Goal: Task Accomplishment & Management: Manage account settings

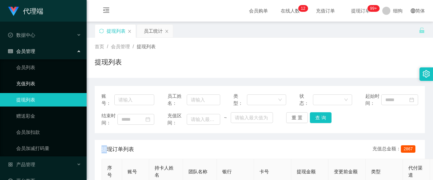
click at [32, 79] on link "充值列表" at bounding box center [48, 84] width 65 height 14
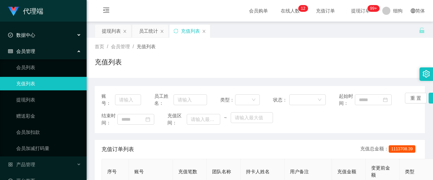
click at [42, 37] on div "数据中心" at bounding box center [43, 35] width 87 height 14
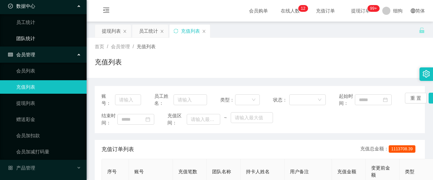
scroll to position [45, 0]
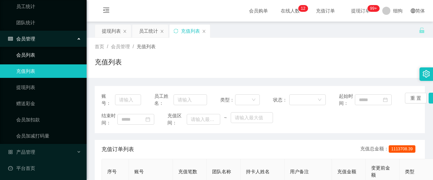
click at [51, 53] on link "会员列表" at bounding box center [48, 55] width 65 height 14
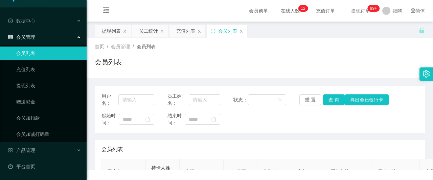
scroll to position [11, 0]
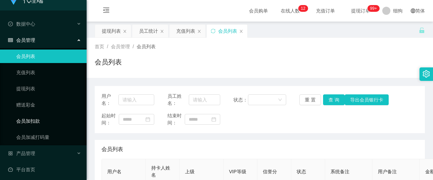
click at [39, 119] on link "会员加扣款" at bounding box center [48, 122] width 65 height 14
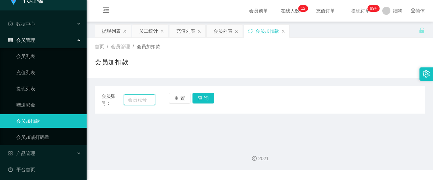
click at [141, 99] on input "text" at bounding box center [139, 100] width 31 height 11
paste input "Zoeylim"
type input "Zoeylim"
click at [195, 98] on button "查 询" at bounding box center [203, 98] width 22 height 11
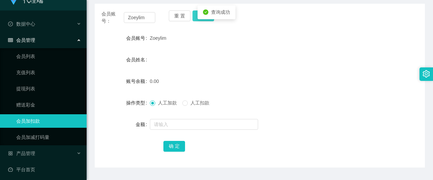
scroll to position [101, 0]
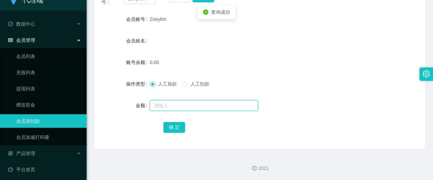
click at [163, 105] on input "text" at bounding box center [204, 105] width 108 height 11
type input "100"
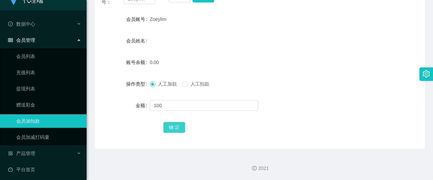
click at [174, 127] on button "确 定" at bounding box center [174, 127] width 22 height 11
click at [239, 56] on div "100.00" at bounding box center [246, 63] width 192 height 14
drag, startPoint x: 167, startPoint y: 20, endPoint x: 149, endPoint y: 20, distance: 17.6
click at [150, 20] on div "Zoeylim" at bounding box center [246, 20] width 192 height 14
copy span "Zoeylim"
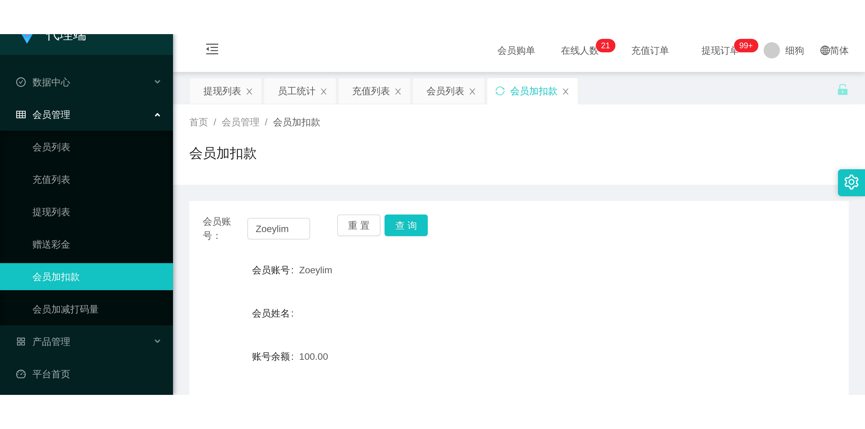
scroll to position [0, 0]
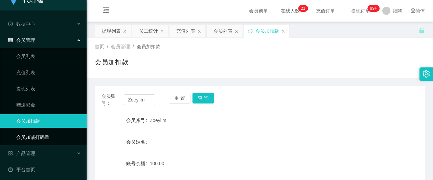
click at [46, 137] on link "会员加减打码量" at bounding box center [48, 138] width 65 height 14
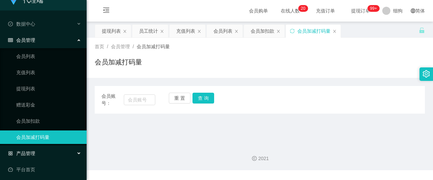
click at [39, 148] on div "产品管理" at bounding box center [43, 154] width 87 height 14
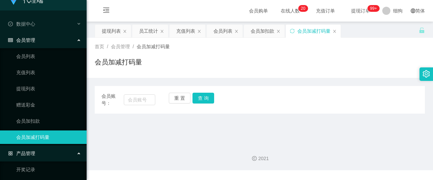
click at [37, 151] on div "产品管理" at bounding box center [43, 154] width 87 height 14
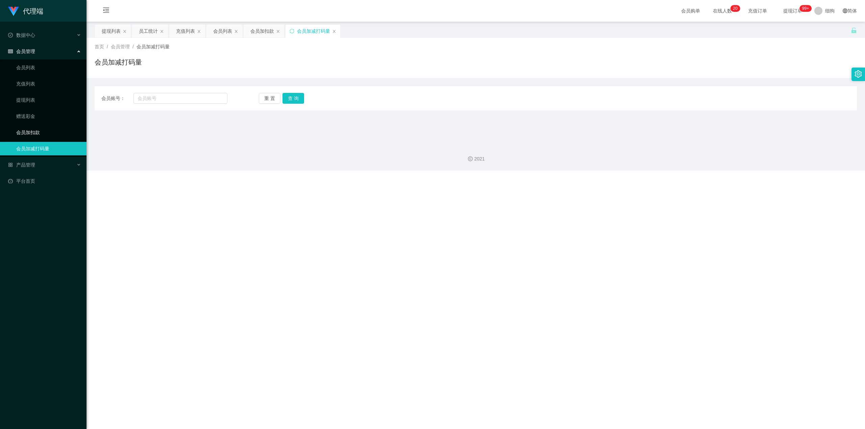
click at [44, 137] on link "会员加扣款" at bounding box center [48, 133] width 65 height 14
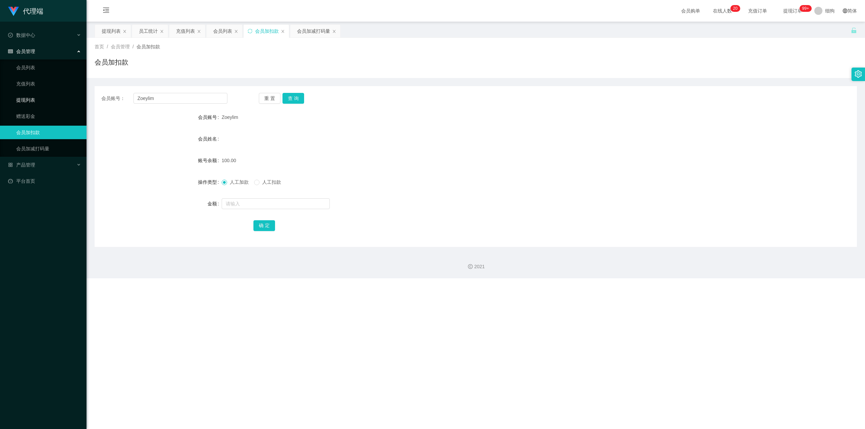
click at [42, 95] on link "提现列表" at bounding box center [48, 100] width 65 height 14
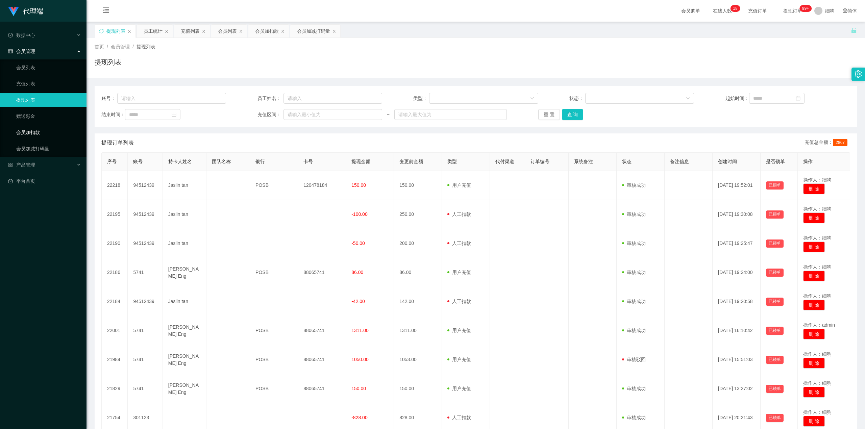
click at [32, 133] on link "会员加扣款" at bounding box center [48, 133] width 65 height 14
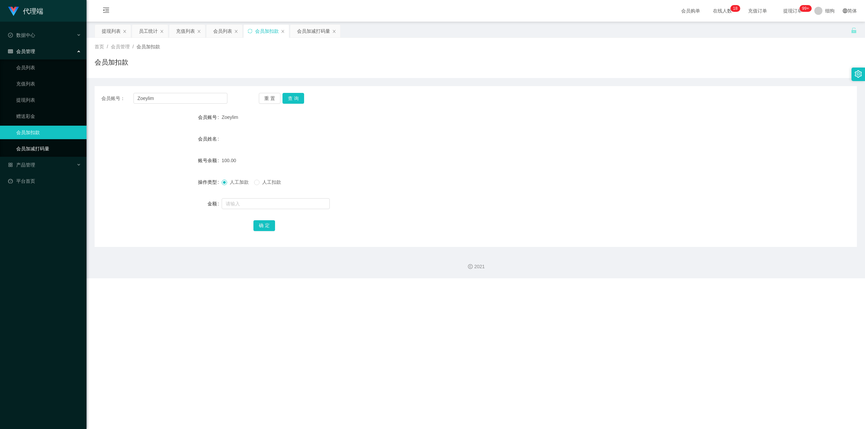
click at [37, 147] on link "会员加减打码量" at bounding box center [48, 149] width 65 height 14
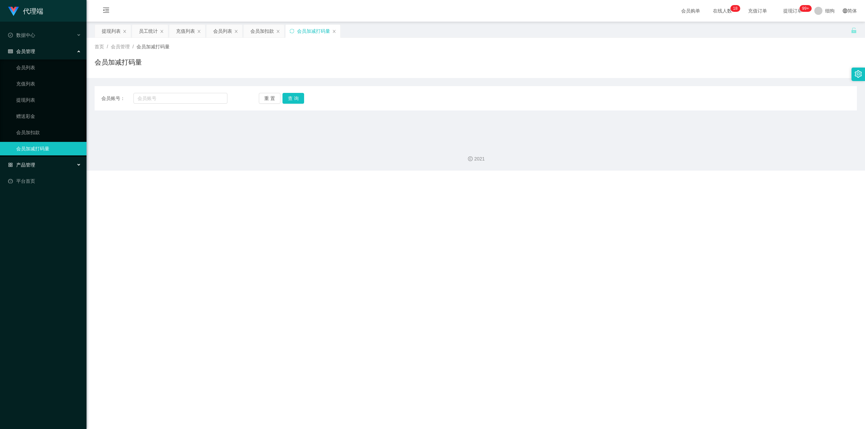
click at [41, 167] on div "产品管理" at bounding box center [43, 165] width 87 height 14
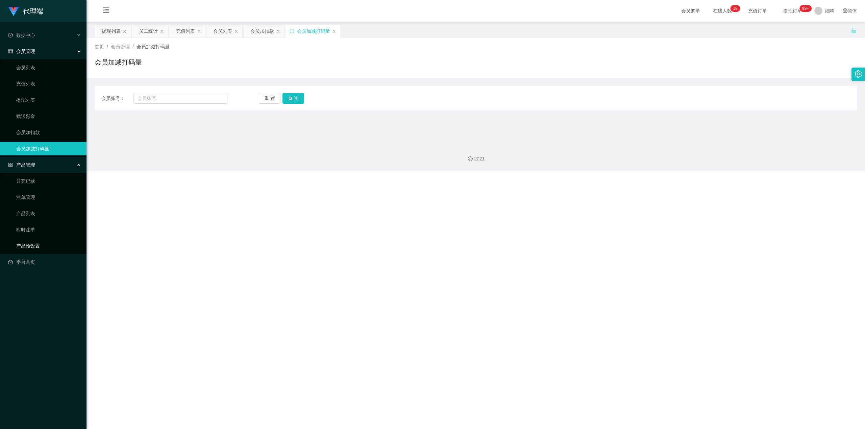
click at [45, 180] on link "产品预设置" at bounding box center [48, 246] width 65 height 14
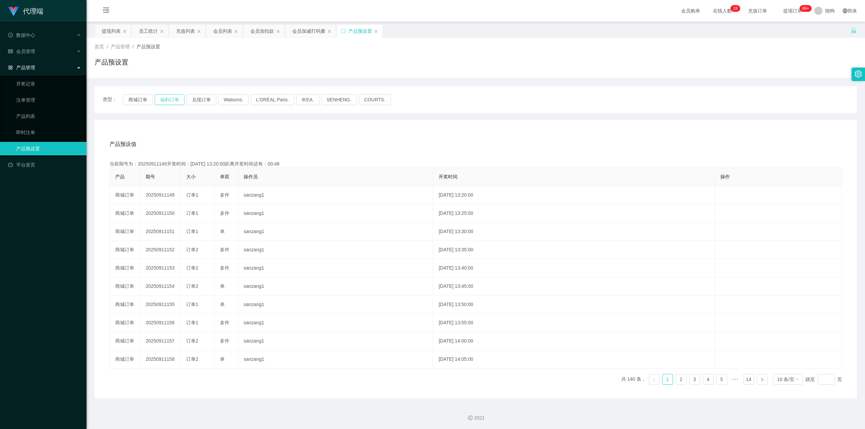
click at [170, 100] on button "福利订单" at bounding box center [170, 99] width 30 height 11
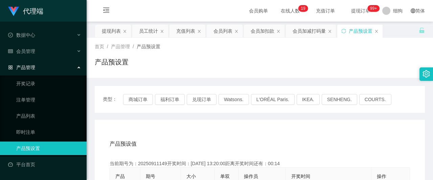
click at [204, 64] on div "产品预设置" at bounding box center [260, 65] width 330 height 16
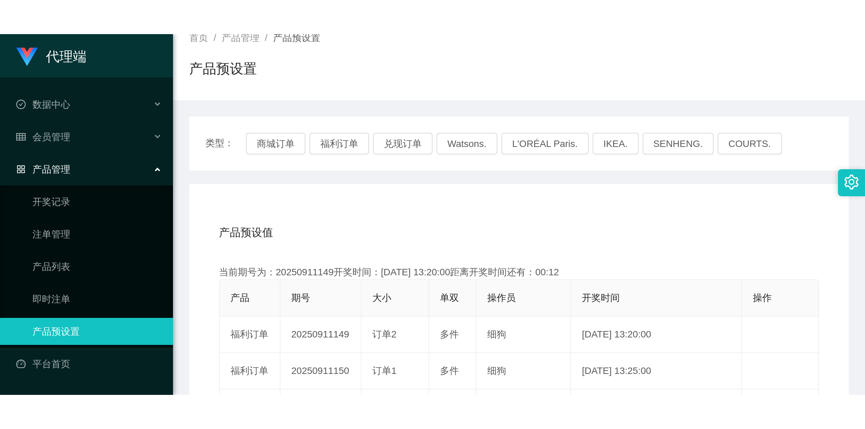
scroll to position [90, 0]
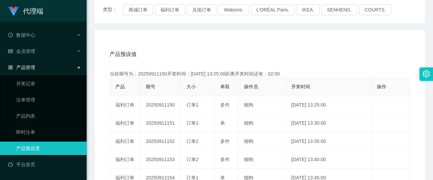
drag, startPoint x: 242, startPoint y: 52, endPoint x: 239, endPoint y: 49, distance: 4.1
click at [242, 52] on div "产品预设值 添加期号" at bounding box center [260, 54] width 300 height 19
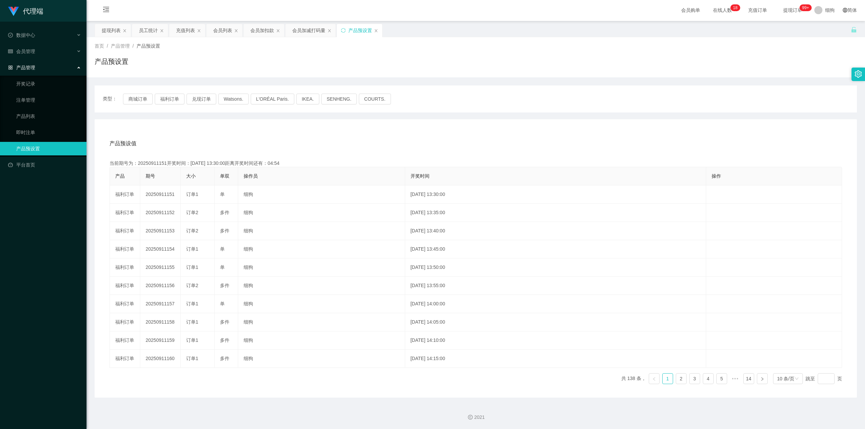
scroll to position [2, 0]
click at [180, 180] on div "产品 期号 大小 单双 操作员 开奖时间 操作 福利订单 20250911151 订单1 单 细狗 [DATE] 13:30:00 编 辑 限制投注 福利订单…" at bounding box center [476, 278] width 733 height 223
drag, startPoint x: 262, startPoint y: 29, endPoint x: 281, endPoint y: 131, distance: 104.3
click at [261, 29] on div "会员加扣款" at bounding box center [262, 30] width 24 height 13
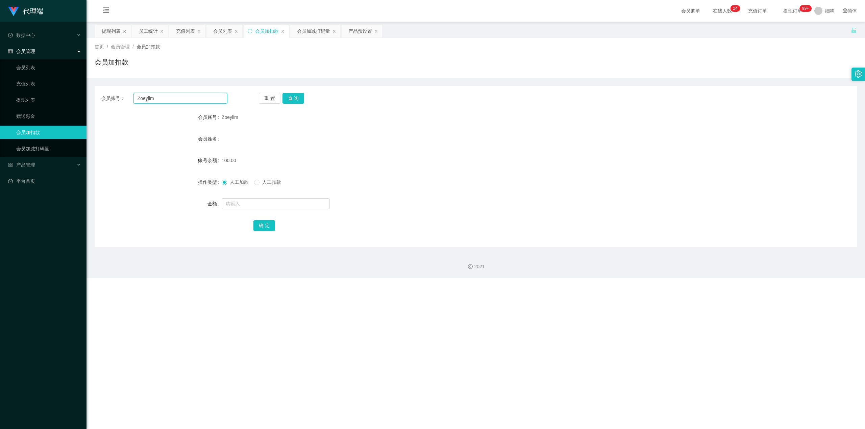
drag, startPoint x: 179, startPoint y: 98, endPoint x: 108, endPoint y: 97, distance: 70.6
click at [108, 97] on div "会员账号： [PERSON_NAME]" at bounding box center [164, 98] width 126 height 11
paste input "woshiren1220"
type input "woshiren1220"
click at [234, 180] on input "text" at bounding box center [276, 203] width 108 height 11
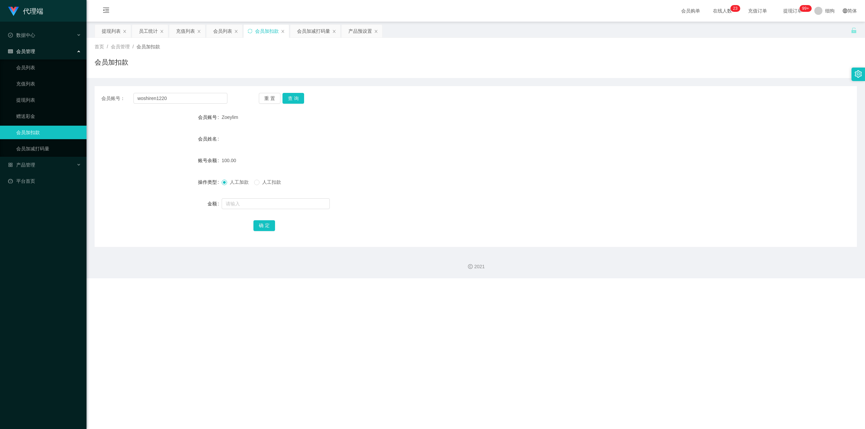
drag, startPoint x: 240, startPoint y: 117, endPoint x: 222, endPoint y: 118, distance: 18.0
click at [222, 118] on div "Zoeylim" at bounding box center [444, 118] width 445 height 14
copy span "Zoeylim"
drag, startPoint x: 327, startPoint y: 315, endPoint x: 328, endPoint y: 311, distance: 4.1
click at [327, 180] on div "代理端 数据中心 员工统计 团队统计 会员管理 会员列表 充值列表 提现列表 赠送彩金 会员加扣款 会员加减打码量 产品管理 开奖记录 注单管理 产品列表 即…" at bounding box center [432, 214] width 865 height 429
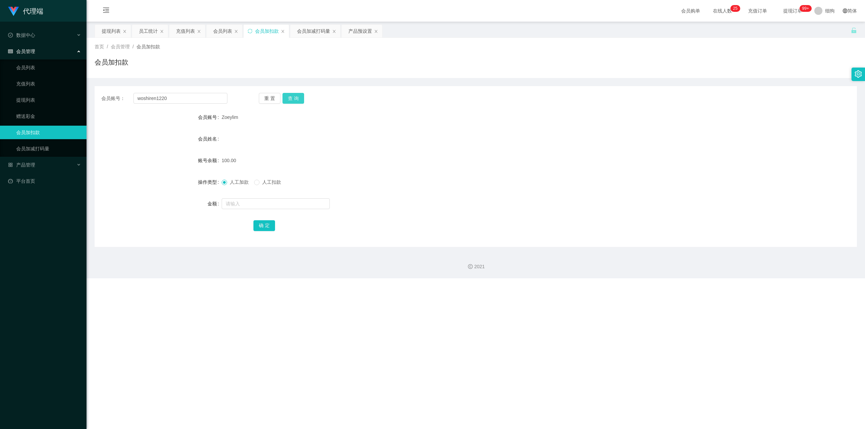
click at [291, 100] on button "查 询" at bounding box center [294, 98] width 22 height 11
click at [291, 100] on div "重 置 查 询" at bounding box center [322, 98] width 126 height 11
click at [291, 100] on button "查 询" at bounding box center [294, 98] width 22 height 11
click at [291, 100] on div "重 置 查 询" at bounding box center [322, 98] width 126 height 11
click at [291, 100] on button "查 询" at bounding box center [294, 98] width 22 height 11
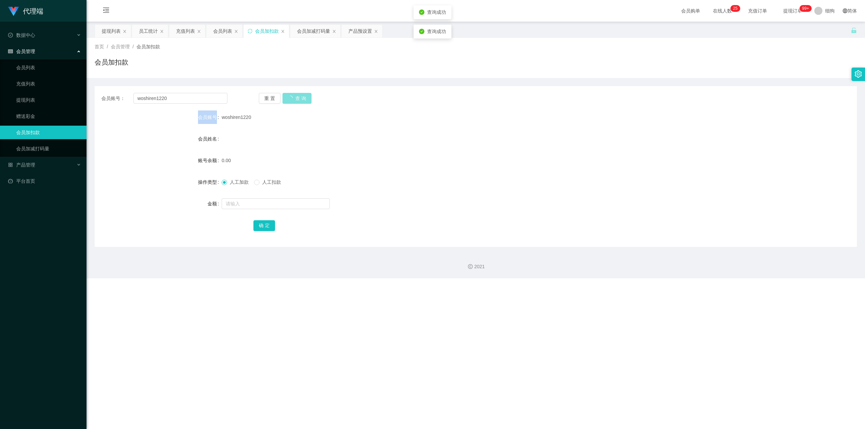
click at [291, 100] on div "重 置 查 询" at bounding box center [322, 98] width 126 height 11
click at [266, 180] on input "text" at bounding box center [276, 203] width 108 height 11
type input "100"
click at [267, 180] on button "确 定" at bounding box center [264, 225] width 22 height 11
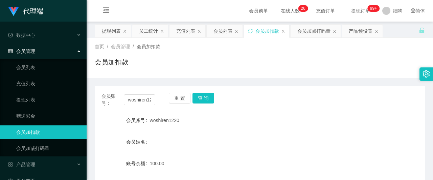
drag, startPoint x: 181, startPoint y: 121, endPoint x: 149, endPoint y: 120, distance: 31.8
click at [150, 120] on div "woshiren1220" at bounding box center [246, 121] width 192 height 14
copy span "woshiren1220"
click at [260, 59] on div "会员加扣款" at bounding box center [260, 65] width 330 height 16
drag, startPoint x: 145, startPoint y: 99, endPoint x: 95, endPoint y: 94, distance: 49.9
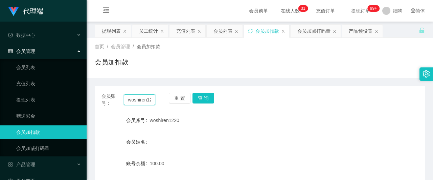
click at [95, 94] on div "会员账号： woshiren1220 重 置 查 询" at bounding box center [260, 100] width 330 height 14
type input "n1220"
drag, startPoint x: 143, startPoint y: 97, endPoint x: 103, endPoint y: 98, distance: 39.2
click at [103, 98] on div "会员账号： n1220" at bounding box center [128, 100] width 54 height 14
paste input "Zoeylim"
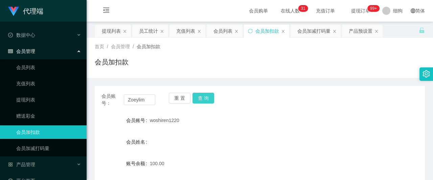
click at [210, 98] on button "查 询" at bounding box center [203, 98] width 22 height 11
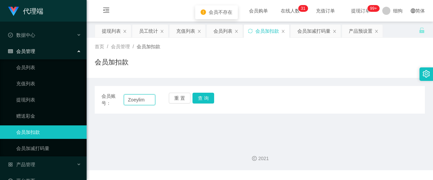
click at [146, 98] on input "Zoeylim" at bounding box center [139, 100] width 31 height 11
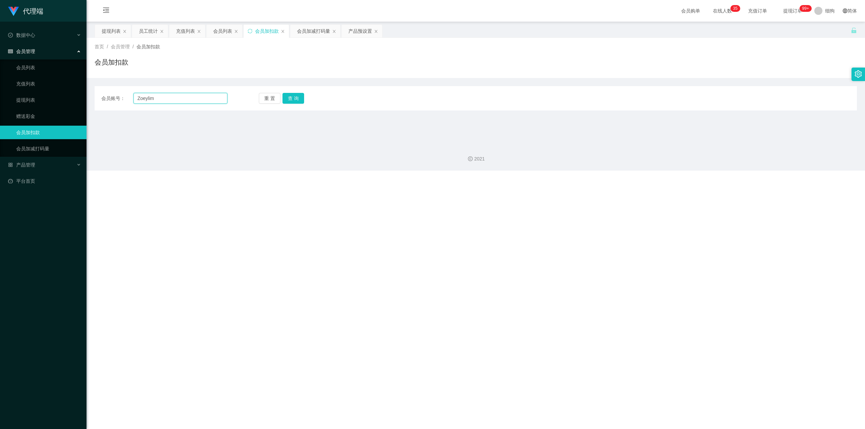
click at [183, 99] on input "Zoeylim" at bounding box center [180, 98] width 94 height 11
paste input "Zoeylim"
drag, startPoint x: 180, startPoint y: 98, endPoint x: 105, endPoint y: 89, distance: 76.2
click at [105, 89] on div "会员账号： [PERSON_NAME] 重 置 查 询 会员账号 woshiren1220 会员姓名 账号余额 100.00 操作类型 人工加款 人工扣款 金…" at bounding box center [476, 98] width 762 height 24
paste input "text"
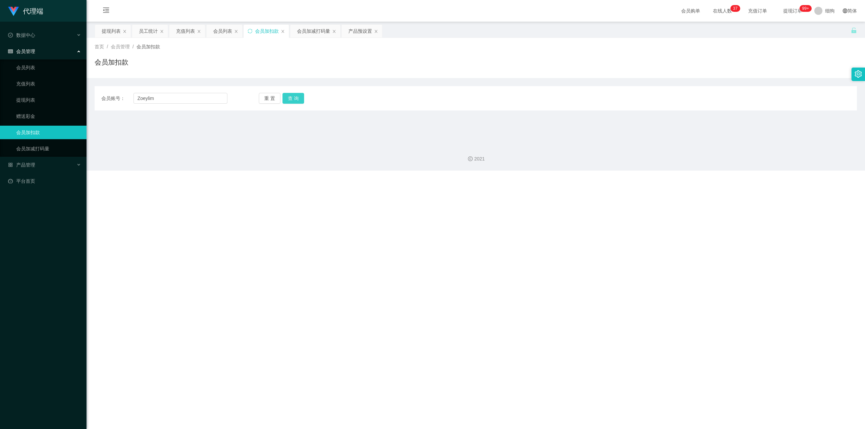
click at [291, 96] on button "查 询" at bounding box center [294, 98] width 22 height 11
click at [291, 96] on div "重 置 查 询" at bounding box center [322, 98] width 126 height 11
click at [158, 101] on input "Zoeylim" at bounding box center [180, 98] width 94 height 11
click at [432, 180] on div "代理端 数据中心 员工统计 团队统计 会员管理 会员列表 充值列表 提现列表 赠送彩金 会员加扣款 会员加减打码量 产品管理 开奖记录 注单管理 产品列表 即…" at bounding box center [432, 214] width 865 height 429
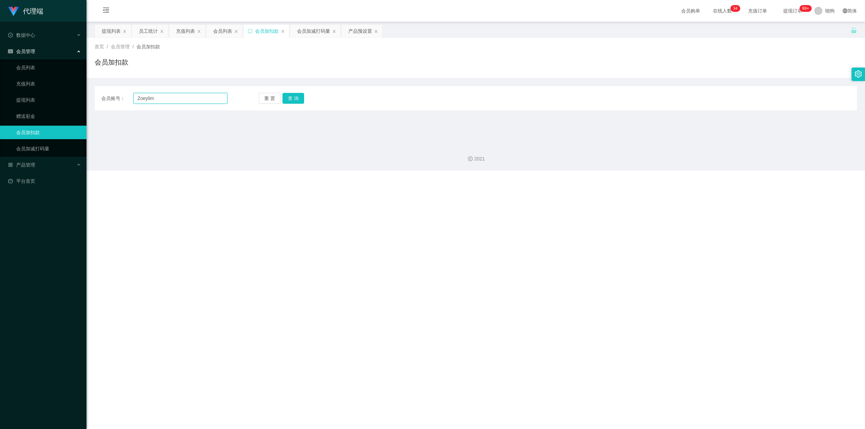
drag, startPoint x: 169, startPoint y: 103, endPoint x: 121, endPoint y: 100, distance: 48.7
click at [99, 100] on div "会员账号： Zoeylim 重 置 查 询" at bounding box center [476, 98] width 762 height 11
paste input "text"
type input "Zoeylim"
click at [288, 99] on button "查 询" at bounding box center [294, 98] width 22 height 11
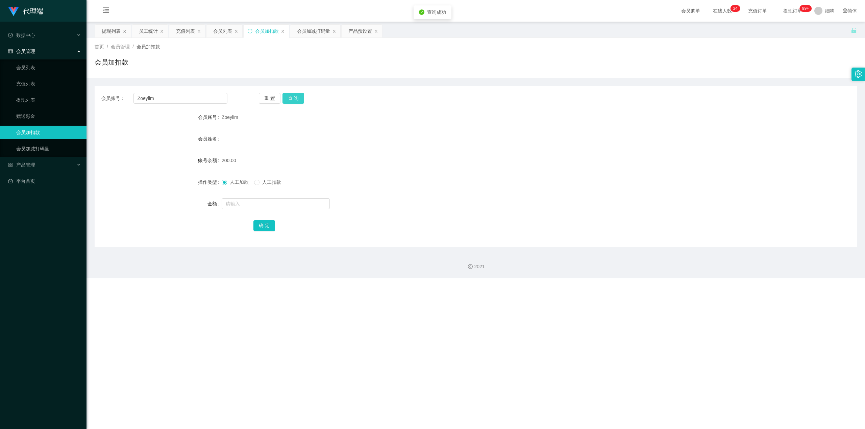
click at [291, 99] on button "查 询" at bounding box center [294, 98] width 22 height 11
click at [251, 180] on input "text" at bounding box center [276, 203] width 108 height 11
type input "50"
click at [259, 180] on button "确 定" at bounding box center [264, 225] width 22 height 11
click at [31, 166] on span "产品管理" at bounding box center [21, 164] width 27 height 5
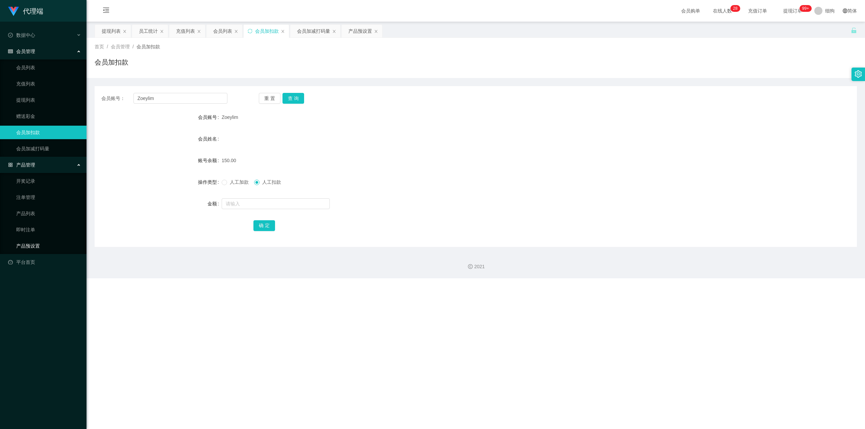
click at [34, 180] on link "产品预设置" at bounding box center [48, 246] width 65 height 14
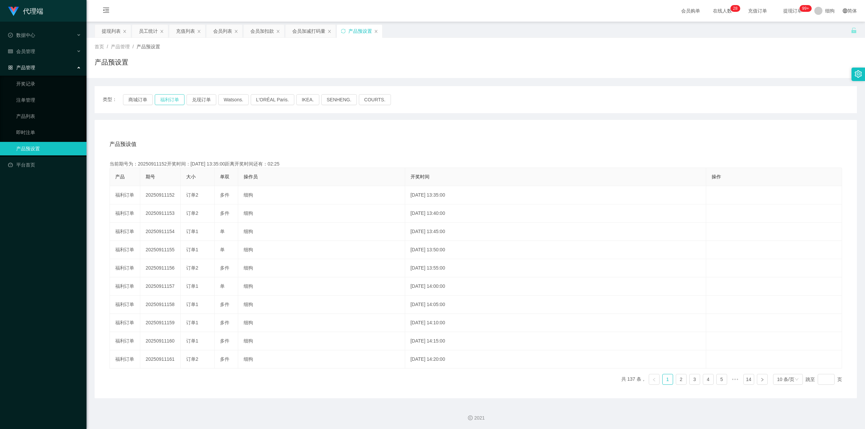
click at [173, 102] on button "福利订单" at bounding box center [170, 99] width 30 height 11
drag, startPoint x: 402, startPoint y: 385, endPoint x: 402, endPoint y: 379, distance: 6.8
click at [402, 180] on div "产品 期号 大小 单双 操作员 开奖时间 操作 福利订单 20250911153 订单2 多件 细狗 [DATE] 13:40:00 编 辑 限制投注 福利订…" at bounding box center [476, 279] width 733 height 223
click at [210, 180] on div "产品 期号 大小 单双 操作员 开奖时间 操作 福利订单 20250911153 订单2 多件 细狗 [DATE] 13:40:00 编 辑 限制投注 福利订…" at bounding box center [476, 279] width 733 height 223
click at [432, 11] on span "提现订单 99+" at bounding box center [793, 10] width 26 height 5
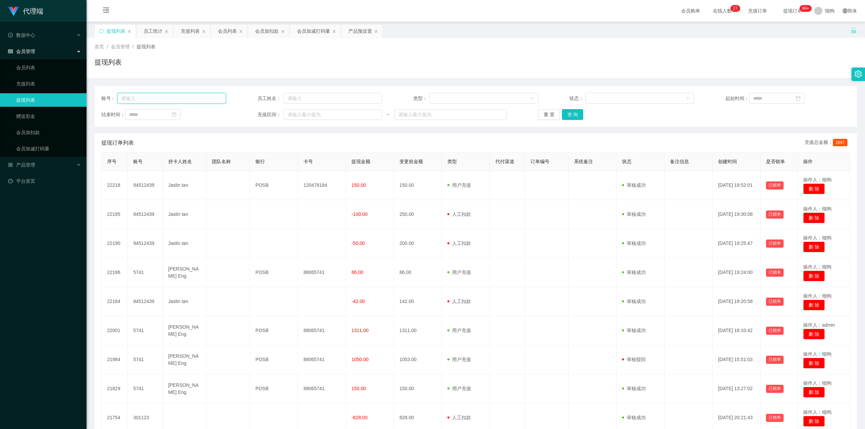
click at [153, 97] on input "text" at bounding box center [171, 98] width 109 height 11
drag, startPoint x: 574, startPoint y: 113, endPoint x: 573, endPoint y: 118, distance: 5.4
click at [432, 113] on button "查 询" at bounding box center [573, 114] width 22 height 11
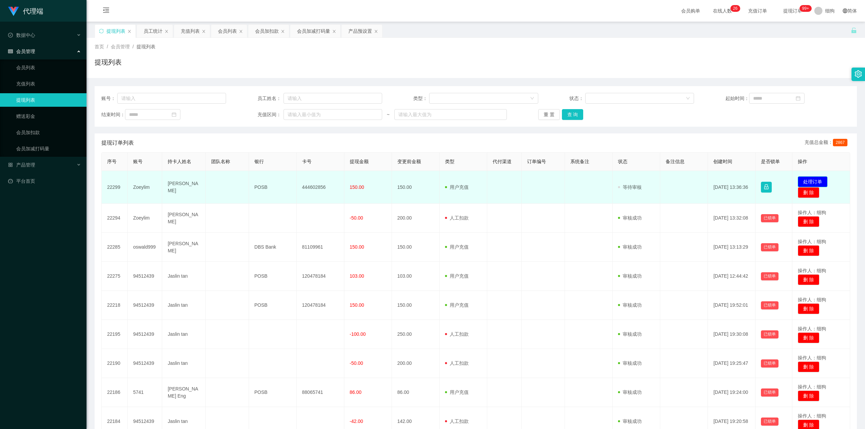
click at [432, 180] on button "处理订单" at bounding box center [813, 181] width 30 height 11
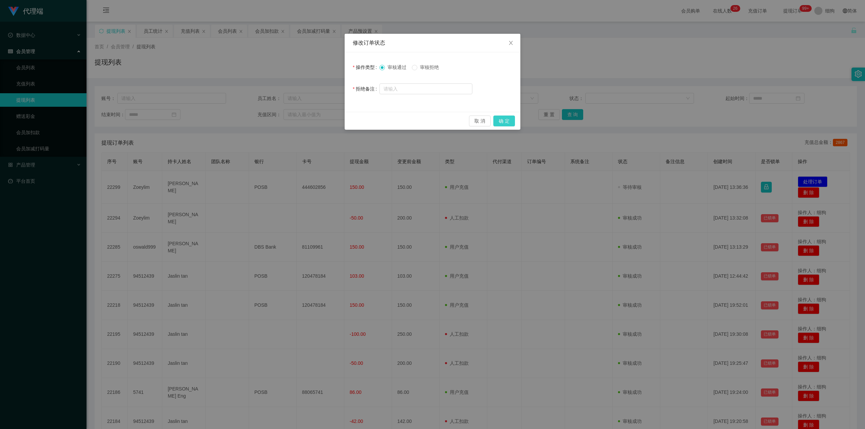
click at [432, 121] on button "确 定" at bounding box center [504, 121] width 22 height 11
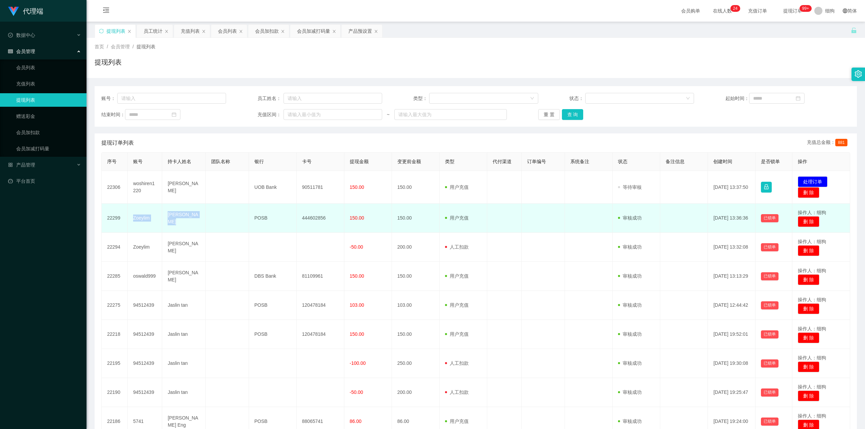
drag, startPoint x: 132, startPoint y: 218, endPoint x: 232, endPoint y: 218, distance: 99.0
click at [232, 180] on tr "22299 Zoeylim [PERSON_NAME] RHU POSB 444602856 150.00 150.00 用户充值 人工扣款 审核驳回 审核成…" at bounding box center [476, 218] width 749 height 29
click at [206, 180] on td at bounding box center [227, 218] width 43 height 29
click at [173, 180] on td "[PERSON_NAME]" at bounding box center [183, 218] width 43 height 29
click at [166, 180] on td "[PERSON_NAME]" at bounding box center [183, 218] width 43 height 29
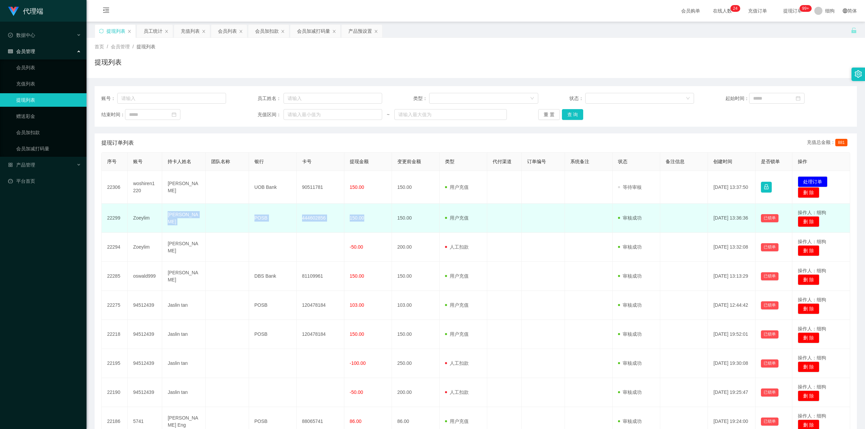
drag, startPoint x: 166, startPoint y: 217, endPoint x: 386, endPoint y: 220, distance: 220.0
click at [386, 180] on tr "22299 Zoeylim [PERSON_NAME] RHU POSB 444602856 150.00 150.00 用户充值 人工扣款 审核驳回 审核成…" at bounding box center [476, 218] width 749 height 29
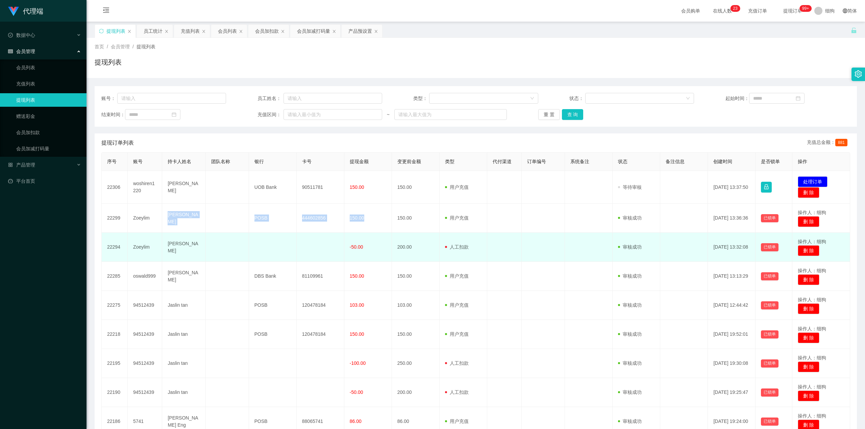
copy tr "[PERSON_NAME] RHU POSB 444602856 150.00"
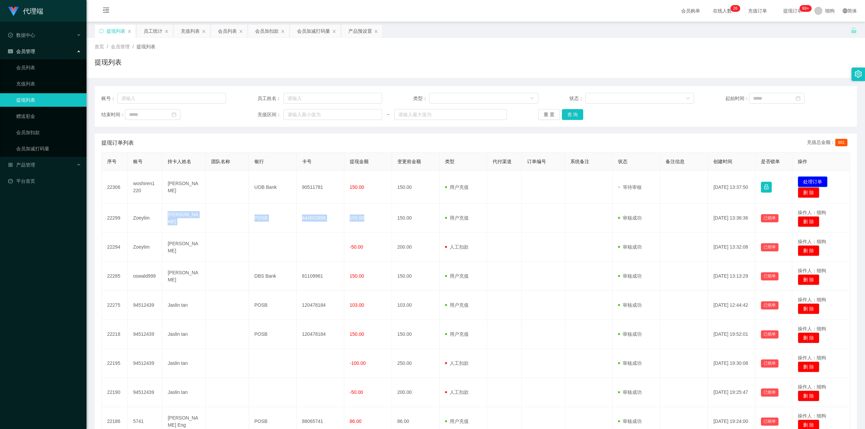
click at [432, 180] on button "处理订单" at bounding box center [813, 181] width 30 height 11
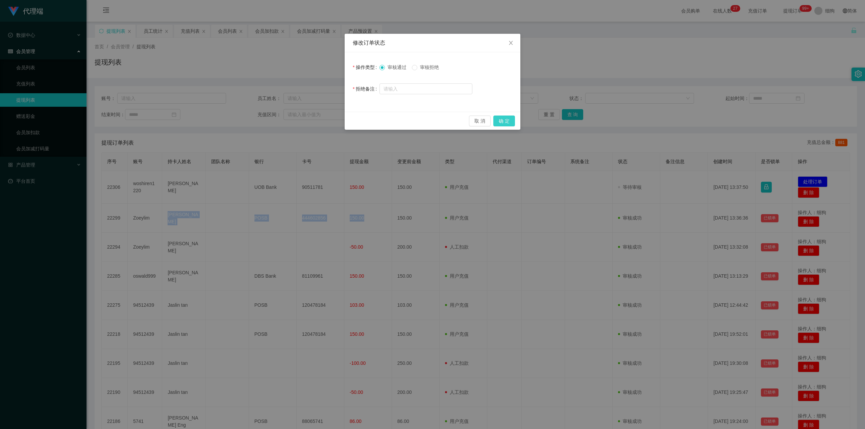
click at [432, 121] on button "确 定" at bounding box center [504, 121] width 22 height 11
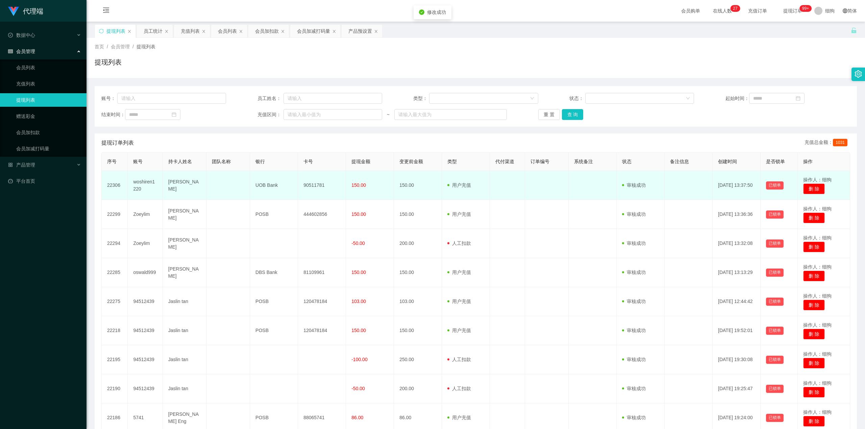
click at [197, 180] on td "[PERSON_NAME]" at bounding box center [185, 185] width 44 height 29
drag, startPoint x: 168, startPoint y: 187, endPoint x: 433, endPoint y: 188, distance: 265.0
click at [432, 180] on tr "22306 woshiren1220 Lai Mun Ming UOB Bank 90511781 150.00 150.00 用户充值 人工扣款 审核驳回 …" at bounding box center [476, 185] width 749 height 29
copy tr "[PERSON_NAME] UOB Bank 90511781 150.00 150.00"
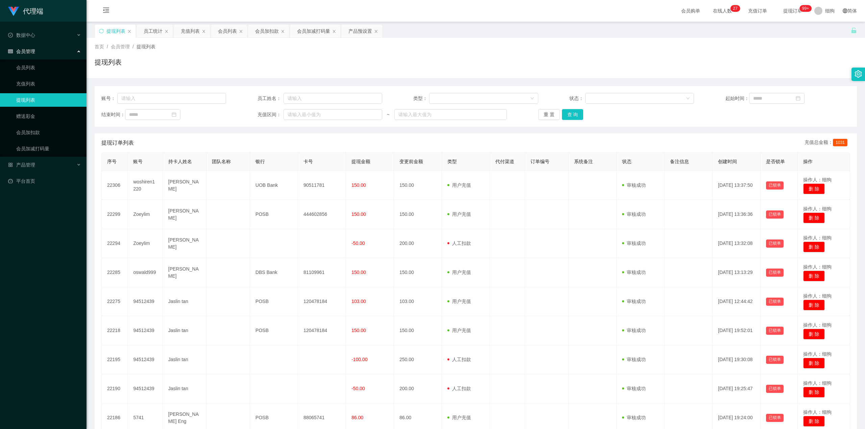
click at [432, 140] on div "提现订单列表 充值总金额： 1031" at bounding box center [475, 142] width 749 height 19
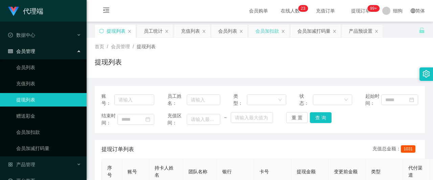
click at [263, 30] on div "会员加扣款" at bounding box center [267, 31] width 24 height 13
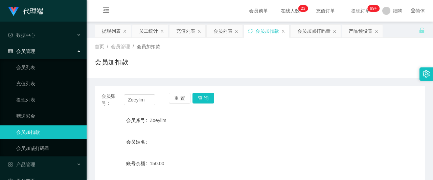
scroll to position [45, 0]
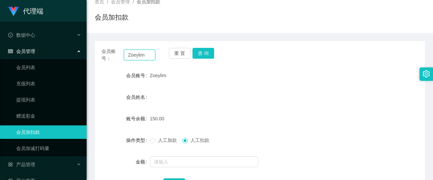
drag, startPoint x: 149, startPoint y: 55, endPoint x: 103, endPoint y: 56, distance: 46.7
click at [103, 56] on div "会员账号： [PERSON_NAME]" at bounding box center [128, 55] width 54 height 14
type input "w"
type input "woshiren1220"
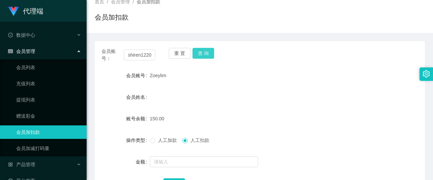
scroll to position [0, 0]
click at [207, 54] on button "查 询" at bounding box center [203, 53] width 22 height 11
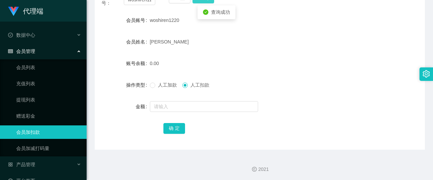
scroll to position [101, 0]
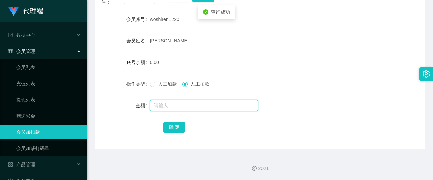
click at [161, 103] on input "text" at bounding box center [204, 105] width 108 height 11
click at [156, 81] on span "人工加款" at bounding box center [167, 83] width 24 height 5
click at [164, 107] on input "text" at bounding box center [204, 105] width 108 height 11
type input "8"
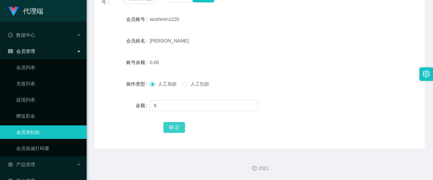
click at [172, 126] on button "确 定" at bounding box center [174, 127] width 22 height 11
drag, startPoint x: 180, startPoint y: 20, endPoint x: 149, endPoint y: 20, distance: 30.4
click at [150, 20] on div "woshiren1220" at bounding box center [246, 20] width 192 height 14
copy span "woshiren1220"
drag, startPoint x: 265, startPoint y: 45, endPoint x: 237, endPoint y: 45, distance: 27.7
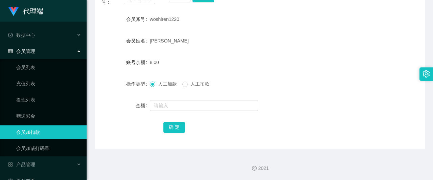
click at [265, 45] on div "[PERSON_NAME]" at bounding box center [246, 41] width 192 height 14
click at [225, 23] on div "woshiren1220" at bounding box center [246, 20] width 192 height 14
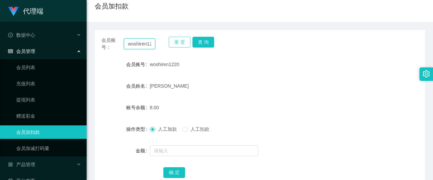
scroll to position [0, 6]
drag, startPoint x: 140, startPoint y: 42, endPoint x: 186, endPoint y: 41, distance: 46.0
click at [186, 41] on div "会员账号： woshiren1220 重 置 查 询" at bounding box center [260, 44] width 330 height 14
type input "w"
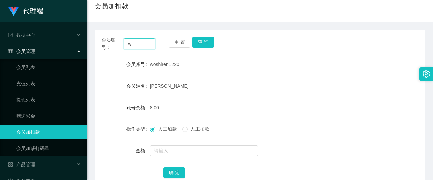
click at [145, 45] on input "w" at bounding box center [139, 44] width 31 height 11
paste input "Zoeylim"
type input "Zoeylim"
click at [206, 42] on button "查 询" at bounding box center [203, 42] width 22 height 11
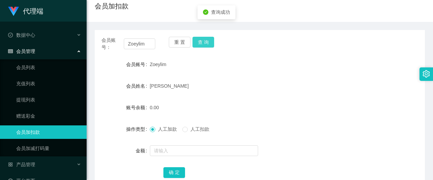
scroll to position [101, 0]
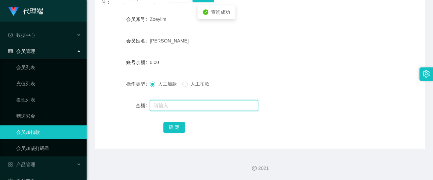
click at [165, 101] on input "text" at bounding box center [204, 105] width 108 height 11
type input "8"
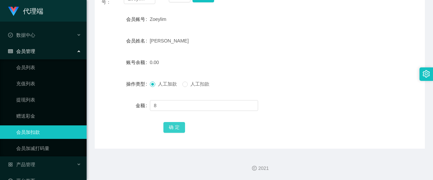
click at [172, 122] on button "确 定" at bounding box center [174, 127] width 22 height 11
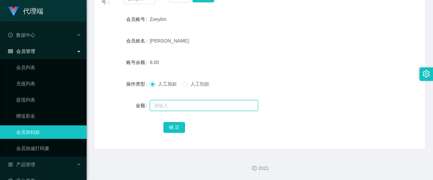
click at [165, 101] on input "text" at bounding box center [204, 105] width 108 height 11
type input "8"
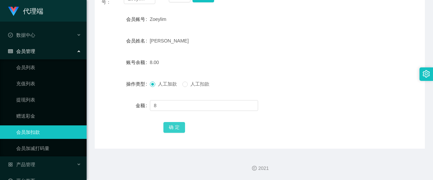
click at [168, 125] on button "确 定" at bounding box center [174, 127] width 22 height 11
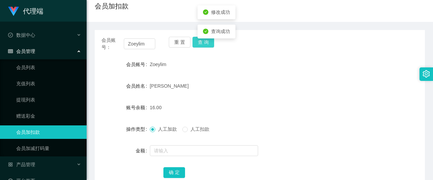
click at [203, 45] on button "查 询" at bounding box center [203, 42] width 22 height 11
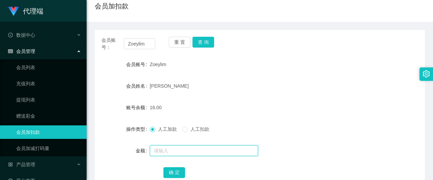
click at [164, 151] on input "text" at bounding box center [204, 151] width 108 height 11
type input "8"
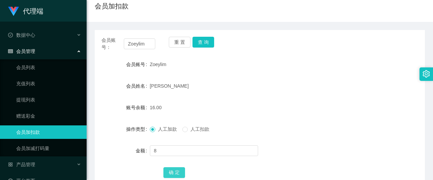
click at [176, 172] on button "确 定" at bounding box center [174, 173] width 22 height 11
click at [243, 72] on form "会员账号 Zoeylim 会员姓名 [PERSON_NAME] RHU 账号余额 24.00 操作类型 人工加款 人工扣款 金额 确 定" at bounding box center [260, 119] width 330 height 122
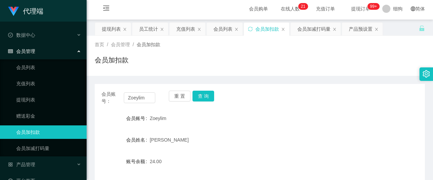
scroll to position [0, 0]
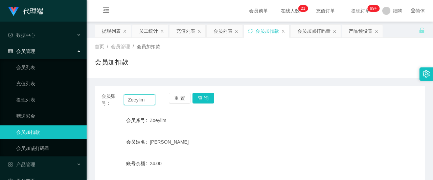
drag, startPoint x: 148, startPoint y: 101, endPoint x: 84, endPoint y: 93, distance: 64.3
click at [84, 93] on section "代理端 数据中心 员工统计 团队统计 会员管理 会员列表 充值列表 提现列表 赠送彩金 会员加扣款 会员加减打码量 产品管理 开奖记录 注单管理 产品列表 即…" at bounding box center [216, 141] width 433 height 282
paste input "woshiren1220"
type input "woshiren1220"
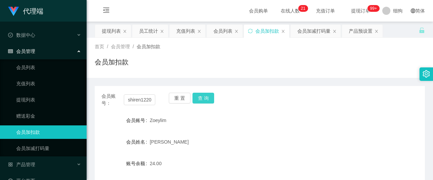
drag, startPoint x: 203, startPoint y: 99, endPoint x: 214, endPoint y: 97, distance: 10.7
click at [203, 99] on button "查 询" at bounding box center [203, 98] width 22 height 11
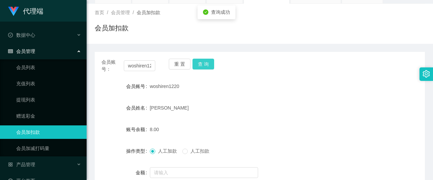
scroll to position [90, 0]
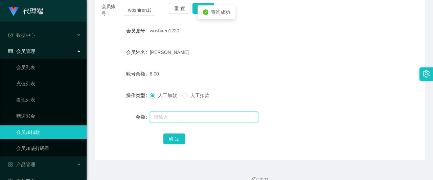
drag, startPoint x: 157, startPoint y: 118, endPoint x: 164, endPoint y: 118, distance: 7.1
click at [157, 118] on input "text" at bounding box center [204, 117] width 108 height 11
type input "8"
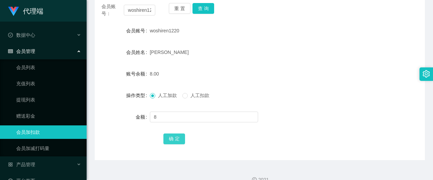
click at [176, 141] on button "确 定" at bounding box center [174, 139] width 22 height 11
click at [256, 47] on div "[PERSON_NAME]" at bounding box center [246, 53] width 192 height 14
drag, startPoint x: 128, startPoint y: 10, endPoint x: 149, endPoint y: 12, distance: 21.1
click at [149, 12] on input "woshiren1220" at bounding box center [139, 10] width 31 height 11
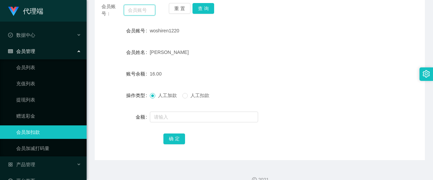
scroll to position [0, 0]
paste input "Zoeylim"
type input "Zoeylim"
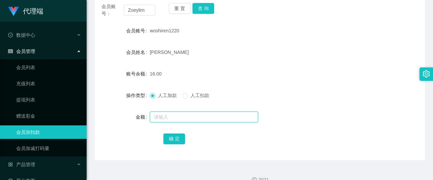
click at [160, 115] on input "text" at bounding box center [204, 117] width 108 height 11
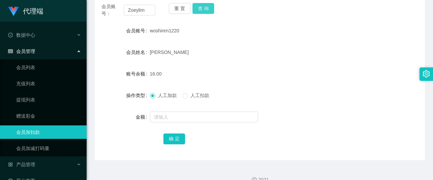
click at [201, 11] on button "查 询" at bounding box center [203, 8] width 22 height 11
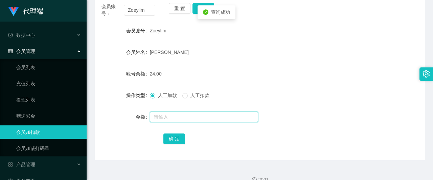
click at [168, 115] on input "text" at bounding box center [204, 117] width 108 height 11
type input "8"
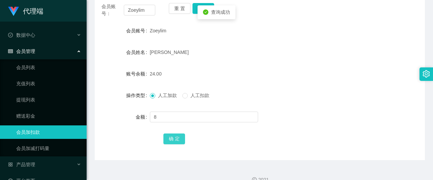
click at [170, 136] on button "确 定" at bounding box center [174, 139] width 22 height 11
click at [313, 80] on div "32.00" at bounding box center [246, 74] width 192 height 14
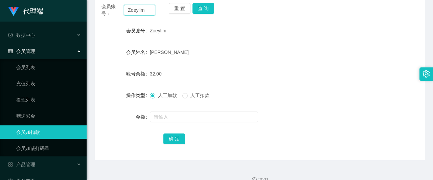
drag, startPoint x: 149, startPoint y: 9, endPoint x: 93, endPoint y: 10, distance: 55.4
click at [93, 10] on main "关闭左侧 关闭右侧 关闭其它 刷新页面 提现列表 员工统计 充值列表 会员列表 会员加扣款 会员加减打码量 产品预设置 首页 / 会员管理 / 会员加扣款 /…" at bounding box center [260, 46] width 346 height 229
paste input "woshiren1220"
type input "woshiren1220"
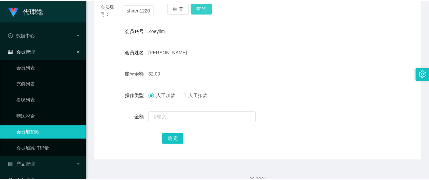
scroll to position [0, 0]
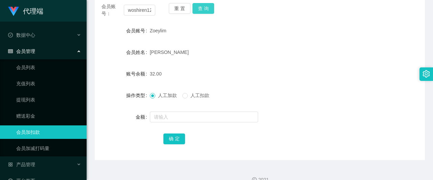
click at [196, 11] on button "查 询" at bounding box center [203, 8] width 22 height 11
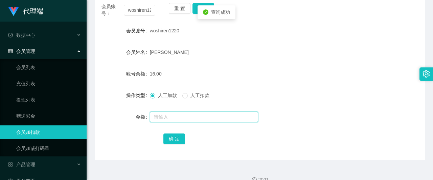
click at [167, 115] on input "text" at bounding box center [204, 117] width 108 height 11
type input "8"
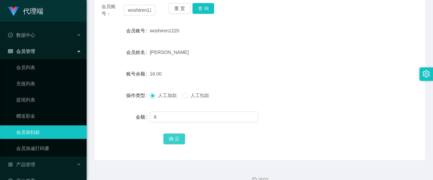
click at [171, 137] on button "确 定" at bounding box center [174, 139] width 22 height 11
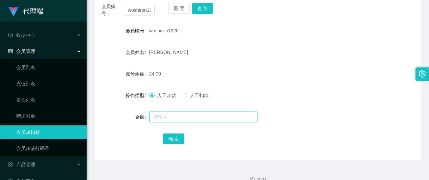
click at [165, 117] on input "text" at bounding box center [203, 117] width 108 height 11
type input "8"
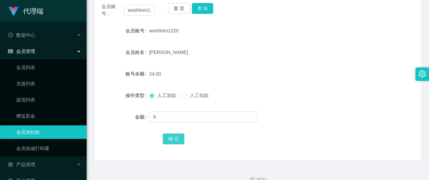
click at [171, 143] on button "确 定" at bounding box center [174, 139] width 22 height 11
click at [244, 44] on form "会员账号 woshiren1220 会员姓名 [PERSON_NAME] 账号余额 32.00 操作类型 人工加款 人工扣款 金额 确 定" at bounding box center [258, 85] width 326 height 122
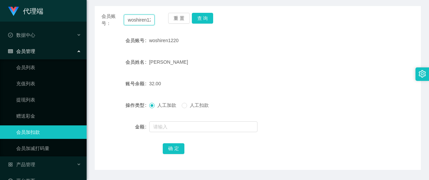
scroll to position [0, 7]
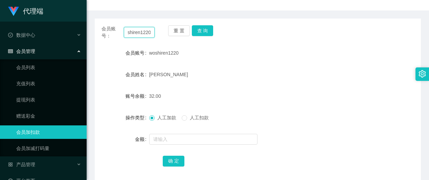
drag, startPoint x: 131, startPoint y: 9, endPoint x: 162, endPoint y: 7, distance: 31.2
click at [162, 7] on div "首页 / 会员管理 / 会员加扣款 / 会员加扣款 会员账号： woshiren1220 重 置 查 询 会员账号 woshiren1220 会员姓名 [PE…" at bounding box center [258, 76] width 326 height 213
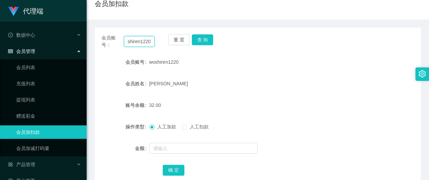
type input "w"
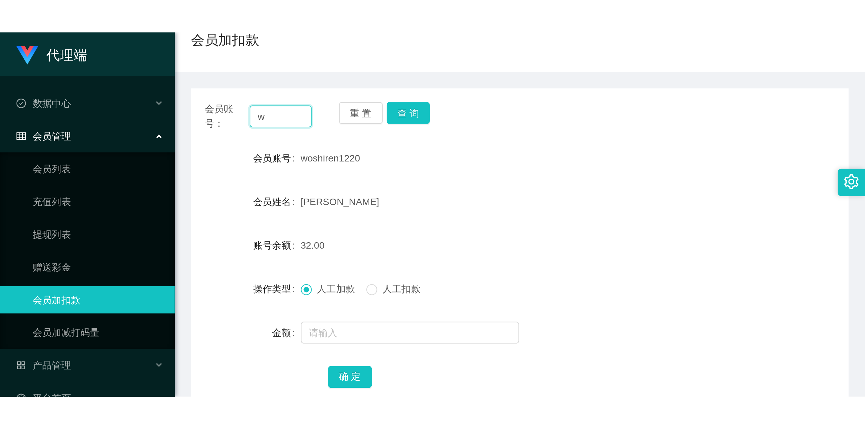
scroll to position [0, 0]
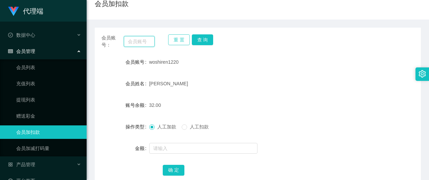
paste input "Zoeylim"
type input "Zoeylim"
drag, startPoint x: 199, startPoint y: 41, endPoint x: 199, endPoint y: 46, distance: 5.1
click at [199, 41] on button "查 询" at bounding box center [203, 39] width 22 height 11
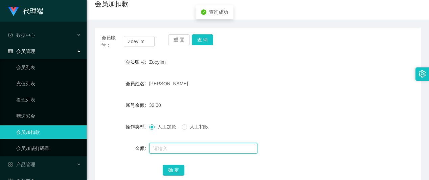
click at [168, 148] on input "text" at bounding box center [203, 148] width 108 height 11
type input "8"
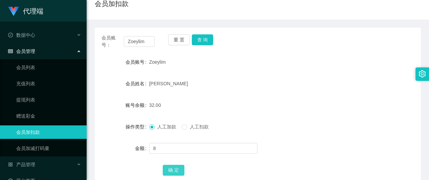
click at [171, 168] on button "确 定" at bounding box center [174, 170] width 22 height 11
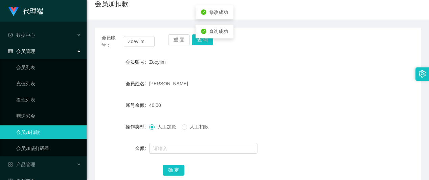
click at [277, 71] on form "会员账号 Zoeylim 会员姓名 [PERSON_NAME] RHU 账号余额 40.00 操作类型 人工加款 人工扣款 金额 确 定" at bounding box center [258, 116] width 326 height 122
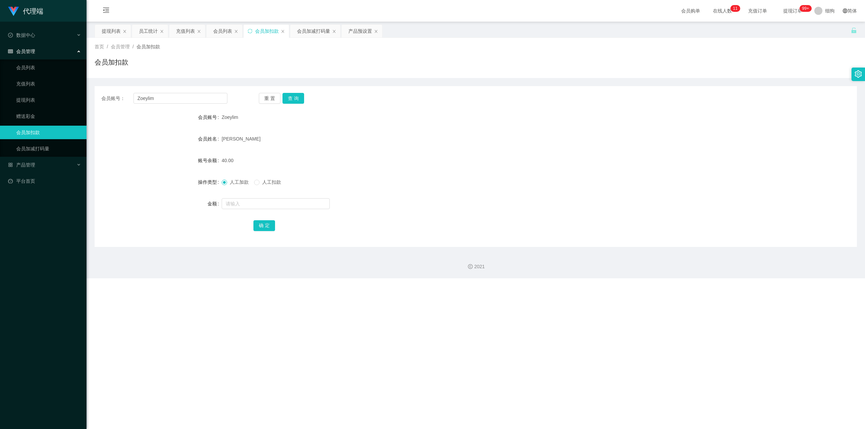
click at [432, 13] on span "提现订单 99+" at bounding box center [793, 10] width 26 height 5
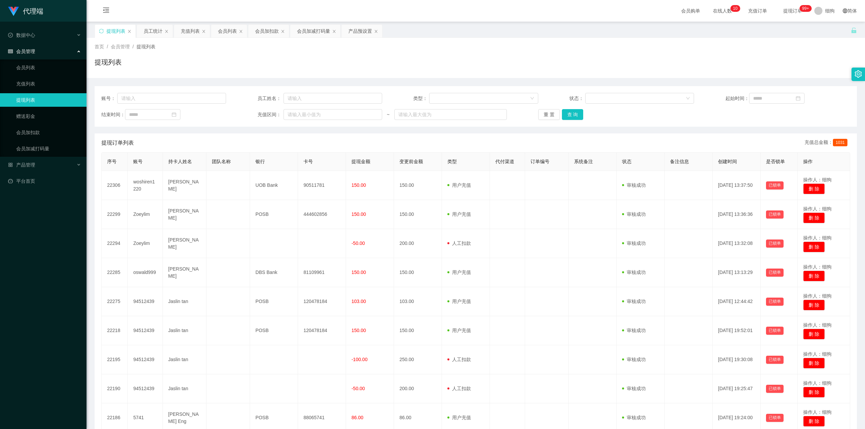
click at [432, 11] on span "提现订单 99+" at bounding box center [793, 10] width 26 height 5
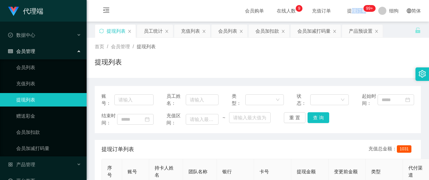
click at [358, 11] on span "提现订单 99+" at bounding box center [356, 10] width 26 height 5
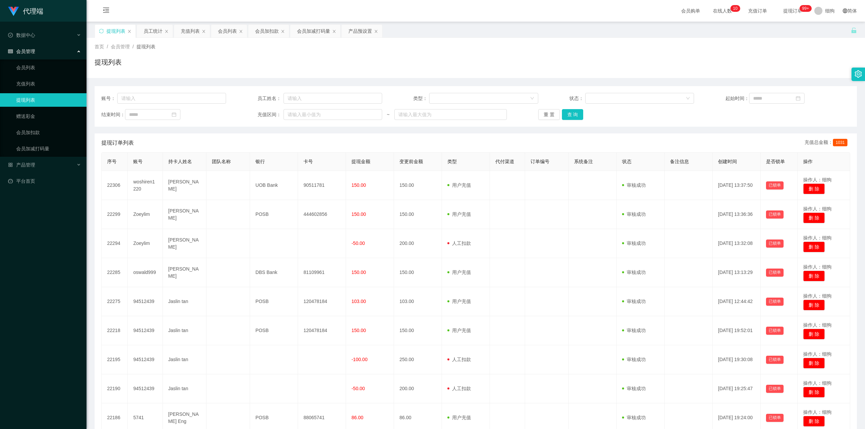
click at [432, 9] on span "在线人数 0 1 2 3 4 5 6 7 8 9 0 1 2 3 4 5 6 7 8 9 0 1 2 3 4 5 6 7 8 9 0 1 2 3 4 5 6 …" at bounding box center [723, 10] width 26 height 5
click at [432, 10] on span "提现订单 99+" at bounding box center [793, 10] width 26 height 5
click at [432, 11] on span "提现订单 99+" at bounding box center [793, 10] width 26 height 5
click at [36, 162] on div "产品管理" at bounding box center [43, 165] width 87 height 14
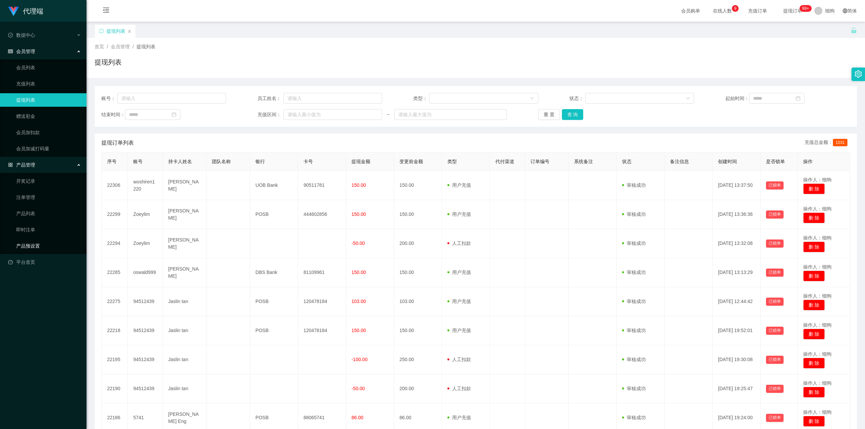
click at [37, 180] on link "产品预设置" at bounding box center [48, 246] width 65 height 14
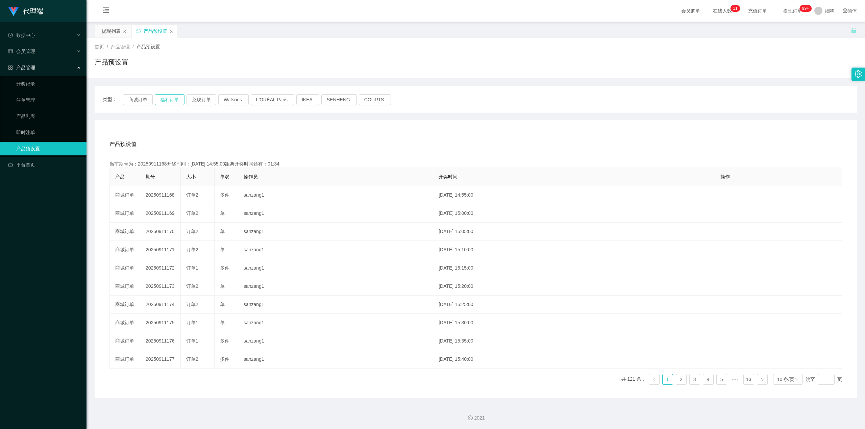
click at [169, 99] on button "福利订单" at bounding box center [170, 99] width 30 height 11
click at [37, 81] on link "开奖记录" at bounding box center [48, 84] width 65 height 14
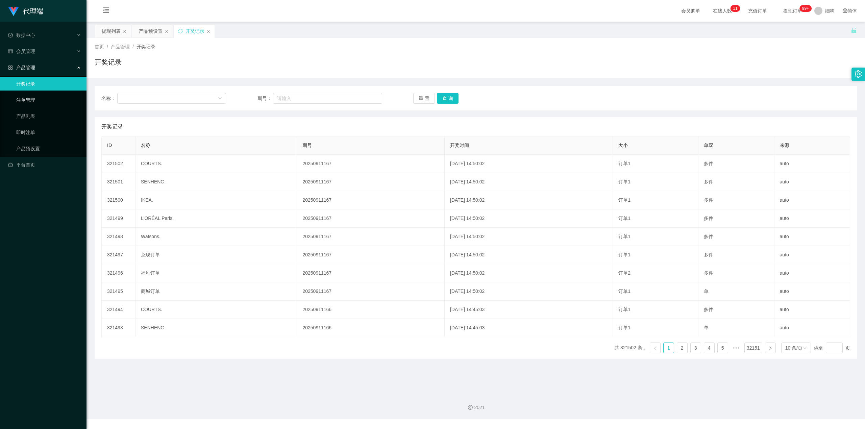
click at [30, 95] on link "注单管理" at bounding box center [48, 100] width 65 height 14
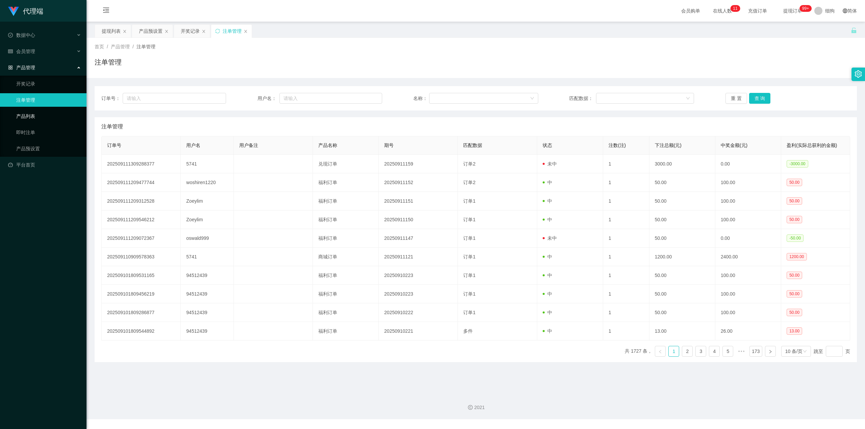
click at [22, 114] on link "产品列表" at bounding box center [48, 117] width 65 height 14
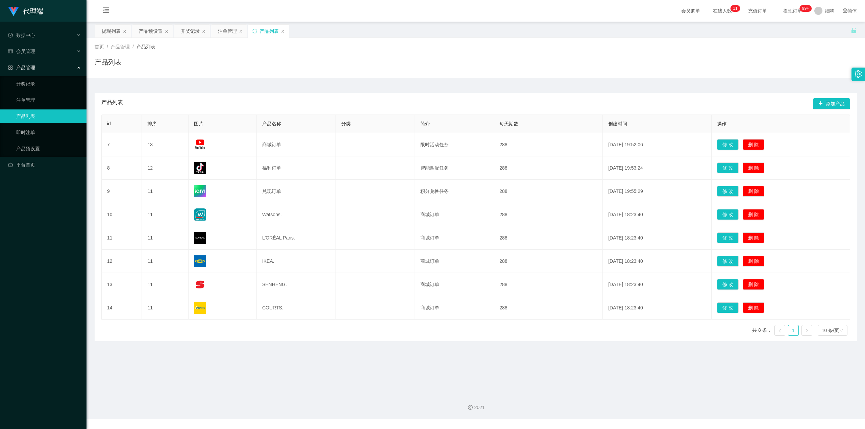
click at [43, 42] on ul "数据中心 会员管理 会员列表 充值列表 提现列表 赠送彩金 会员加扣款 会员加减打码量 产品管理 开奖记录 注单管理 产品列表 即时注单 产品预设置 平台首页" at bounding box center [43, 100] width 87 height 157
click at [37, 49] on div "会员管理" at bounding box center [43, 52] width 87 height 14
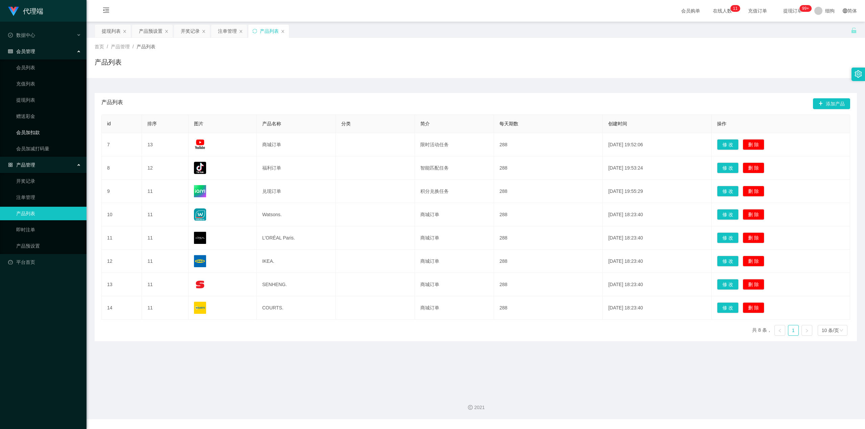
click at [37, 133] on link "会员加扣款" at bounding box center [48, 133] width 65 height 14
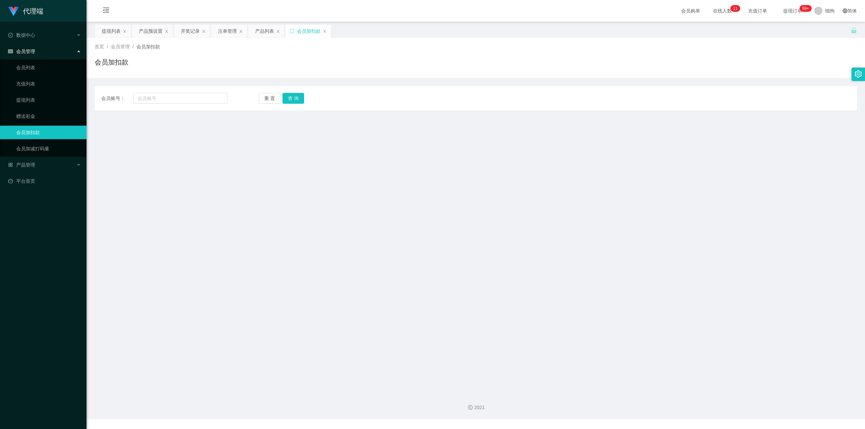
click at [432, 13] on span "提现订单 99+" at bounding box center [793, 10] width 26 height 5
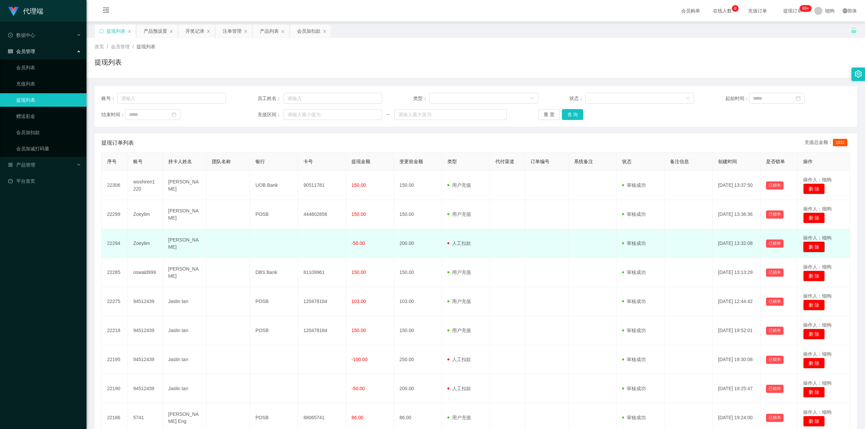
click at [432, 180] on button "删 除" at bounding box center [814, 247] width 22 height 11
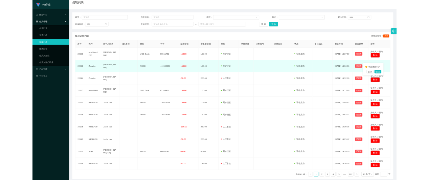
scroll to position [42, 0]
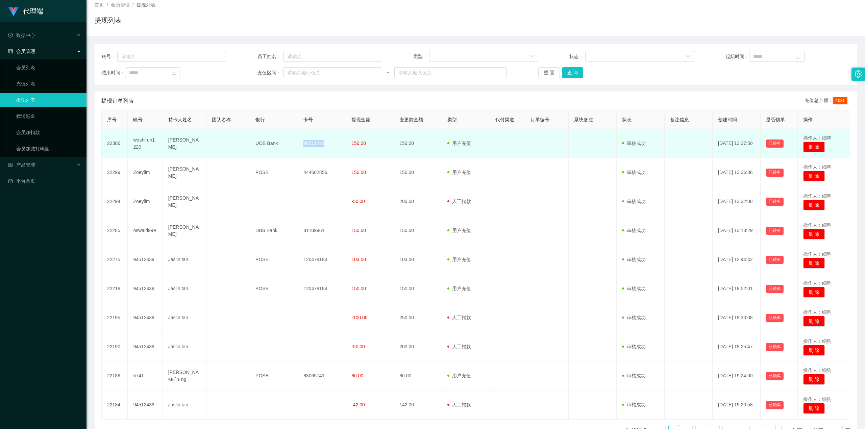
drag, startPoint x: 323, startPoint y: 145, endPoint x: 303, endPoint y: 146, distance: 20.7
click at [303, 146] on td "90511781" at bounding box center [322, 143] width 48 height 29
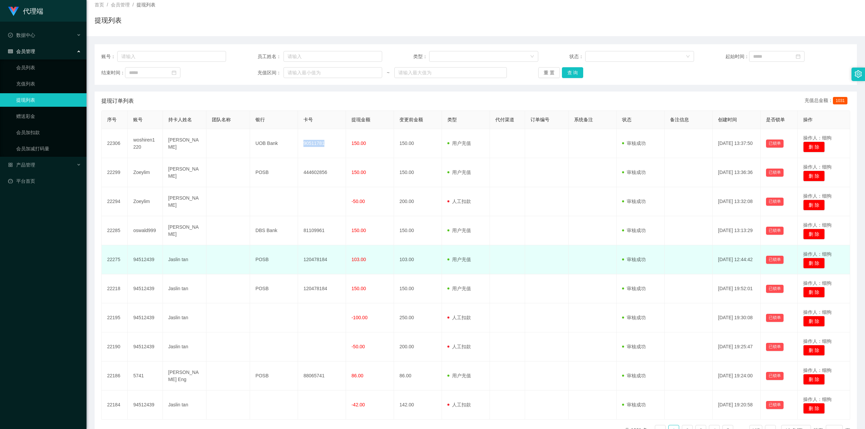
copy td "90511781"
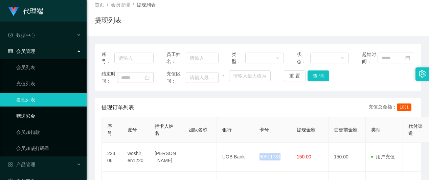
click at [39, 113] on link "赠送彩金" at bounding box center [48, 117] width 65 height 14
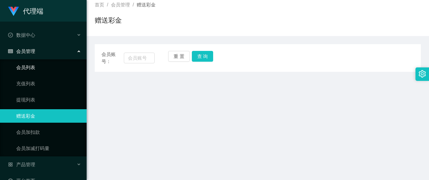
click at [41, 69] on link "会员列表" at bounding box center [48, 68] width 65 height 14
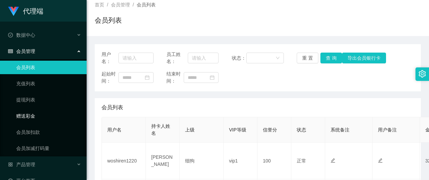
click at [39, 119] on link "赠送彩金" at bounding box center [48, 117] width 65 height 14
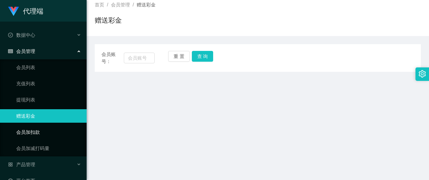
click at [35, 130] on link "会员加扣款" at bounding box center [48, 133] width 65 height 14
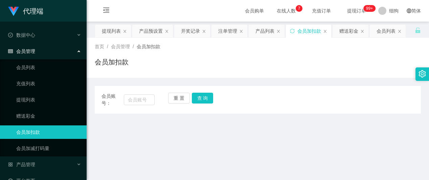
click at [345, 11] on span "提现订单 99+" at bounding box center [356, 10] width 26 height 5
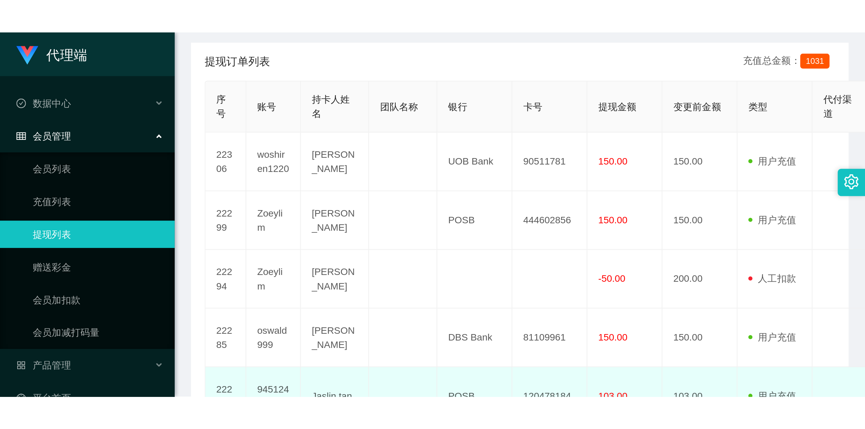
scroll to position [87, 0]
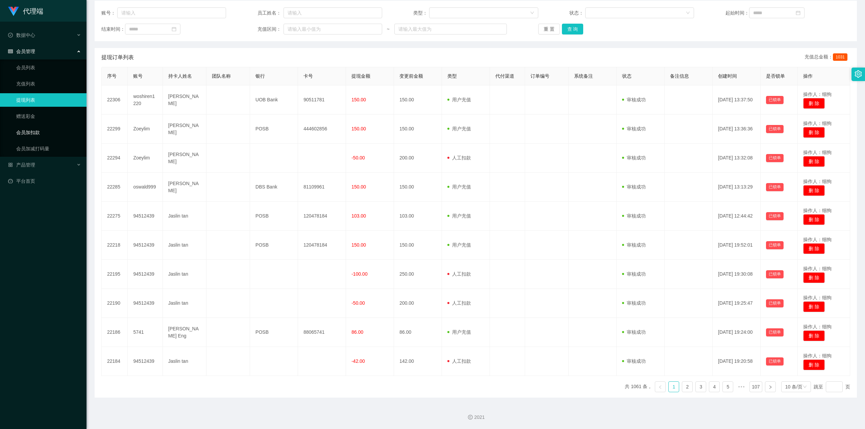
click at [48, 137] on link "会员加扣款" at bounding box center [48, 133] width 65 height 14
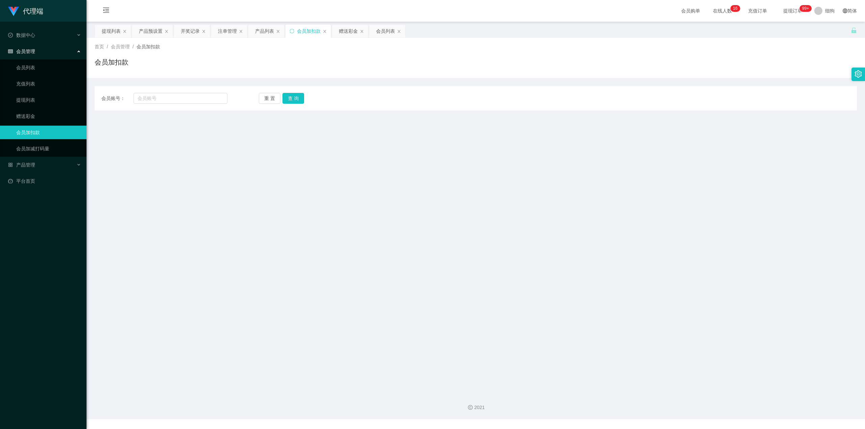
click at [432, 11] on span "提现订单 99+" at bounding box center [793, 10] width 26 height 5
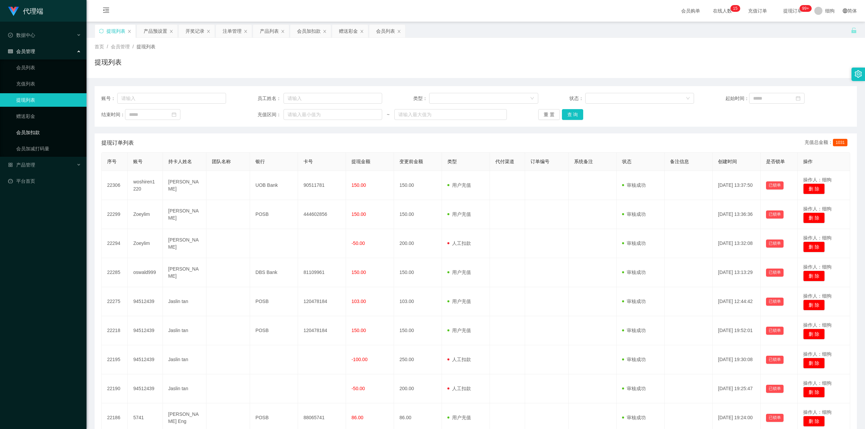
click at [38, 128] on link "会员加扣款" at bounding box center [48, 133] width 65 height 14
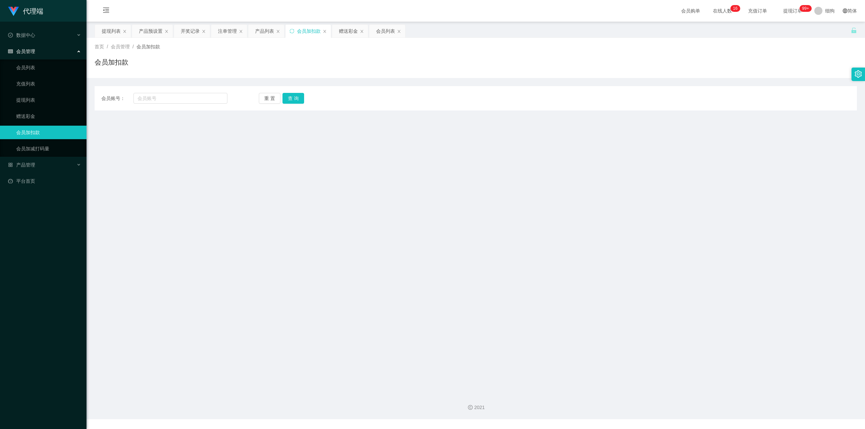
drag, startPoint x: 787, startPoint y: 12, endPoint x: 730, endPoint y: 40, distance: 63.2
click at [432, 13] on span "提现订单 99+" at bounding box center [793, 10] width 26 height 5
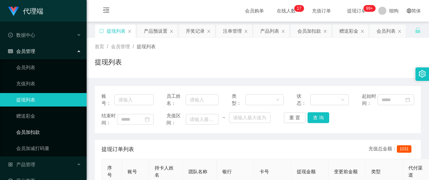
drag, startPoint x: 37, startPoint y: 129, endPoint x: 69, endPoint y: 104, distance: 40.4
click at [37, 129] on link "会员加扣款" at bounding box center [48, 133] width 65 height 14
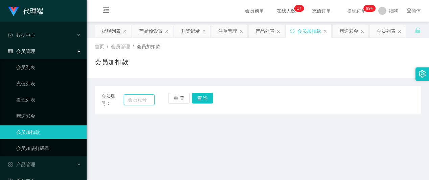
drag, startPoint x: 139, startPoint y: 100, endPoint x: 164, endPoint y: 101, distance: 24.7
click at [139, 100] on input "text" at bounding box center [139, 100] width 31 height 11
paste input "Zoeylim"
type input "Zoeylim"
click at [203, 100] on button "查 询" at bounding box center [203, 98] width 22 height 11
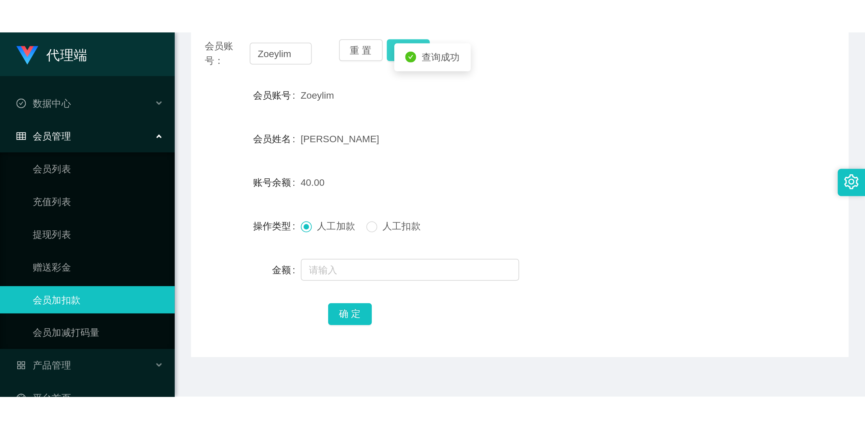
scroll to position [90, 0]
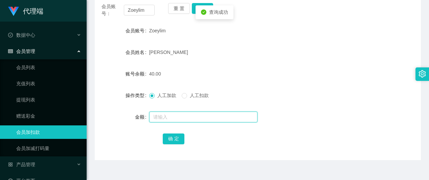
drag, startPoint x: 163, startPoint y: 116, endPoint x: 167, endPoint y: 112, distance: 5.0
click at [163, 116] on input "text" at bounding box center [203, 117] width 108 height 11
click at [162, 114] on input "text" at bounding box center [203, 117] width 108 height 11
type input "8"
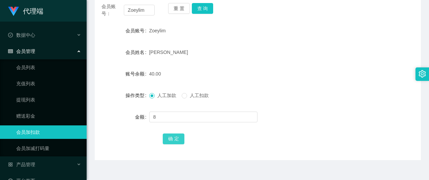
click at [165, 143] on button "确 定" at bounding box center [174, 139] width 22 height 11
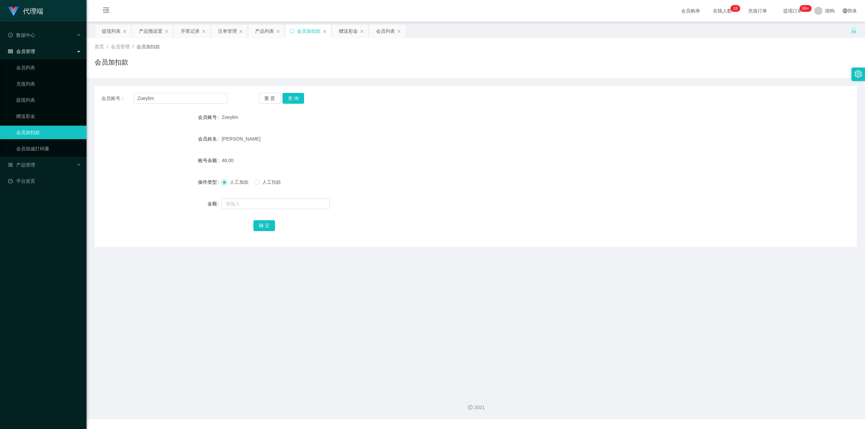
click at [432, 7] on span "提现订单 99+" at bounding box center [792, 11] width 35 height 22
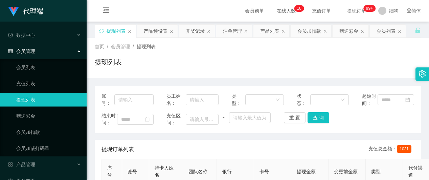
click at [198, 57] on div "提现列表" at bounding box center [258, 65] width 326 height 16
click at [43, 133] on link "会员加扣款" at bounding box center [48, 133] width 65 height 14
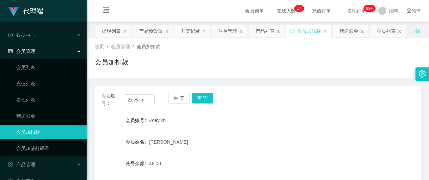
scroll to position [45, 0]
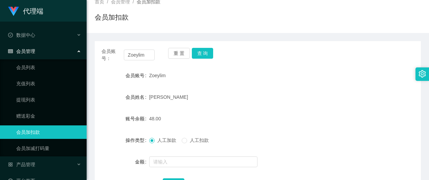
click at [202, 59] on div "重 置 查 询" at bounding box center [194, 55] width 53 height 14
click at [203, 55] on button "查 询" at bounding box center [203, 53] width 22 height 11
click at [203, 55] on div "重 置 查 询" at bounding box center [194, 55] width 53 height 14
click at [203, 55] on button "查 询" at bounding box center [203, 53] width 22 height 11
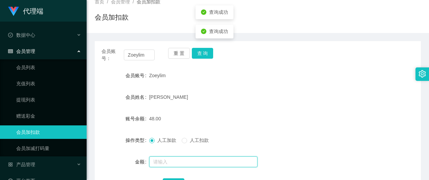
click at [160, 163] on input "text" at bounding box center [203, 162] width 108 height 11
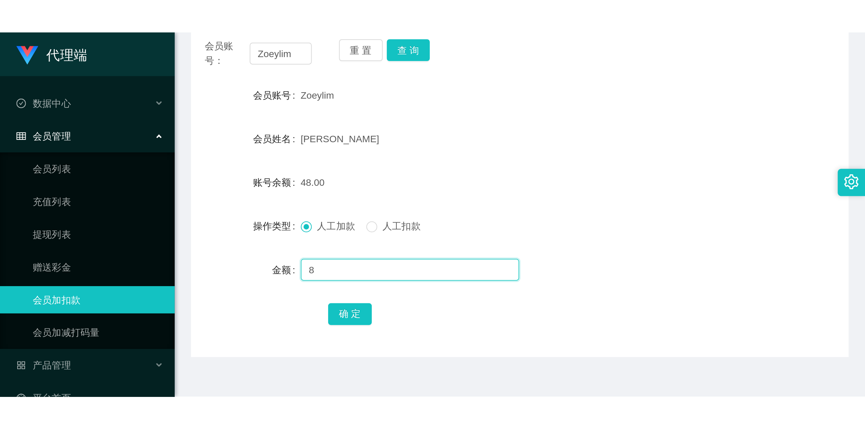
scroll to position [90, 0]
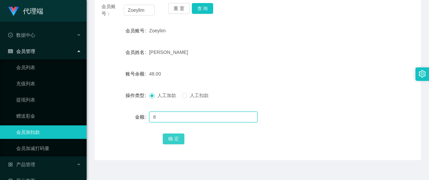
type input "8"
click at [173, 137] on button "确 定" at bounding box center [174, 139] width 22 height 11
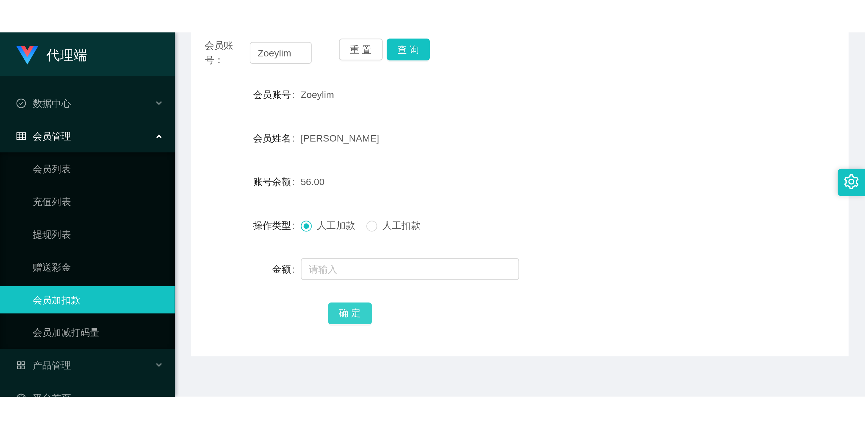
scroll to position [0, 0]
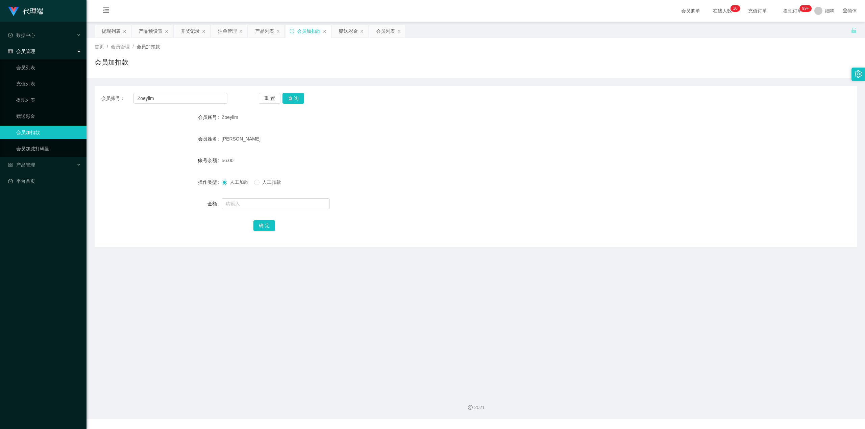
click at [432, 14] on span "提现订单 99+" at bounding box center [792, 11] width 35 height 22
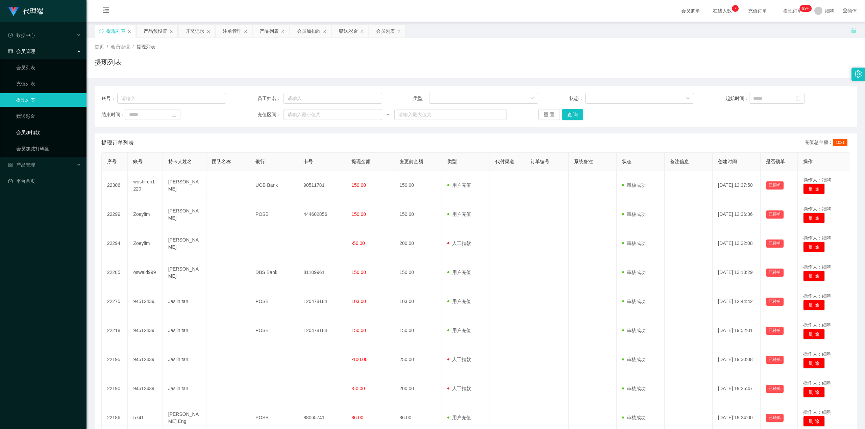
drag, startPoint x: 45, startPoint y: 132, endPoint x: 117, endPoint y: 128, distance: 72.1
click at [45, 132] on link "会员加扣款" at bounding box center [48, 133] width 65 height 14
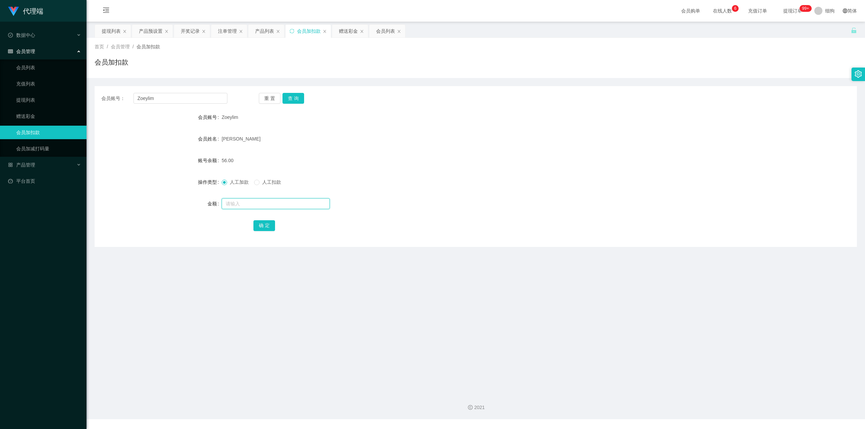
click at [235, 180] on input "text" at bounding box center [276, 203] width 108 height 11
type input "8"
click at [258, 180] on button "确 定" at bounding box center [264, 225] width 22 height 11
click at [419, 163] on div "64.00" at bounding box center [444, 161] width 445 height 14
click at [432, 53] on div "首页 / 会员管理 / 会员加扣款 / 会员加扣款" at bounding box center [476, 57] width 762 height 29
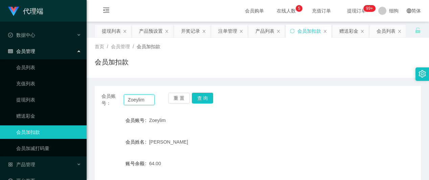
drag, startPoint x: 144, startPoint y: 99, endPoint x: 107, endPoint y: 98, distance: 36.5
click at [105, 99] on div "会员账号： [PERSON_NAME]" at bounding box center [127, 100] width 53 height 14
paste input "woshiren1220"
type input "woshiren1220"
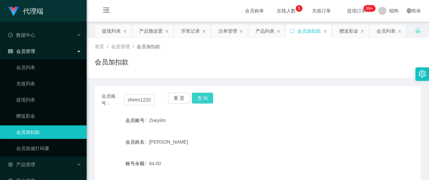
click at [203, 99] on button "查 询" at bounding box center [203, 98] width 22 height 11
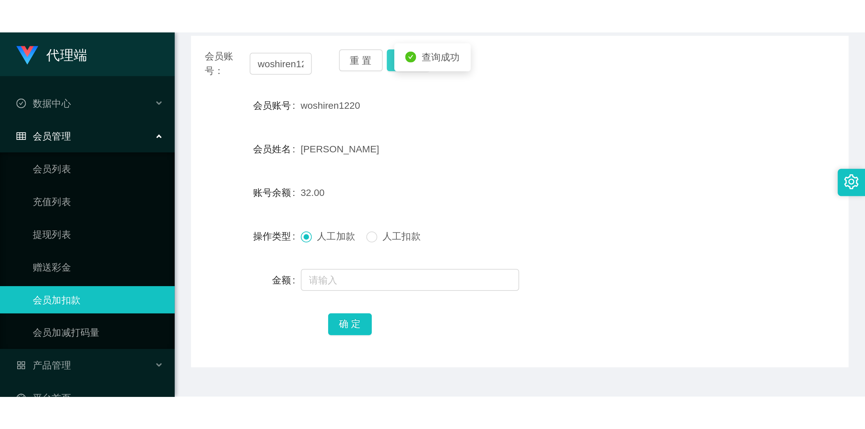
scroll to position [90, 0]
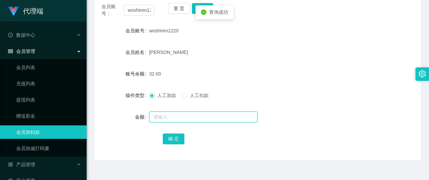
click at [157, 121] on input "text" at bounding box center [203, 117] width 108 height 11
type input "24"
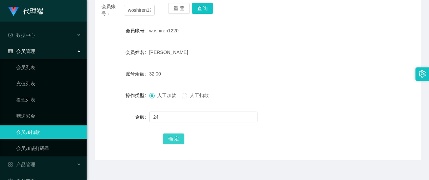
click at [169, 137] on button "确 定" at bounding box center [174, 139] width 22 height 11
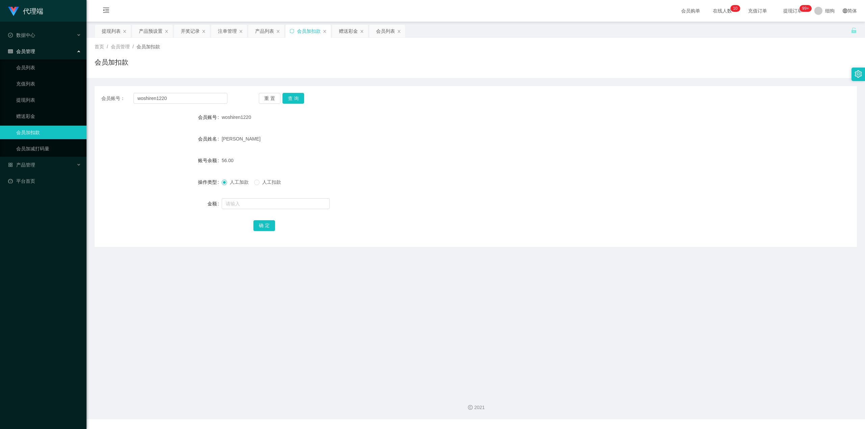
drag, startPoint x: 791, startPoint y: 11, endPoint x: 752, endPoint y: 23, distance: 40.7
click at [432, 11] on span "提现订单 99+" at bounding box center [793, 10] width 26 height 5
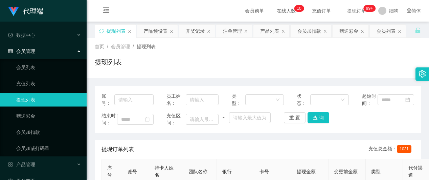
click at [349, 9] on span "提现订单 99+" at bounding box center [356, 10] width 26 height 5
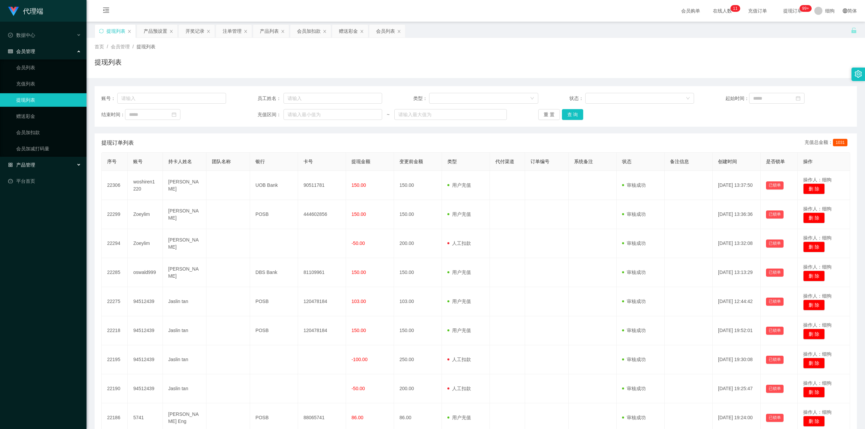
click at [33, 162] on span "产品管理" at bounding box center [21, 164] width 27 height 5
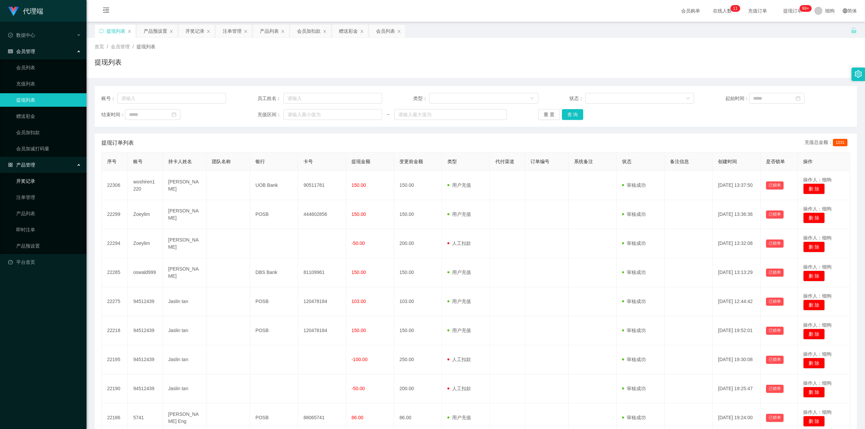
click at [26, 180] on link "开奖记录" at bounding box center [48, 181] width 65 height 14
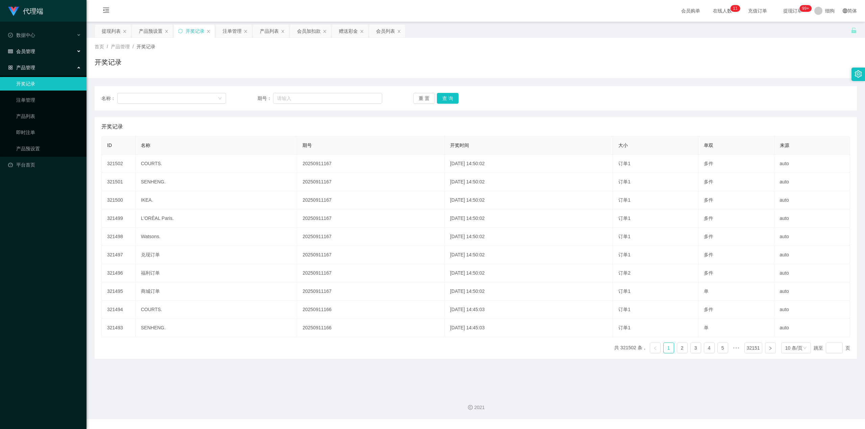
click at [34, 49] on span "会员管理" at bounding box center [21, 51] width 27 height 5
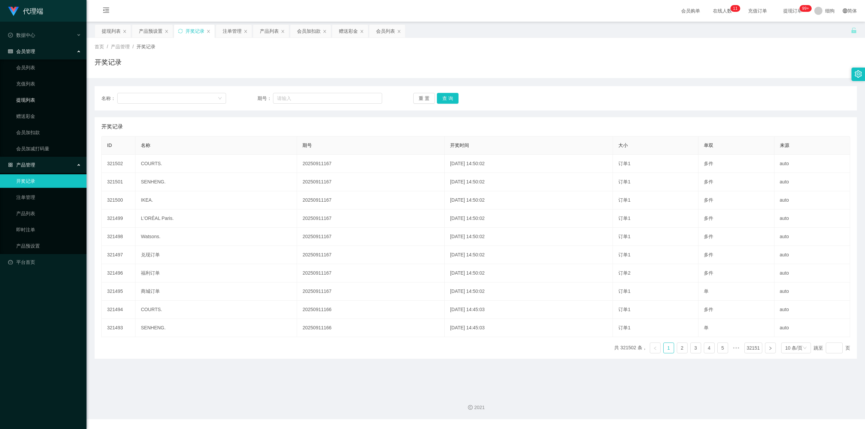
click at [37, 101] on link "提现列表" at bounding box center [48, 100] width 65 height 14
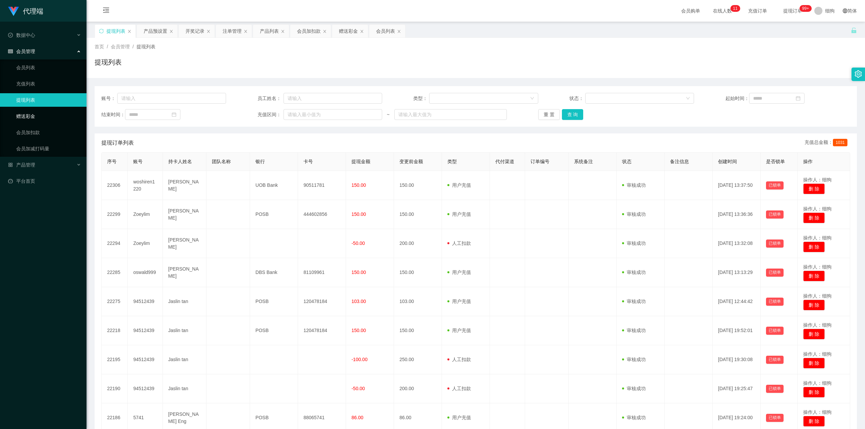
click at [36, 111] on link "赠送彩金" at bounding box center [48, 117] width 65 height 14
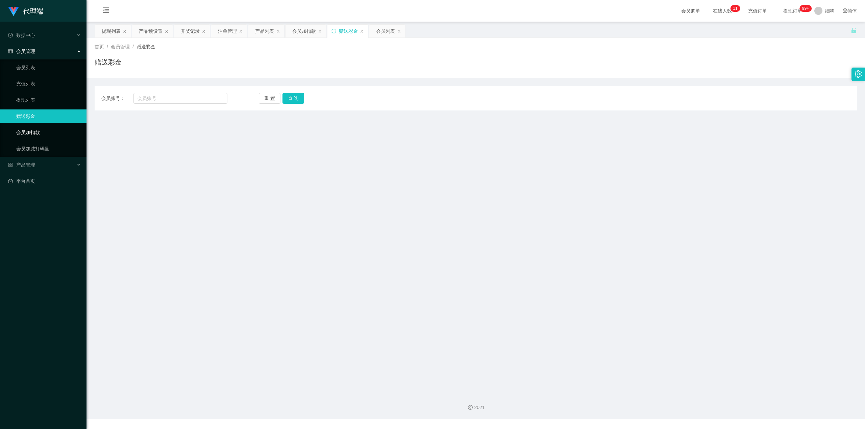
click at [29, 129] on link "会员加扣款" at bounding box center [48, 133] width 65 height 14
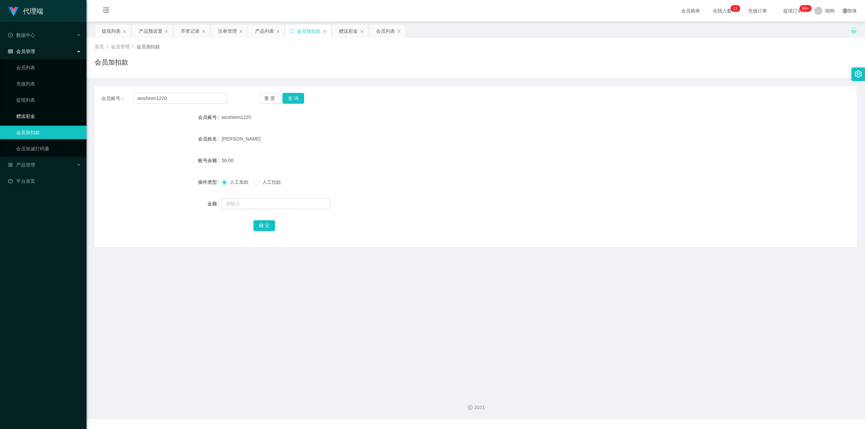
click at [47, 116] on link "赠送彩金" at bounding box center [48, 117] width 65 height 14
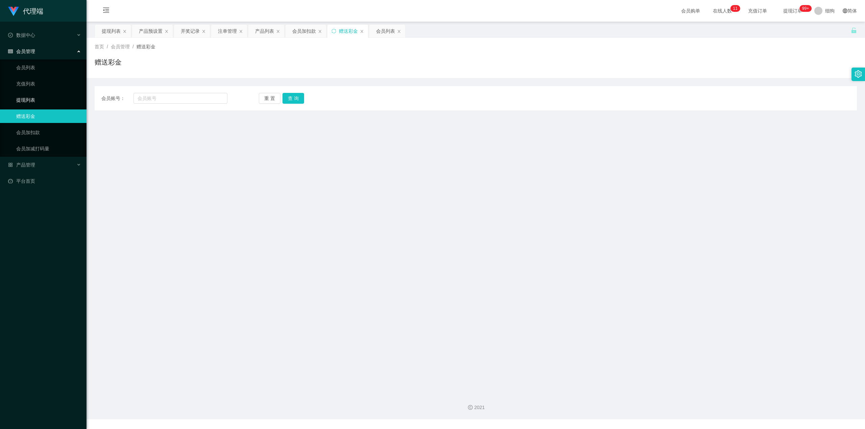
click at [39, 100] on link "提现列表" at bounding box center [48, 100] width 65 height 14
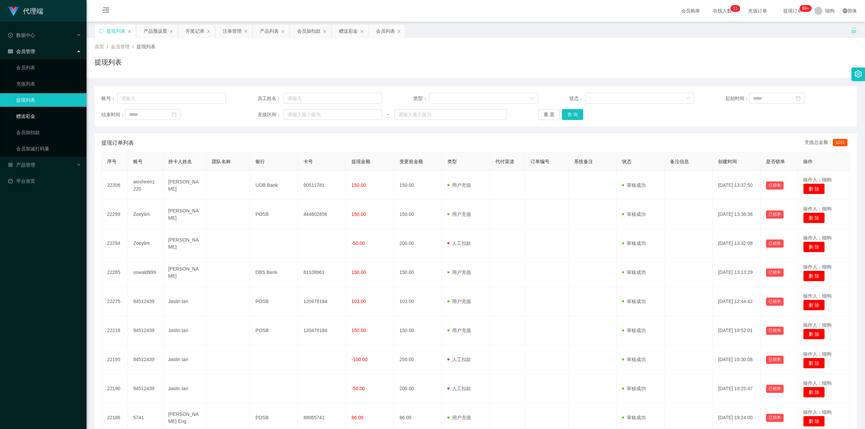
click at [33, 116] on link "赠送彩金" at bounding box center [48, 117] width 65 height 14
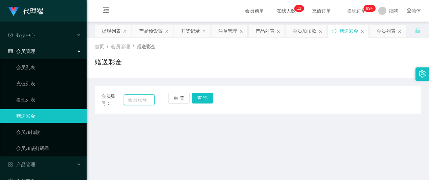
click at [137, 98] on input "text" at bounding box center [139, 100] width 31 height 11
paste input "Zoeylim"
type input "Zoeylim"
click at [25, 132] on link "会员加扣款" at bounding box center [48, 133] width 65 height 14
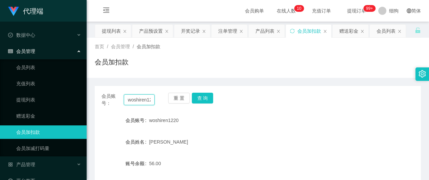
drag, startPoint x: 150, startPoint y: 100, endPoint x: 99, endPoint y: 95, distance: 52.0
click at [99, 95] on div "会员账号： woshiren1220 重 置 查 询" at bounding box center [258, 100] width 326 height 14
type input "20"
drag, startPoint x: 141, startPoint y: 101, endPoint x: 97, endPoint y: 100, distance: 43.9
click at [97, 100] on div "会员账号： 20 重 置 查 询" at bounding box center [258, 100] width 326 height 14
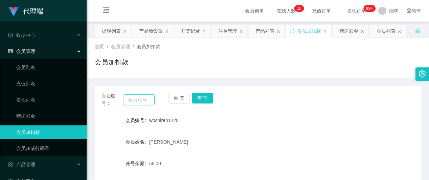
paste input "Zoeylim"
type input "Zoeylim"
click at [209, 99] on button "查 询" at bounding box center [203, 98] width 22 height 11
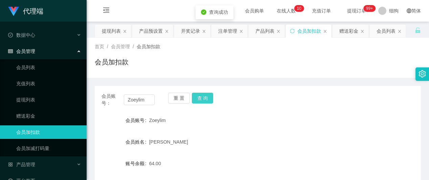
scroll to position [45, 0]
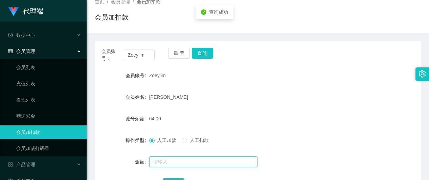
click at [164, 162] on input "text" at bounding box center [203, 162] width 108 height 11
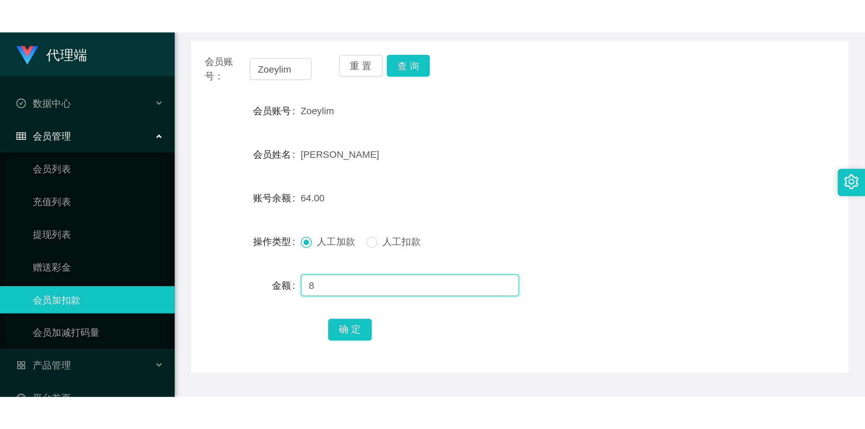
scroll to position [135, 0]
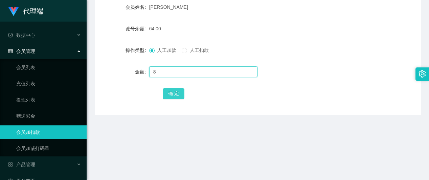
type input "8"
click at [174, 92] on button "确 定" at bounding box center [174, 94] width 22 height 11
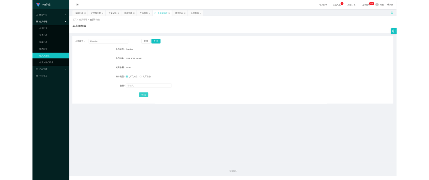
scroll to position [0, 0]
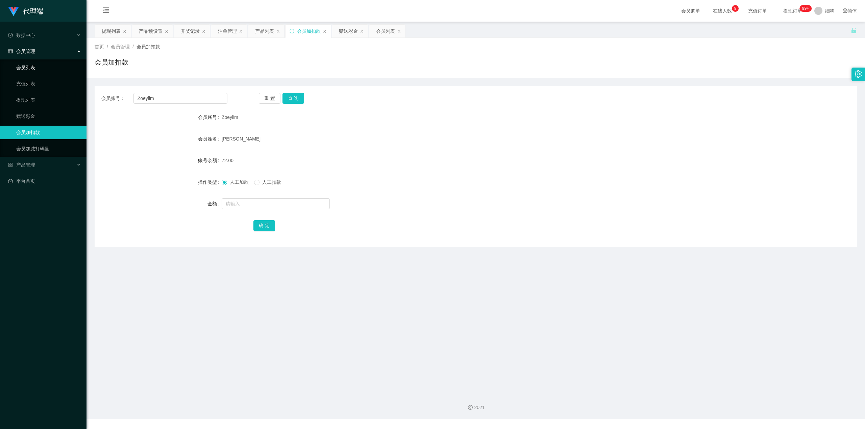
click at [40, 68] on link "会员列表" at bounding box center [48, 68] width 65 height 14
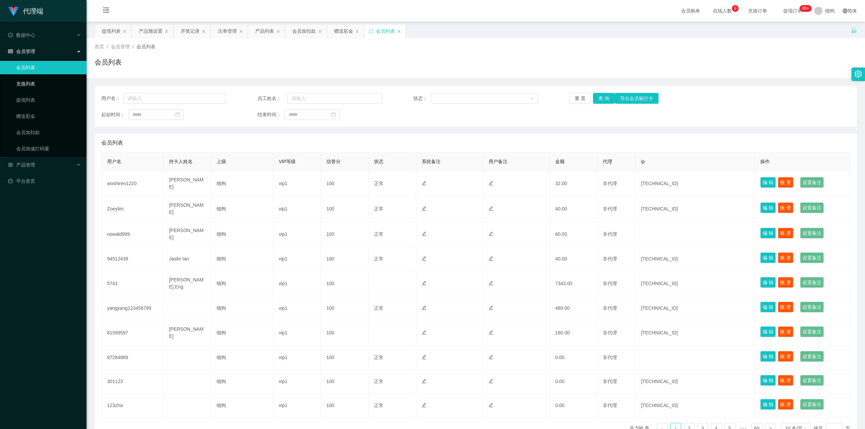
click at [39, 84] on link "充值列表" at bounding box center [48, 84] width 65 height 14
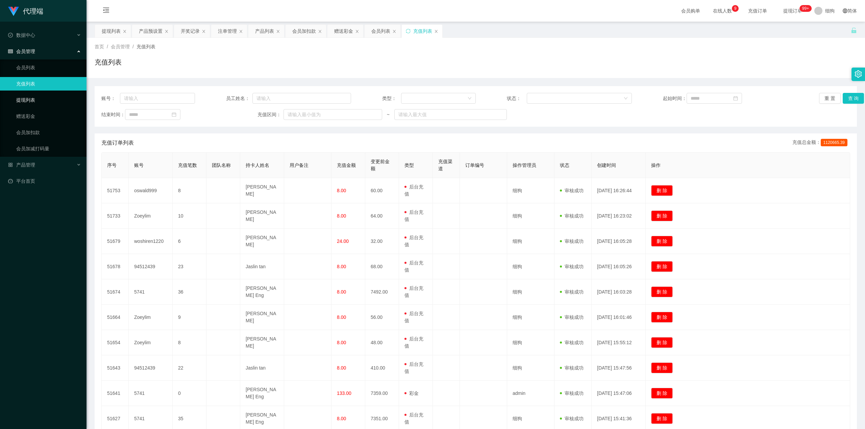
click at [39, 95] on link "提现列表" at bounding box center [48, 100] width 65 height 14
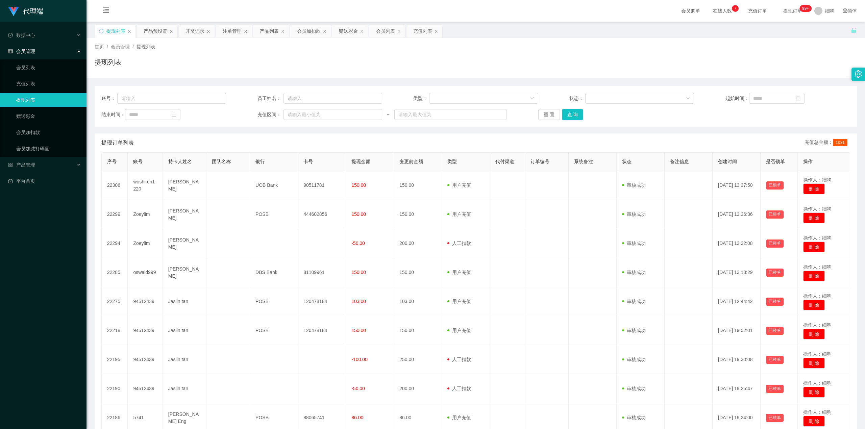
click at [432, 9] on span "提现订单 99+" at bounding box center [793, 10] width 26 height 5
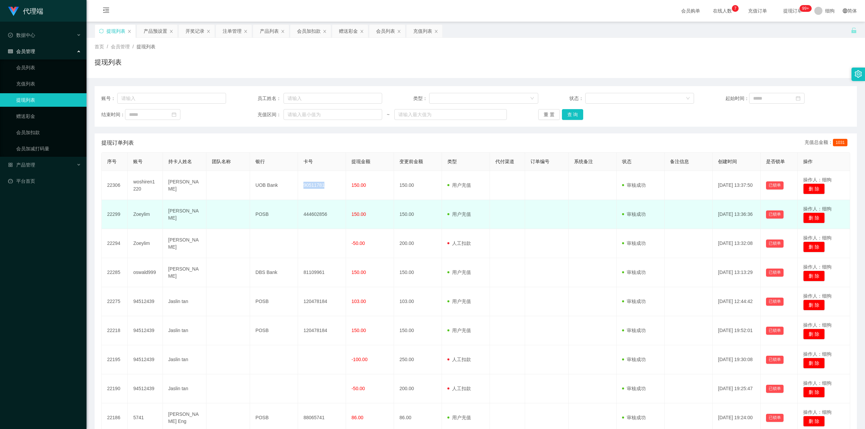
drag, startPoint x: 324, startPoint y: 186, endPoint x: 331, endPoint y: 218, distance: 33.0
click at [303, 180] on td "90511781" at bounding box center [322, 185] width 48 height 29
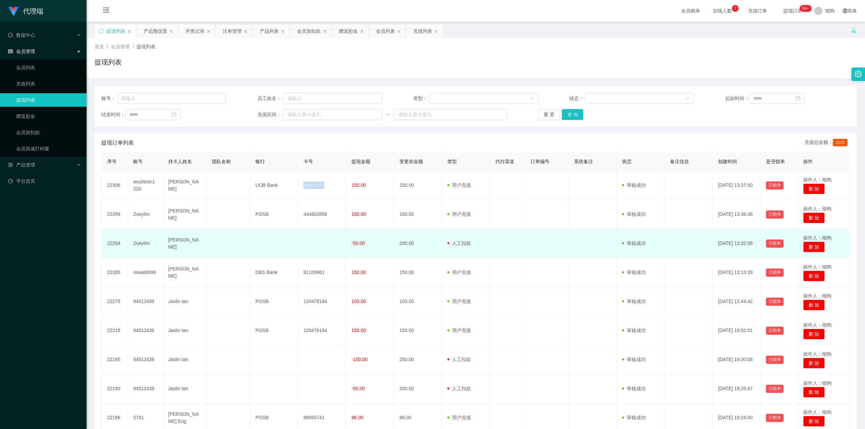
copy td "90511781"
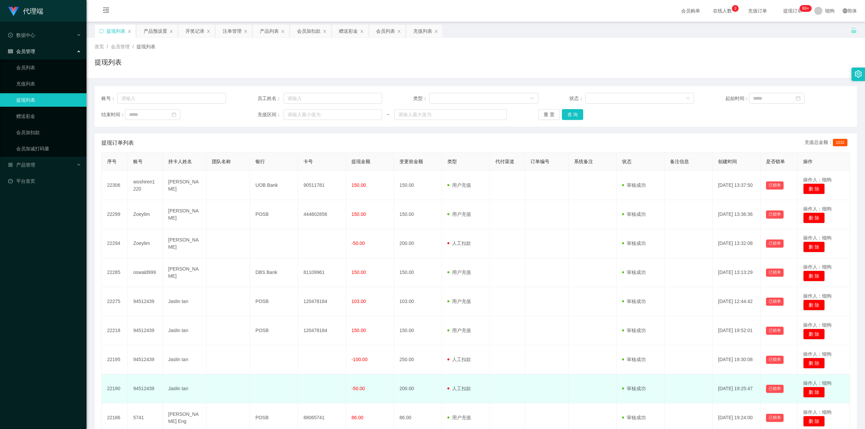
click at [272, 180] on td at bounding box center [274, 388] width 48 height 29
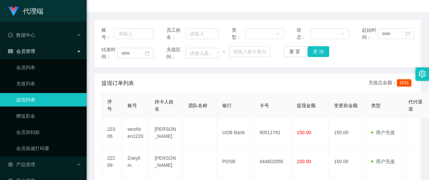
scroll to position [90, 0]
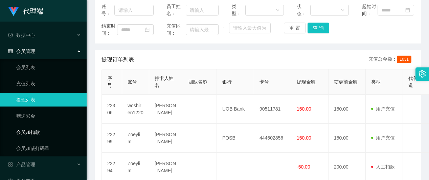
click at [38, 129] on link "会员加扣款" at bounding box center [48, 133] width 65 height 14
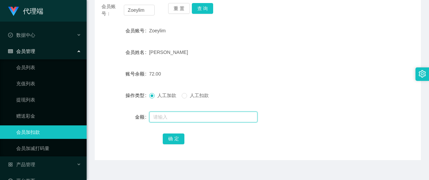
click at [160, 116] on input "text" at bounding box center [203, 117] width 108 height 11
type input "8"
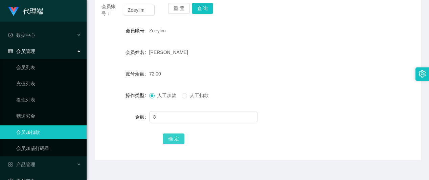
click at [176, 136] on button "确 定" at bounding box center [174, 139] width 22 height 11
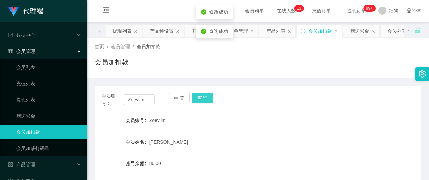
click at [203, 97] on button "查 询" at bounding box center [203, 98] width 22 height 11
click at [203, 97] on div "重 置 查 询" at bounding box center [194, 100] width 53 height 14
click at [203, 97] on button "查 询" at bounding box center [203, 98] width 22 height 11
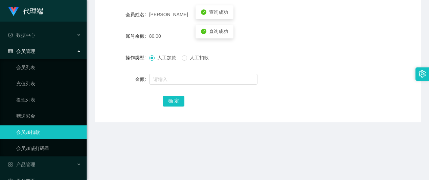
scroll to position [135, 0]
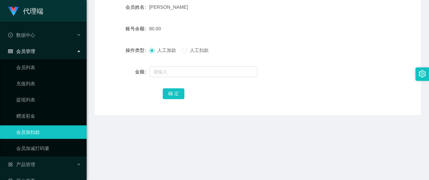
click at [230, 133] on main "关闭左侧 关闭右侧 关闭其它 刷新页面 提现列表 产品预设置 开奖记录 注单管理 产品列表 会员加扣款 赠送彩金 会员列表 充值列表 首页 / 会员管理 / …" at bounding box center [258, 69] width 342 height 366
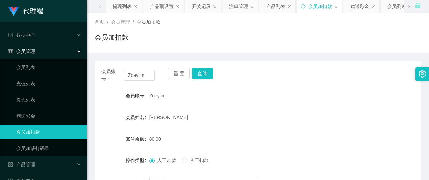
scroll to position [45, 0]
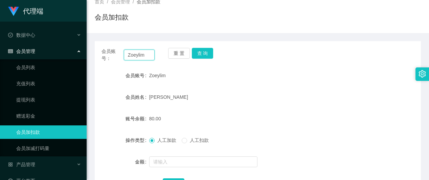
drag, startPoint x: 146, startPoint y: 55, endPoint x: 111, endPoint y: 52, distance: 35.0
click at [111, 52] on div "会员账号： [PERSON_NAME]" at bounding box center [127, 55] width 53 height 14
paste input "Kokhang6969"
type input "Kokhang6969"
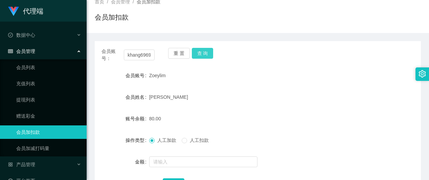
click at [199, 52] on button "查 询" at bounding box center [203, 53] width 22 height 11
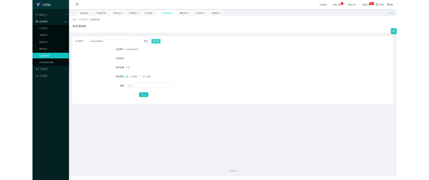
scroll to position [0, 0]
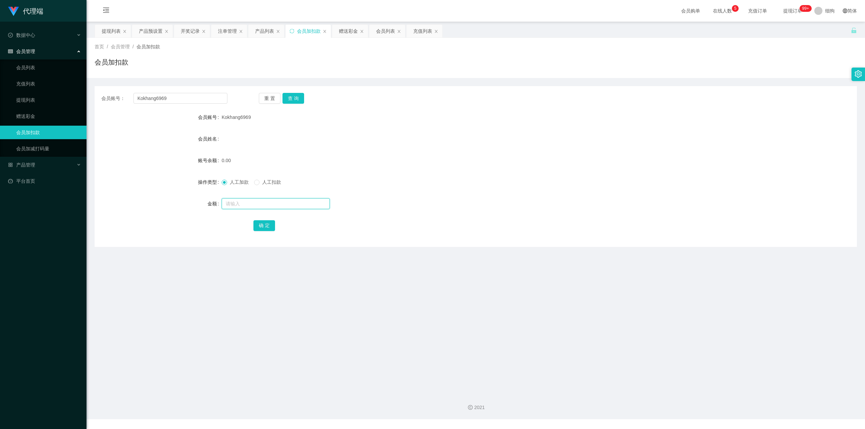
click at [233, 180] on input "text" at bounding box center [276, 203] width 108 height 11
type input "100"
click at [270, 180] on button "确 定" at bounding box center [264, 225] width 22 height 11
drag, startPoint x: 231, startPoint y: 307, endPoint x: 215, endPoint y: 223, distance: 85.4
click at [230, 180] on main "关闭左侧 关闭右侧 关闭其它 刷新页面 提现列表 产品预设置 开奖记录 注单管理 产品列表 会员加扣款 赠送彩金 会员列表 充值列表 首页 / 会员管理 / …" at bounding box center [476, 205] width 779 height 366
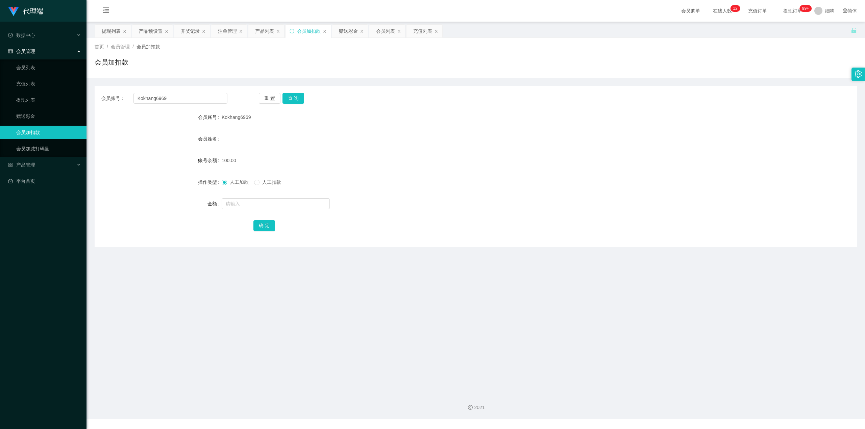
drag, startPoint x: 250, startPoint y: 115, endPoint x: 220, endPoint y: 118, distance: 30.9
click at [220, 118] on div "会员账号 Kokhang6969" at bounding box center [476, 118] width 762 height 14
copy div "会员账号 Kokhang6969"
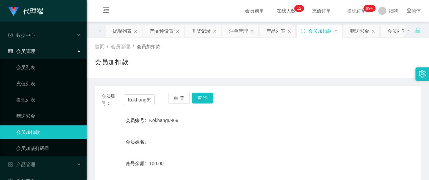
scroll to position [11, 0]
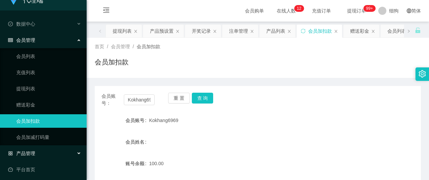
click at [40, 153] on div "产品管理" at bounding box center [43, 154] width 87 height 14
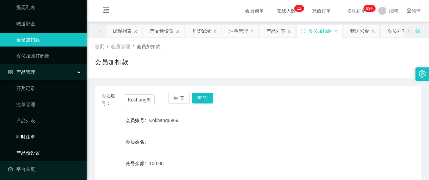
scroll to position [94, 0]
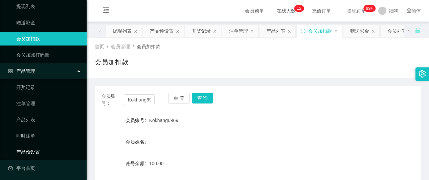
click at [40, 148] on link "产品预设置" at bounding box center [48, 153] width 65 height 14
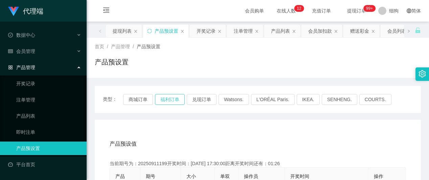
click at [167, 99] on button "福利订单" at bounding box center [170, 99] width 30 height 11
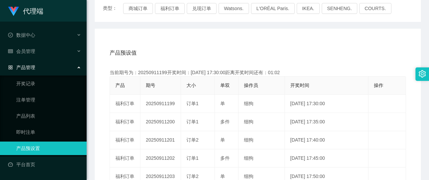
scroll to position [90, 0]
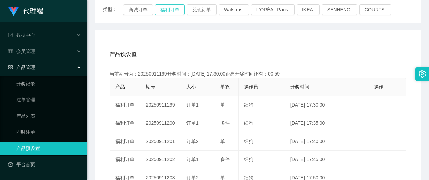
click at [168, 11] on button "福利订单" at bounding box center [170, 9] width 30 height 11
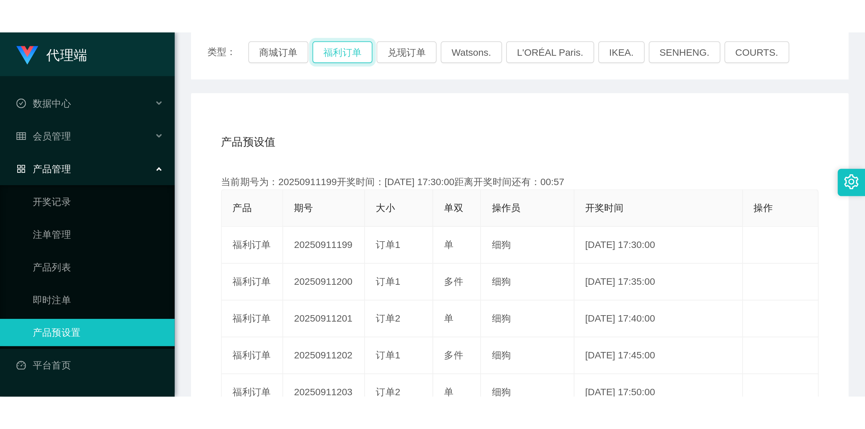
scroll to position [135, 0]
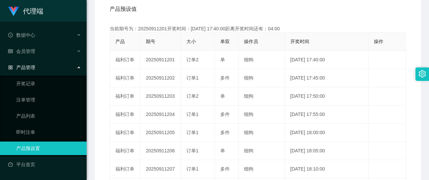
drag, startPoint x: 289, startPoint y: 10, endPoint x: 225, endPoint y: 0, distance: 65.3
click at [289, 10] on div "产品预设值 添加期号" at bounding box center [258, 9] width 296 height 19
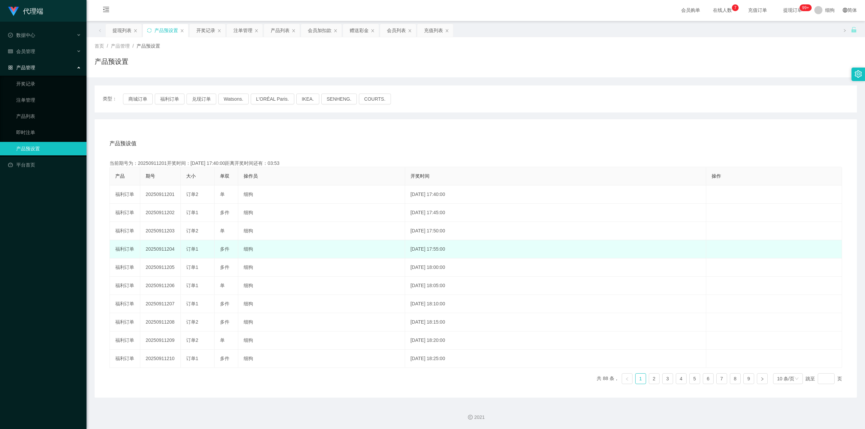
scroll to position [2, 0]
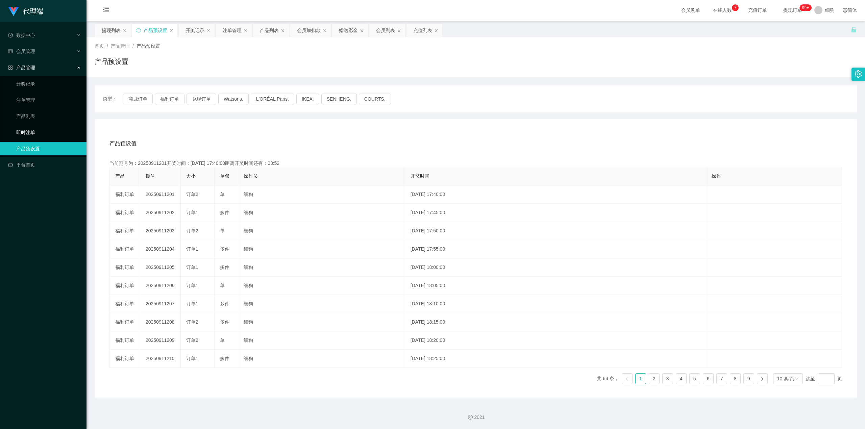
click at [22, 128] on link "即时注单" at bounding box center [48, 133] width 65 height 14
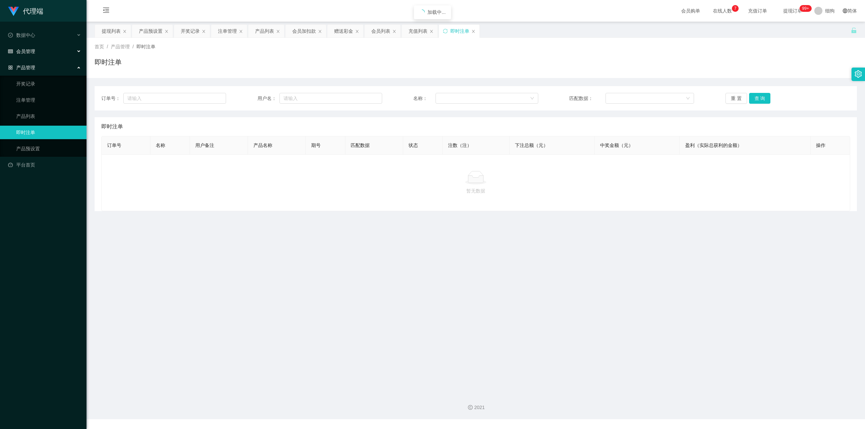
click at [35, 51] on div "会员管理" at bounding box center [43, 52] width 87 height 14
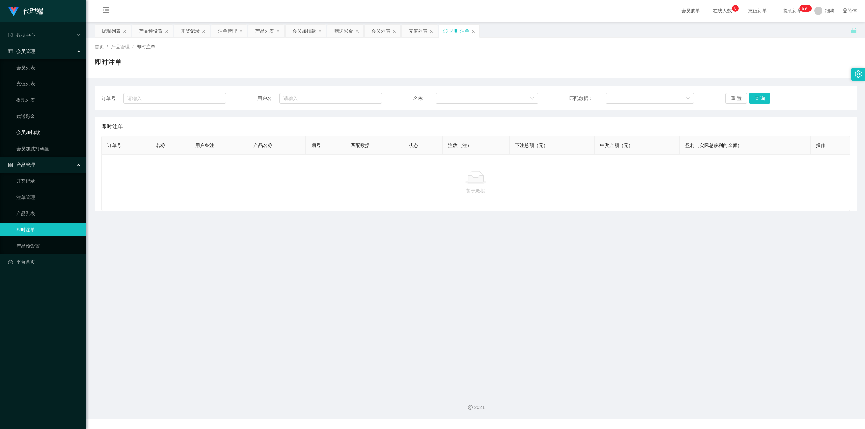
click at [41, 134] on link "会员加扣款" at bounding box center [48, 133] width 65 height 14
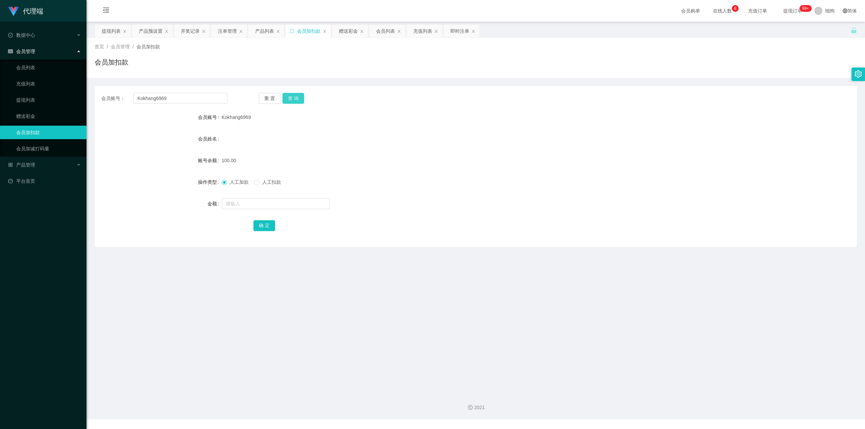
click at [294, 99] on button "查 询" at bounding box center [294, 98] width 22 height 11
click at [294, 99] on div "重 置 查 询" at bounding box center [322, 98] width 126 height 11
click at [294, 99] on button "查 询" at bounding box center [294, 98] width 22 height 11
click at [294, 99] on div "重 置 查 询" at bounding box center [322, 98] width 126 height 11
click at [294, 99] on button "查 询" at bounding box center [297, 98] width 29 height 11
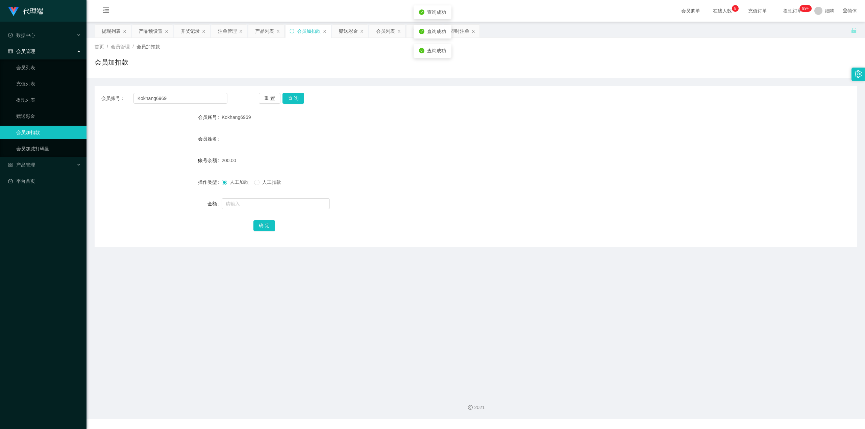
click at [262, 176] on div "人工加款 人工扣款" at bounding box center [444, 182] width 445 height 14
click at [250, 180] on input "text" at bounding box center [276, 203] width 108 height 11
type input "150"
click at [271, 180] on button "确 定" at bounding box center [264, 225] width 22 height 11
click at [293, 97] on button "查 询" at bounding box center [294, 98] width 22 height 11
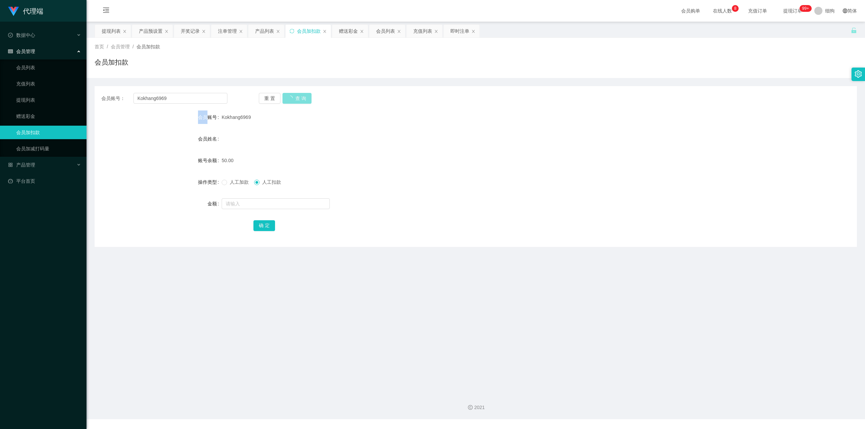
click at [293, 97] on div "重 置 查 询" at bounding box center [322, 98] width 126 height 11
click at [293, 97] on button "查 询" at bounding box center [294, 98] width 22 height 11
click at [293, 97] on div "重 置 查 询" at bounding box center [322, 98] width 126 height 11
click at [293, 97] on button "查 询" at bounding box center [294, 98] width 22 height 11
click at [293, 97] on div "重 置 查 询" at bounding box center [322, 98] width 126 height 11
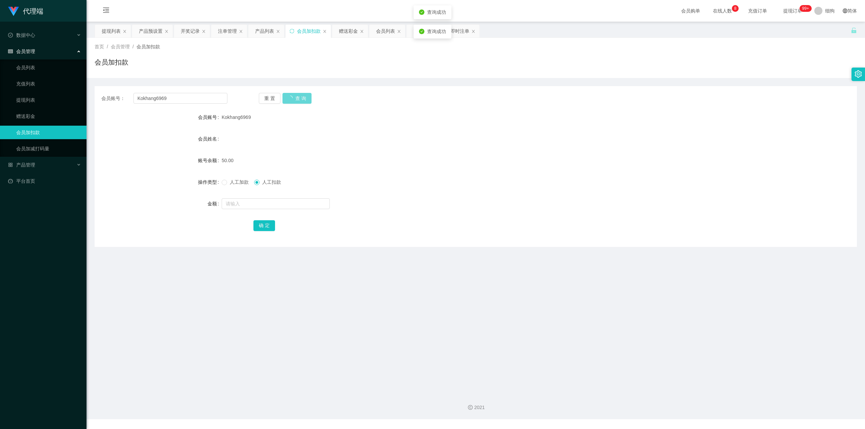
click at [227, 180] on span "人工加款" at bounding box center [239, 181] width 24 height 5
click at [239, 180] on input "text" at bounding box center [276, 203] width 108 height 11
drag, startPoint x: 261, startPoint y: 224, endPoint x: 238, endPoint y: 205, distance: 30.2
click at [238, 180] on form "会员账号 Kokhang6969 会员姓名 账号余额 50.00 操作类型 人工加款 人工扣款 金额 1 确 定" at bounding box center [476, 172] width 762 height 122
click at [239, 180] on input "1" at bounding box center [276, 203] width 108 height 11
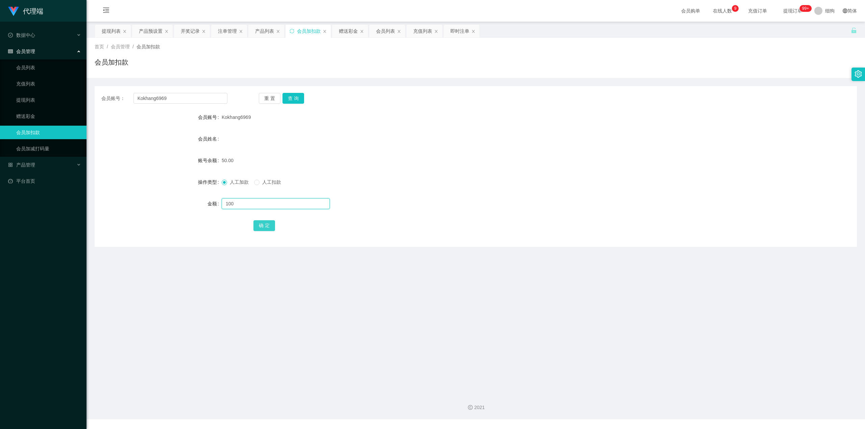
type input "100"
click at [263, 180] on button "确 定" at bounding box center [264, 225] width 22 height 11
click at [293, 102] on button "查 询" at bounding box center [294, 98] width 22 height 11
click at [293, 102] on div "重 置 查 询" at bounding box center [322, 98] width 126 height 11
click at [293, 102] on button "查 询" at bounding box center [294, 98] width 22 height 11
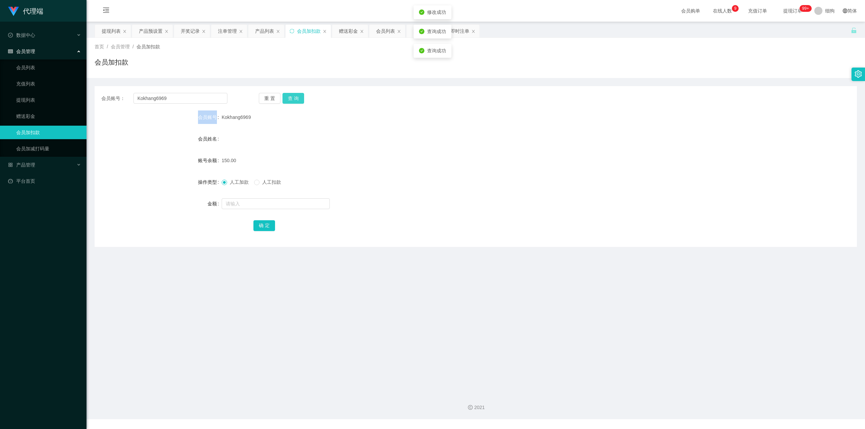
click at [293, 102] on div "重 置 查 询" at bounding box center [322, 98] width 126 height 11
click at [293, 102] on button "查 询" at bounding box center [294, 98] width 22 height 11
click at [293, 102] on div "重 置 查 询" at bounding box center [322, 98] width 126 height 11
click at [293, 102] on button "查 询" at bounding box center [294, 98] width 22 height 11
click at [293, 102] on div "重 置 查 询" at bounding box center [322, 98] width 126 height 11
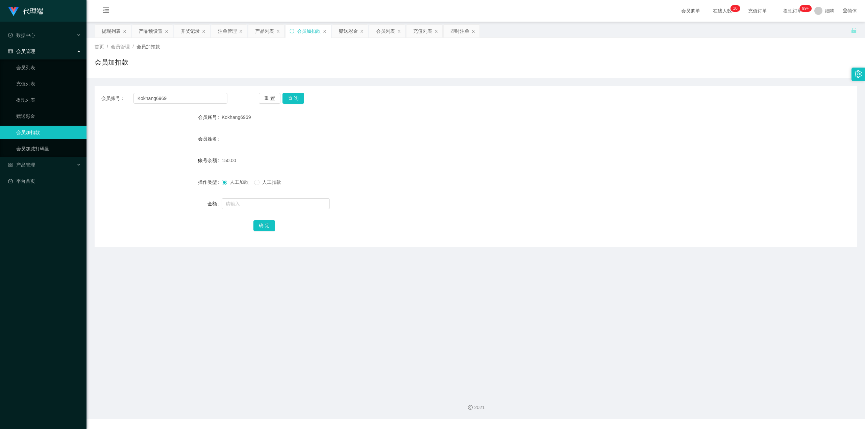
click at [319, 180] on main "关闭左侧 关闭右侧 关闭其它 刷新页面 提现列表 产品预设置 开奖记录 注单管理 产品列表 会员加扣款 赠送彩金 会员列表 充值列表 即时注单 首页 / 会员…" at bounding box center [476, 205] width 779 height 366
click at [265, 180] on button "确 定" at bounding box center [264, 225] width 22 height 11
click at [265, 180] on span "确 定" at bounding box center [264, 225] width 22 height 5
click at [265, 180] on button "确 定" at bounding box center [264, 225] width 22 height 11
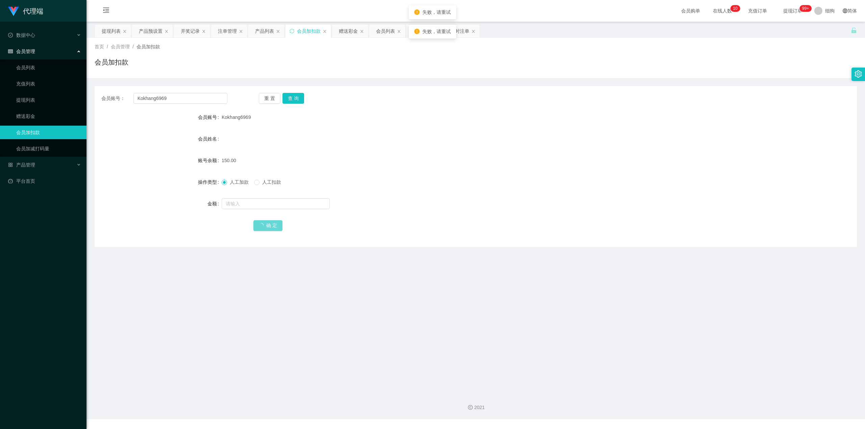
click at [264, 180] on form "会员账号 Kokhang6969 会员姓名 账号余额 150.00 操作类型 人工加款 人工扣款 金额 确 定" at bounding box center [476, 172] width 762 height 122
click at [293, 101] on button "查 询" at bounding box center [294, 98] width 22 height 11
click at [294, 99] on button "查 询" at bounding box center [294, 98] width 22 height 11
click at [294, 99] on div "重 置 查 询" at bounding box center [322, 98] width 126 height 11
click at [294, 99] on button "查 询" at bounding box center [294, 98] width 22 height 11
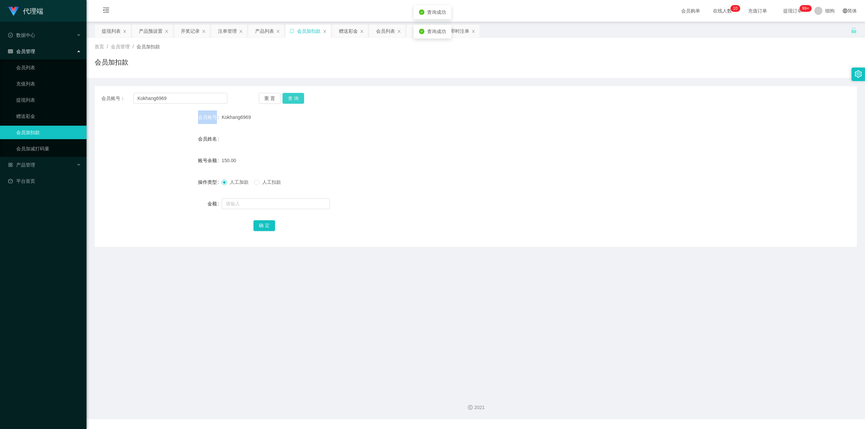
click at [294, 99] on div "重 置 查 询" at bounding box center [322, 98] width 126 height 11
click at [294, 99] on button "查 询" at bounding box center [294, 98] width 22 height 11
click at [294, 99] on div "重 置 查 询" at bounding box center [322, 98] width 126 height 11
click at [294, 99] on button "查 询" at bounding box center [294, 98] width 22 height 11
click at [294, 99] on div "重 置 查 询" at bounding box center [322, 98] width 126 height 11
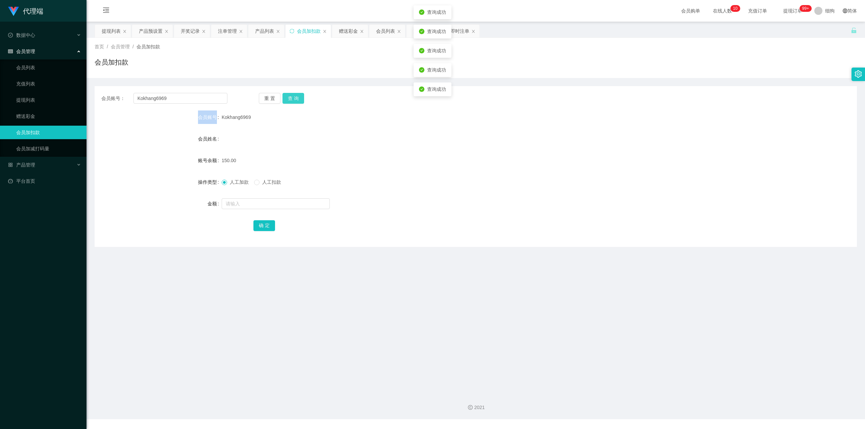
click at [294, 99] on button "查 询" at bounding box center [294, 98] width 22 height 11
click at [294, 99] on div "重 置 查 询" at bounding box center [322, 98] width 126 height 11
click at [294, 99] on button "查 询" at bounding box center [294, 98] width 22 height 11
click at [294, 99] on div "重 置 查 询" at bounding box center [322, 98] width 126 height 11
click at [294, 99] on button "查 询" at bounding box center [294, 98] width 22 height 11
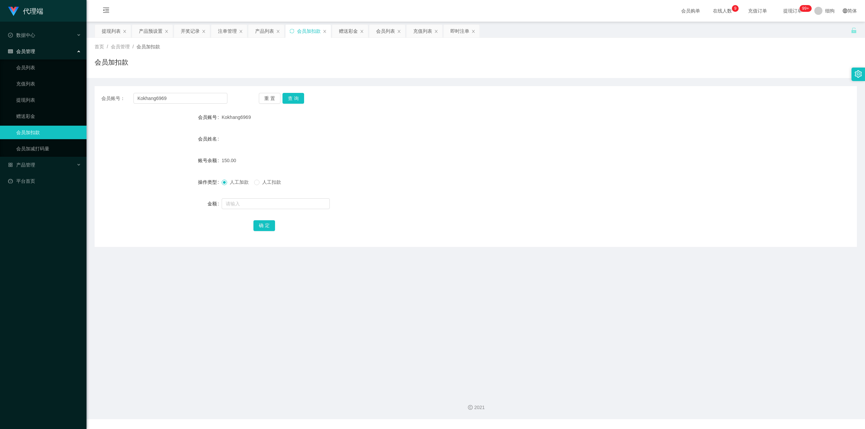
click at [149, 150] on form "会员账号 Kokhang6969 会员姓名 账号余额 150.00 操作类型 人工加款 人工扣款 金额 确 定" at bounding box center [476, 172] width 762 height 122
click at [137, 174] on form "会员账号 Kokhang6969 会员姓名 账号余额 150.00 操作类型 人工加款 人工扣款 金额 确 定" at bounding box center [476, 172] width 762 height 122
click at [432, 8] on span "提现订单 99+" at bounding box center [793, 10] width 26 height 5
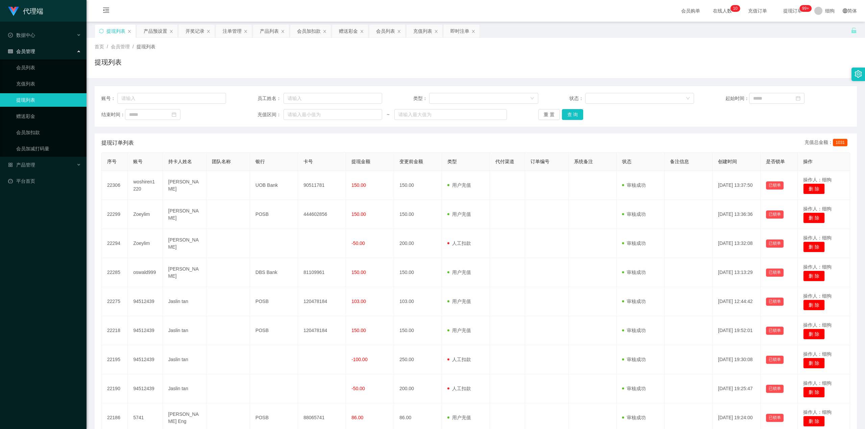
click at [42, 97] on link "提现列表" at bounding box center [48, 100] width 65 height 14
click at [33, 116] on link "赠送彩金" at bounding box center [48, 117] width 65 height 14
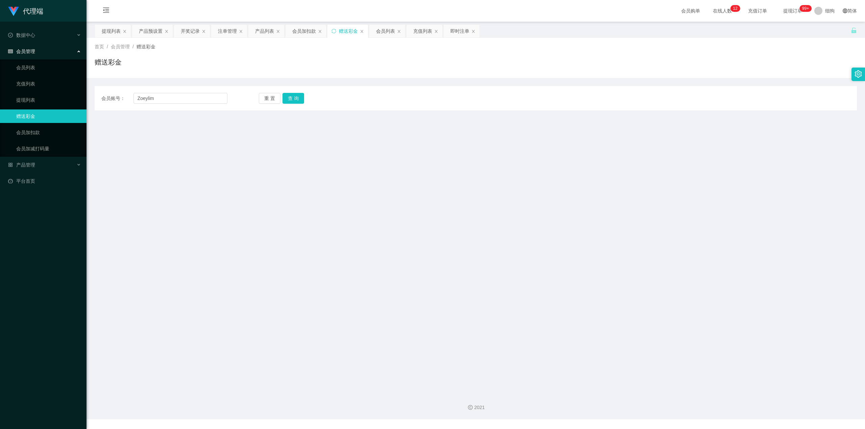
drag, startPoint x: 292, startPoint y: 385, endPoint x: 290, endPoint y: 354, distance: 31.9
click at [292, 180] on main "关闭左侧 关闭右侧 关闭其它 刷新页面 提现列表 产品预设置 开奖记录 注单管理 产品列表 会员加扣款 赠送彩金 会员列表 充值列表 即时注单 首页 / 会员…" at bounding box center [476, 205] width 779 height 366
drag, startPoint x: 35, startPoint y: 98, endPoint x: 151, endPoint y: 86, distance: 116.9
click at [35, 98] on link "提现列表" at bounding box center [48, 100] width 65 height 14
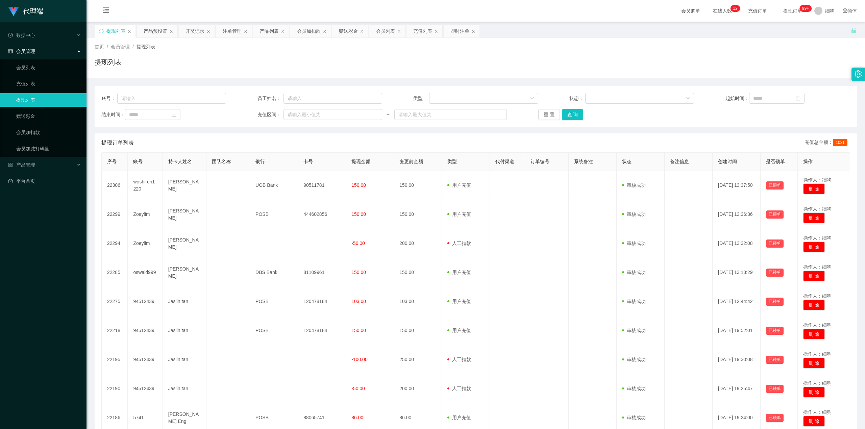
click at [432, 9] on span "提现订单 99+" at bounding box center [793, 10] width 26 height 5
click at [432, 5] on span "提现订单 99+" at bounding box center [792, 11] width 35 height 22
click at [432, 8] on span "提现订单 99+" at bounding box center [793, 10] width 26 height 5
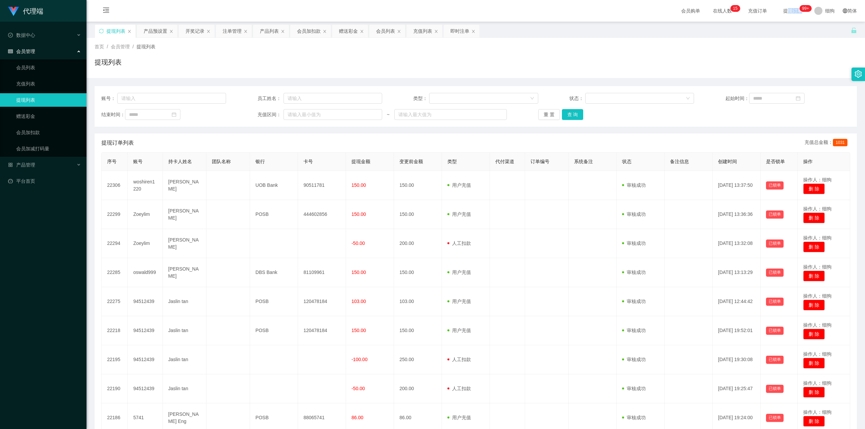
click at [432, 8] on span "提现订单 99+" at bounding box center [793, 10] width 26 height 5
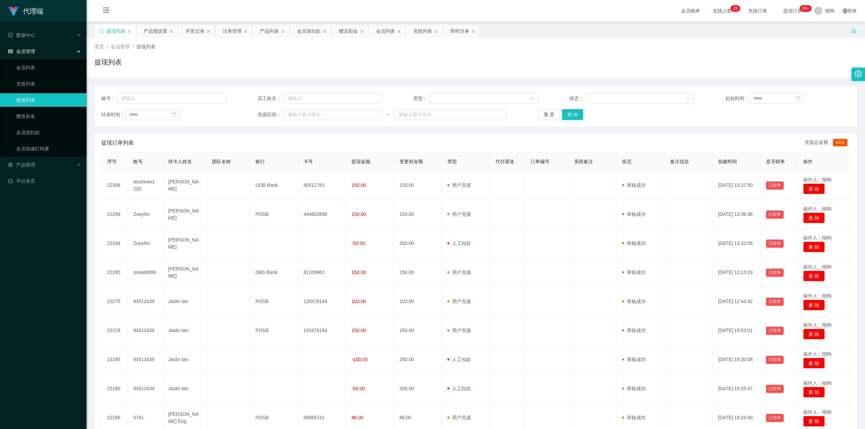
click at [432, 8] on span "提现订单 99+" at bounding box center [793, 10] width 26 height 5
click at [432, 131] on div "账号： 员工姓名： 类型： 状态： 起始时间： 结束时间： 充值区间： ~ 重 置 查 询 提现订单列表 充值总金额： 1031 序号 账号 持卡人姓名 团队…" at bounding box center [476, 284] width 762 height 397
click at [432, 117] on button "查 询" at bounding box center [573, 114] width 22 height 11
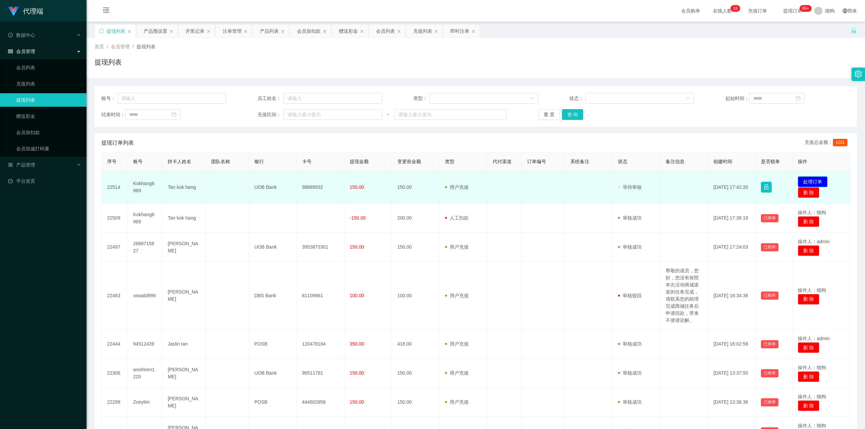
click at [432, 179] on button "处理订单" at bounding box center [813, 181] width 30 height 11
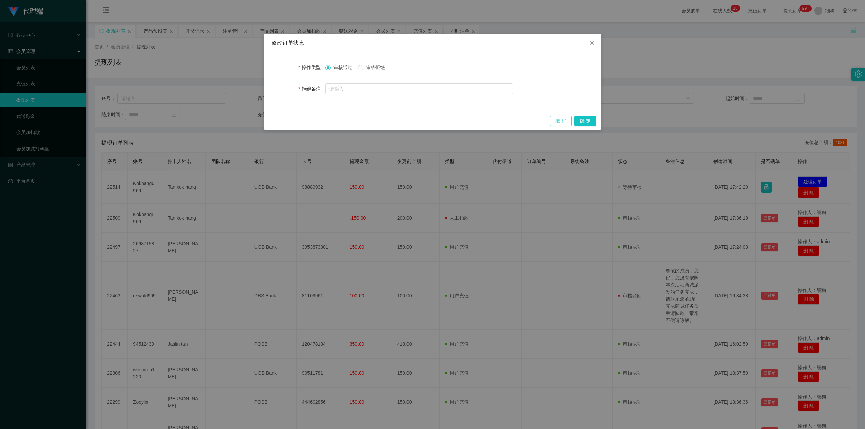
click at [432, 118] on button "取 消" at bounding box center [561, 121] width 22 height 11
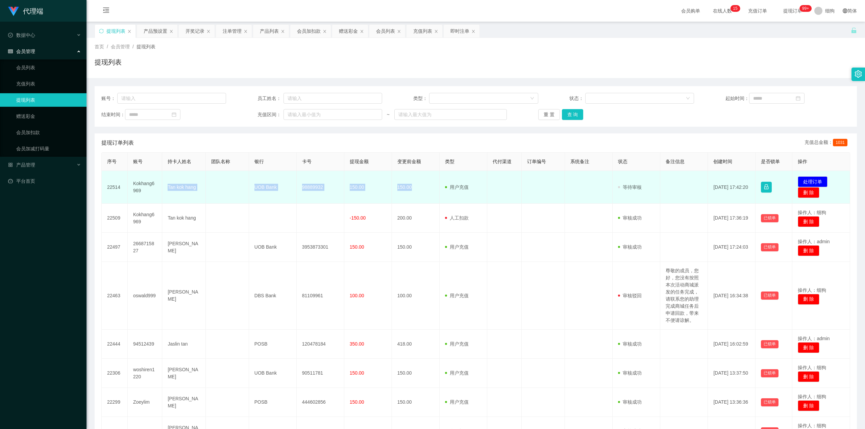
drag, startPoint x: 168, startPoint y: 189, endPoint x: 420, endPoint y: 185, distance: 251.8
click at [420, 180] on tr "22514 Kokhang6969 Tan kok hang UOB Bank 98889932 150.00 150.00 用户充值 人工扣款 审核驳回 审…" at bounding box center [476, 187] width 749 height 33
click at [370, 180] on td "150.00" at bounding box center [368, 187] width 48 height 33
drag, startPoint x: 168, startPoint y: 187, endPoint x: 362, endPoint y: 185, distance: 194.3
click at [362, 180] on tr "22514 Kokhang6969 Tan kok hang UOB Bank 98889932 150.00 150.00 用户充值 人工扣款 审核驳回 审…" at bounding box center [476, 187] width 749 height 33
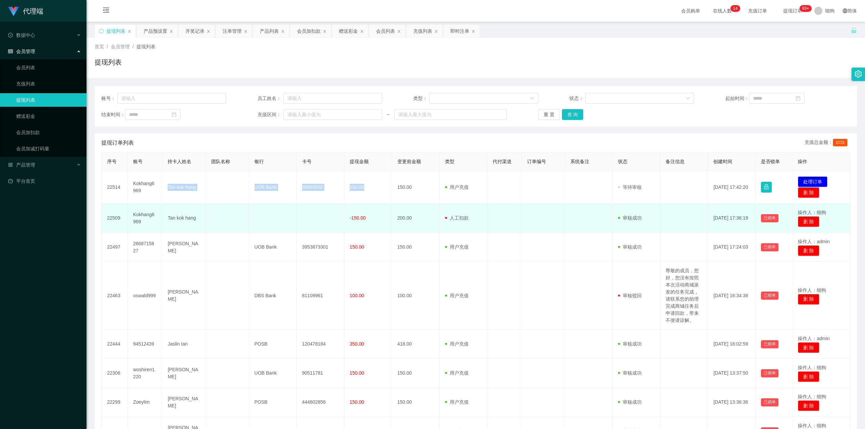
copy tr "Tan kok hang UOB Bank 98889932 150.00"
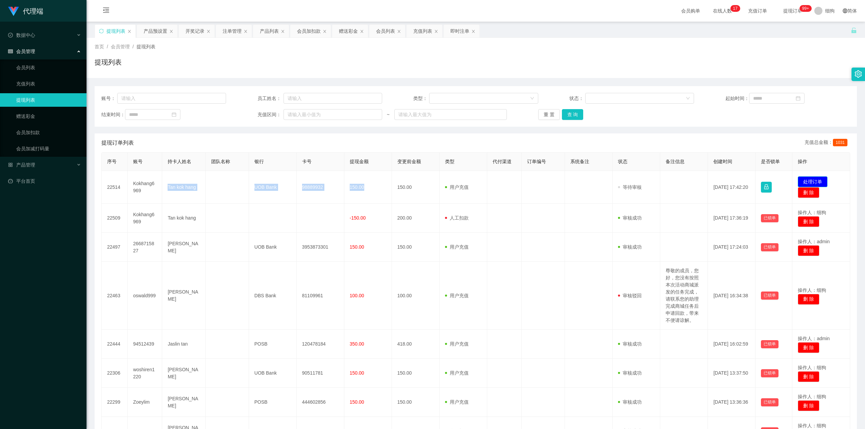
drag, startPoint x: 807, startPoint y: 180, endPoint x: 802, endPoint y: 180, distance: 5.1
click at [432, 180] on button "处理订单" at bounding box center [813, 181] width 30 height 11
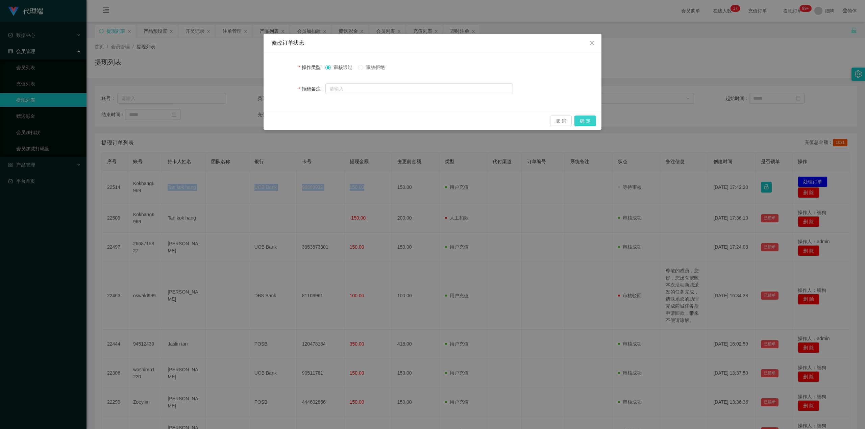
click at [432, 119] on button "确 定" at bounding box center [586, 121] width 22 height 11
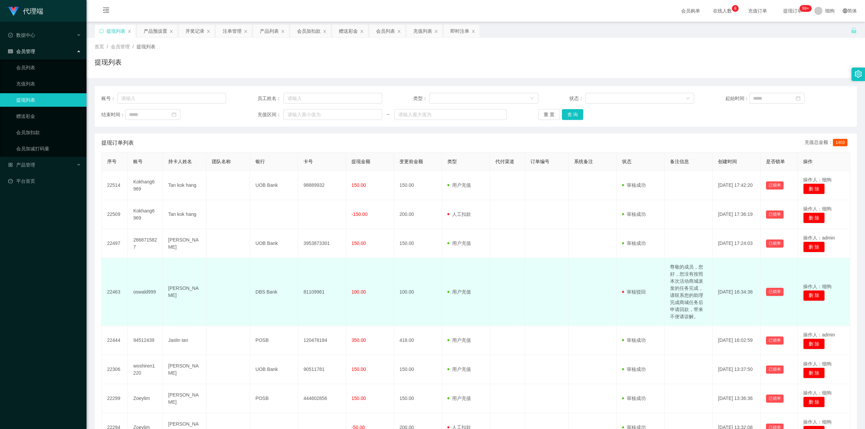
click at [379, 180] on td "100.00" at bounding box center [370, 292] width 48 height 68
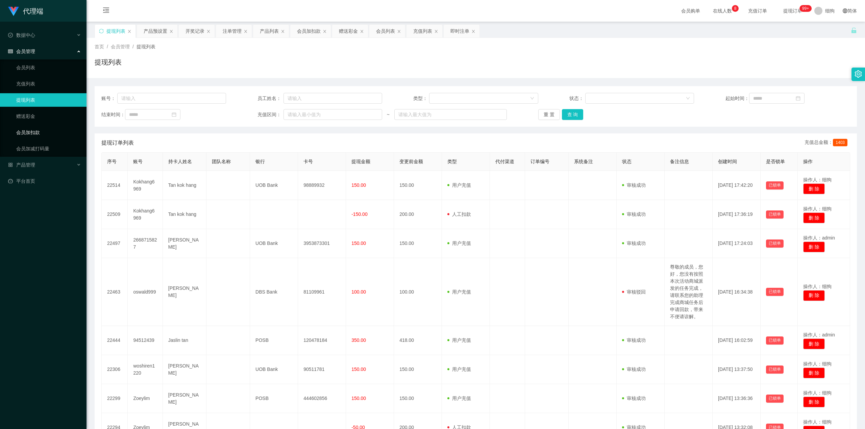
click at [43, 132] on link "会员加扣款" at bounding box center [48, 133] width 65 height 14
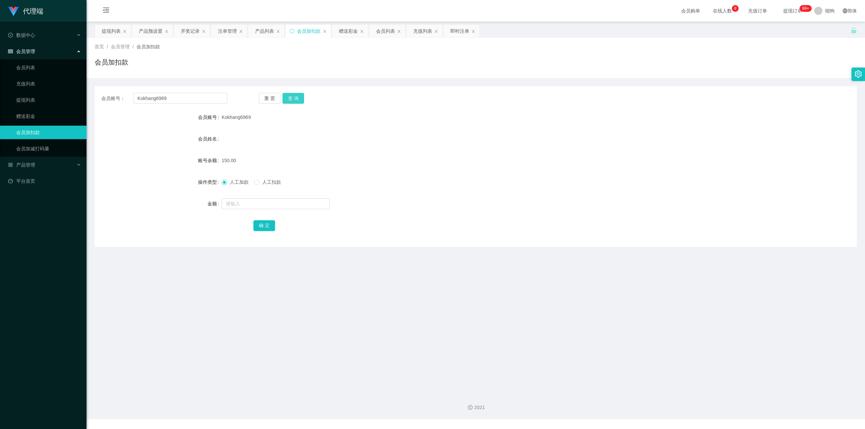
click at [290, 96] on button "查 询" at bounding box center [294, 98] width 22 height 11
click at [291, 96] on button "查 询" at bounding box center [294, 98] width 22 height 11
click at [291, 96] on div "重 置 查 询" at bounding box center [322, 98] width 126 height 11
click at [404, 172] on form "会员账号 Kokhang6969 会员姓名 [PERSON_NAME] hang 账号余额 0.00 操作类型 人工加款 人工扣款 金额 确 定" at bounding box center [476, 172] width 762 height 122
drag, startPoint x: 250, startPoint y: 118, endPoint x: 222, endPoint y: 118, distance: 28.4
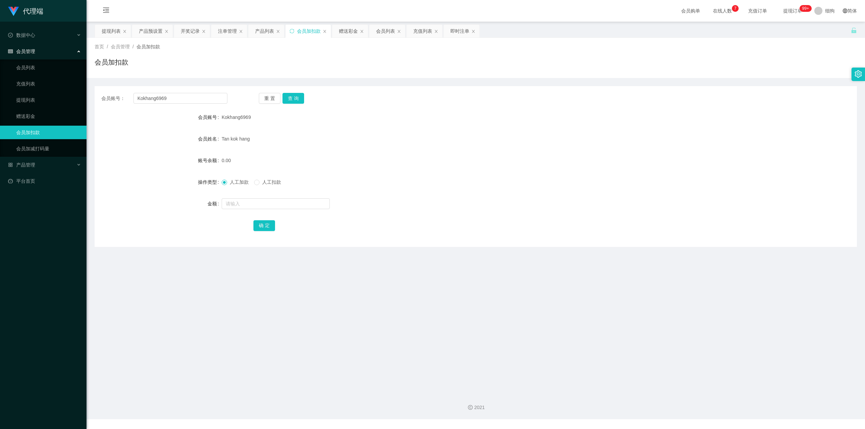
click at [222, 118] on div "Kokhang6969" at bounding box center [444, 118] width 445 height 14
drag, startPoint x: 214, startPoint y: 305, endPoint x: 324, endPoint y: 319, distance: 111.8
click at [268, 180] on main "关闭左侧 关闭右侧 关闭其它 刷新页面 提现列表 产品预设置 开奖记录 注单管理 产品列表 会员加扣款 赠送彩金 会员列表 充值列表 即时注单 首页 / 会员…" at bounding box center [476, 205] width 779 height 366
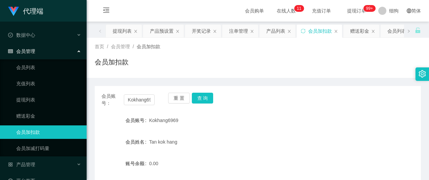
drag, startPoint x: 294, startPoint y: 88, endPoint x: 273, endPoint y: 84, distance: 21.3
click at [295, 88] on div "会员账号： Kokhang6969 重 置 查 询 会员账号 Kokhang6969 会员姓名 [PERSON_NAME] hang 账号余额 0.00 操作…" at bounding box center [258, 168] width 326 height 164
drag, startPoint x: 143, startPoint y: 101, endPoint x: 111, endPoint y: 98, distance: 31.6
click at [111, 98] on div "会员账号： Kokhang6969" at bounding box center [127, 100] width 53 height 14
type input "g6969"
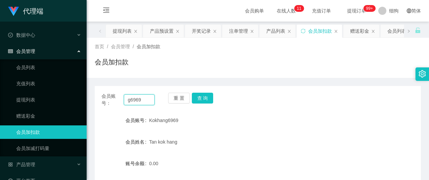
drag, startPoint x: 149, startPoint y: 101, endPoint x: 110, endPoint y: 102, distance: 39.2
click at [110, 102] on div "会员账号： g6969" at bounding box center [127, 100] width 53 height 14
paste input "Zoeylim"
type input "Zoeylim"
click at [198, 96] on button "查 询" at bounding box center [203, 98] width 22 height 11
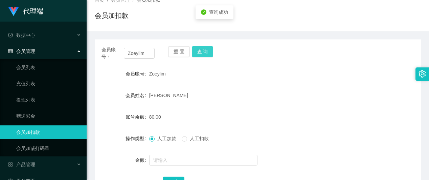
scroll to position [90, 0]
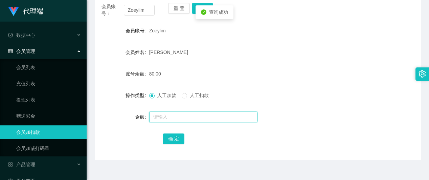
click at [157, 117] on input "text" at bounding box center [203, 117] width 108 height 11
type input "24"
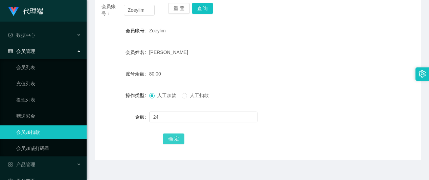
click at [169, 141] on button "确 定" at bounding box center [174, 139] width 22 height 11
click at [267, 43] on form "会员账号 Zoeylim 会员姓名 [PERSON_NAME] RHU 账号余额 104.00 操作类型 人工加款 人工扣款 金额 确 定" at bounding box center [258, 85] width 326 height 122
click at [229, 41] on form "会员账号 Zoeylim 会员姓名 [PERSON_NAME] RHU 账号余额 104.00 操作类型 人工加款 人工扣款 金额 确 定" at bounding box center [258, 85] width 326 height 122
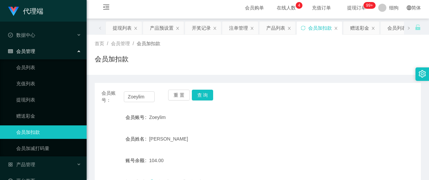
scroll to position [0, 0]
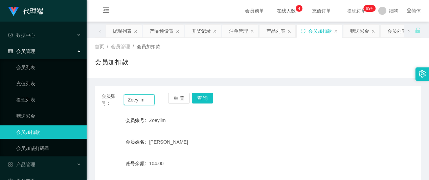
drag, startPoint x: 149, startPoint y: 99, endPoint x: 109, endPoint y: 98, distance: 39.9
click at [109, 98] on div "会员账号： [PERSON_NAME]" at bounding box center [127, 100] width 53 height 14
paste input "Kokhang6969"
type input "Kokhang6969"
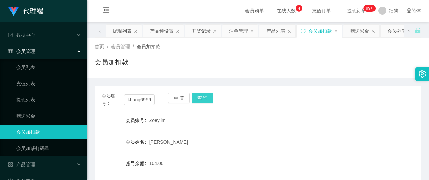
scroll to position [0, 0]
click at [197, 98] on button "查 询" at bounding box center [203, 98] width 22 height 11
click at [197, 98] on button "查 询" at bounding box center [206, 98] width 29 height 11
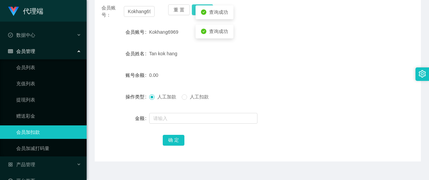
scroll to position [135, 0]
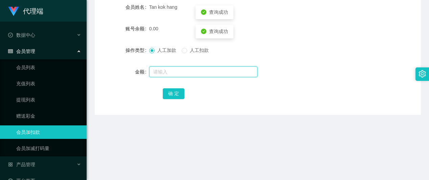
click at [166, 76] on input "text" at bounding box center [203, 72] width 108 height 11
type input "8"
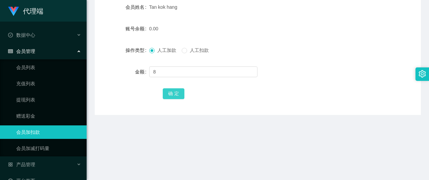
click at [175, 92] on button "确 定" at bounding box center [174, 94] width 22 height 11
click at [299, 31] on div "8.00" at bounding box center [244, 29] width 190 height 14
click at [318, 53] on div "人工加款 人工扣款" at bounding box center [244, 51] width 190 height 14
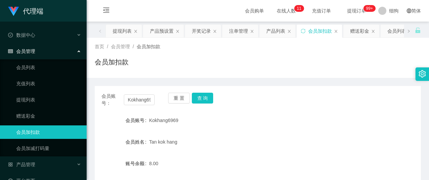
scroll to position [45, 0]
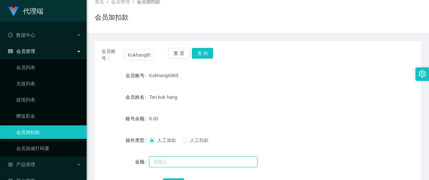
click at [164, 158] on input "text" at bounding box center [203, 162] width 108 height 11
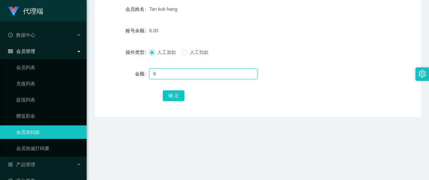
scroll to position [135, 0]
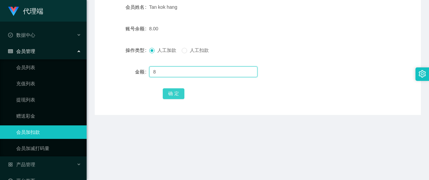
type input "8"
click at [167, 92] on button "确 定" at bounding box center [174, 94] width 22 height 11
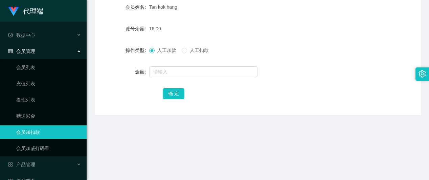
click at [278, 53] on div "人工加款 人工扣款" at bounding box center [244, 51] width 190 height 14
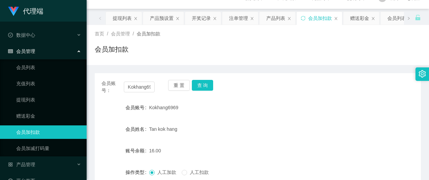
scroll to position [0, 0]
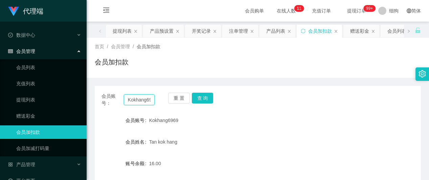
drag, startPoint x: 144, startPoint y: 99, endPoint x: 106, endPoint y: 95, distance: 38.1
click at [106, 95] on div "会员账号： Kokhang6969" at bounding box center [127, 100] width 53 height 14
type input "g6969"
drag, startPoint x: 145, startPoint y: 97, endPoint x: 98, endPoint y: 97, distance: 47.3
click at [98, 97] on div "会员账号： g6969 重 置 查 询" at bounding box center [258, 100] width 326 height 14
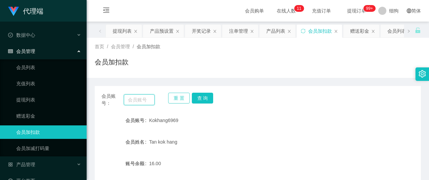
paste input "Zoeylim"
type input "Zoeylim"
click at [200, 96] on button "查 询" at bounding box center [203, 98] width 22 height 11
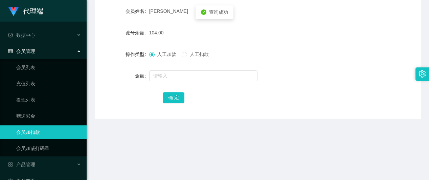
scroll to position [135, 0]
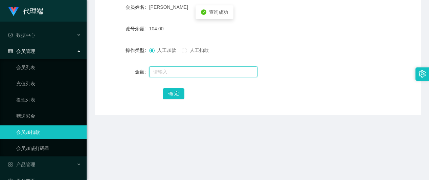
click at [170, 72] on input "text" at bounding box center [203, 72] width 108 height 11
type input "16"
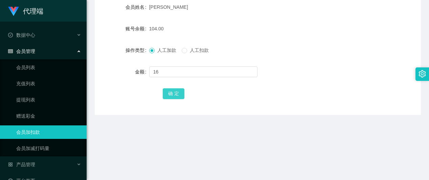
click at [173, 91] on button "确 定" at bounding box center [174, 94] width 22 height 11
click at [288, 22] on div "120.00" at bounding box center [244, 29] width 190 height 14
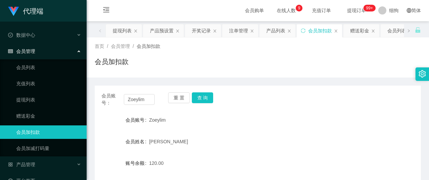
scroll to position [0, 0]
click at [204, 97] on button "查 询" at bounding box center [203, 98] width 22 height 11
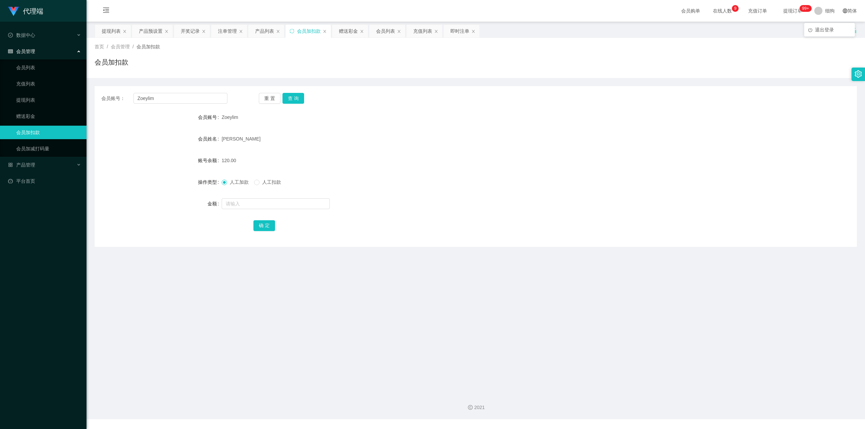
click at [432, 18] on span "提现订单 99+" at bounding box center [792, 11] width 35 height 22
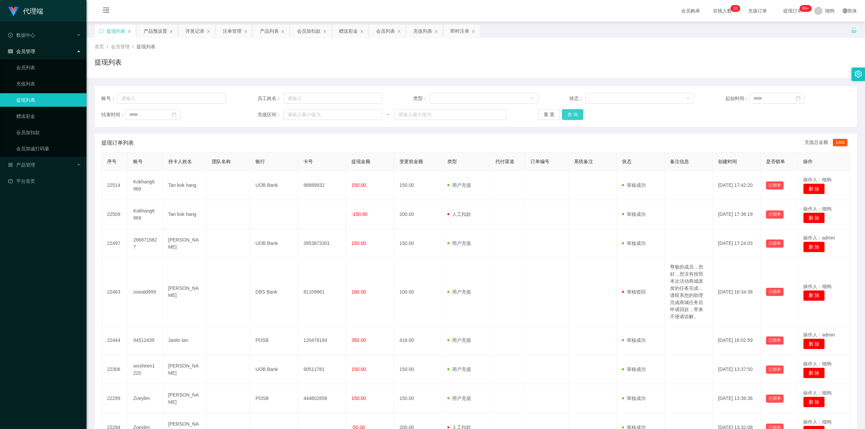
click at [432, 118] on button "查 询" at bounding box center [573, 114] width 22 height 11
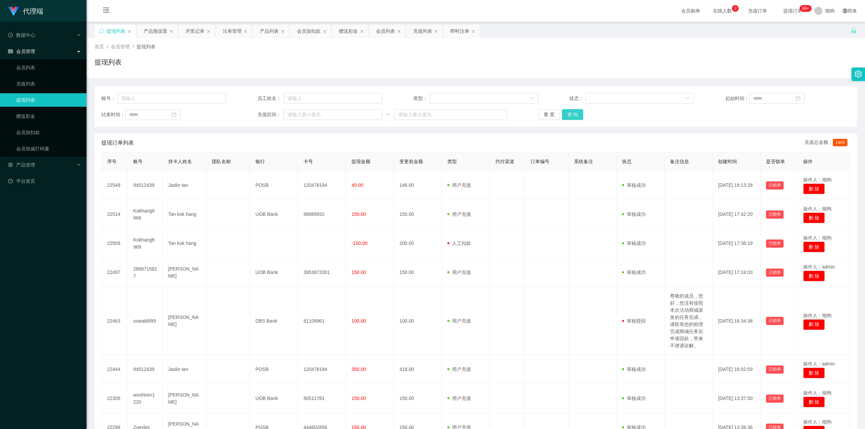
click at [432, 115] on button "查 询" at bounding box center [573, 114] width 22 height 11
click at [432, 116] on button "查 询" at bounding box center [573, 114] width 22 height 11
click at [432, 115] on button "查 询" at bounding box center [573, 114] width 22 height 11
click at [411, 139] on div "提现订单列表 充值总金额： 1403" at bounding box center [475, 142] width 749 height 19
click at [392, 63] on div "提现列表" at bounding box center [476, 65] width 762 height 16
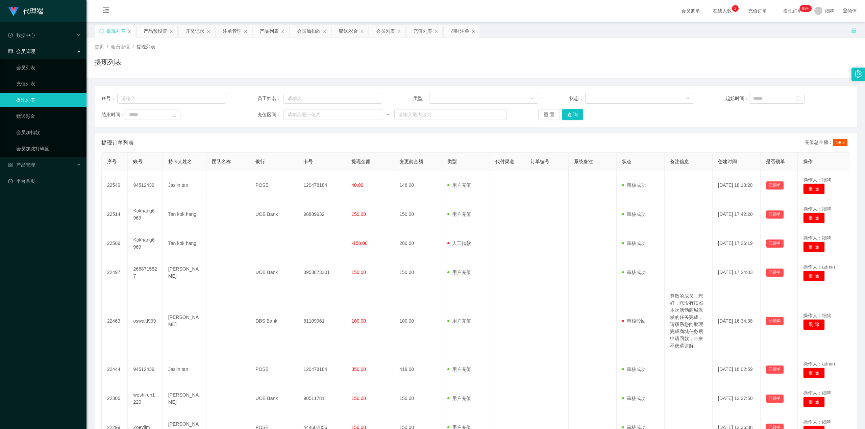
click at [41, 95] on link "提现列表" at bounding box center [48, 100] width 65 height 14
click at [35, 115] on link "赠送彩金" at bounding box center [48, 117] width 65 height 14
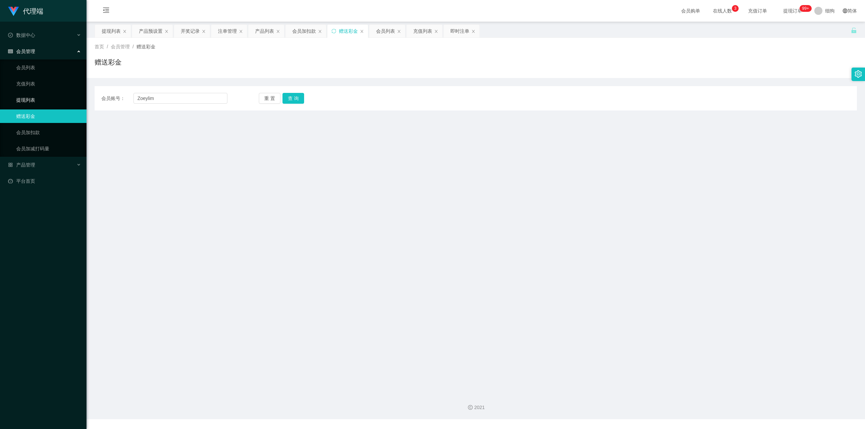
click at [41, 101] on link "提现列表" at bounding box center [48, 100] width 65 height 14
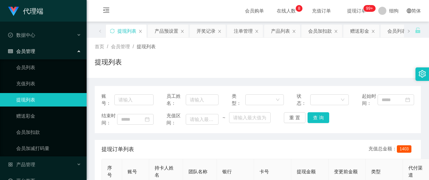
click at [180, 63] on div "提现列表" at bounding box center [258, 65] width 326 height 16
click at [30, 97] on link "提现列表" at bounding box center [48, 100] width 65 height 14
click at [34, 70] on link "会员列表" at bounding box center [48, 68] width 65 height 14
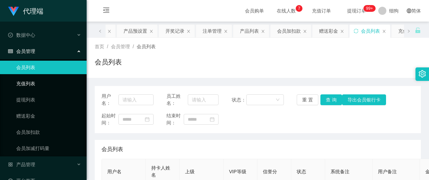
click at [33, 83] on link "充值列表" at bounding box center [48, 84] width 65 height 14
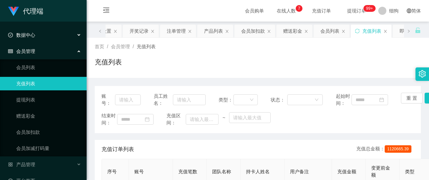
click at [42, 38] on div "数据中心" at bounding box center [43, 35] width 87 height 14
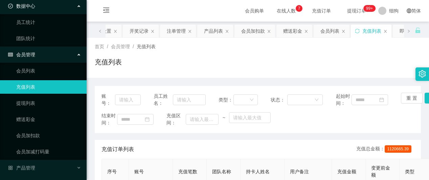
scroll to position [45, 0]
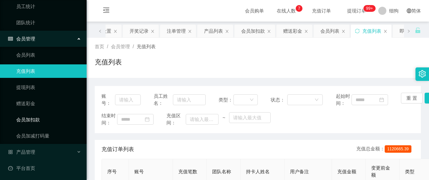
click at [38, 117] on link "会员加扣款" at bounding box center [48, 120] width 65 height 14
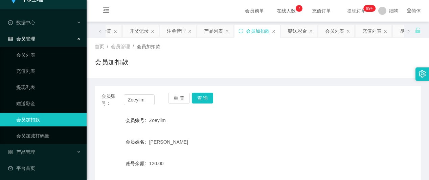
scroll to position [11, 0]
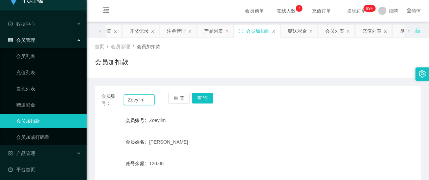
drag, startPoint x: 146, startPoint y: 99, endPoint x: 98, endPoint y: 99, distance: 48.3
click at [98, 99] on div "会员账号： Zoeylim 重 置 查 询" at bounding box center [258, 100] width 326 height 14
paste input "Kokhang6969"
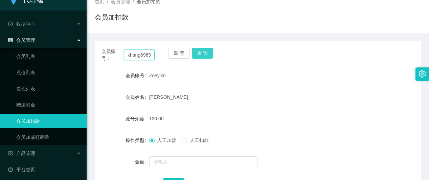
type input "Kokhang6969"
click at [203, 52] on button "查 询" at bounding box center [203, 53] width 22 height 11
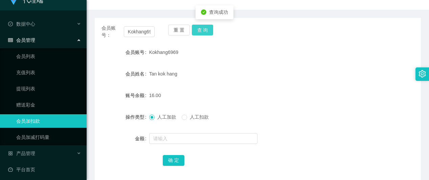
scroll to position [90, 0]
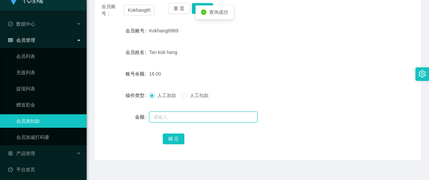
click at [168, 119] on input "text" at bounding box center [203, 117] width 108 height 11
drag, startPoint x: 161, startPoint y: 115, endPoint x: 117, endPoint y: 115, distance: 43.9
click at [117, 115] on div "金额 32" at bounding box center [258, 118] width 326 height 14
type input "16"
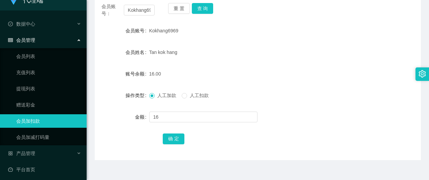
click at [168, 145] on div "确 定" at bounding box center [258, 139] width 190 height 14
click at [168, 136] on button "确 定" at bounding box center [174, 139] width 22 height 11
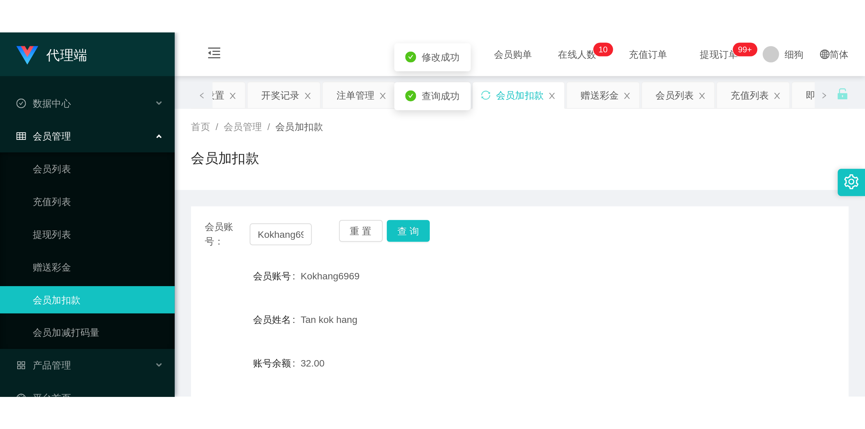
scroll to position [11, 0]
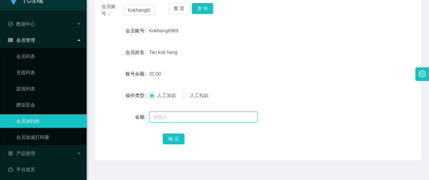
click at [163, 114] on input "text" at bounding box center [203, 117] width 108 height 11
type input "8"
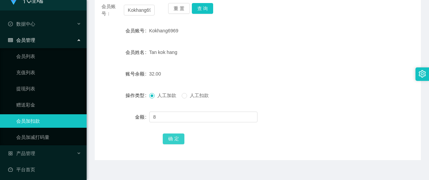
click at [171, 138] on button "确 定" at bounding box center [174, 139] width 22 height 11
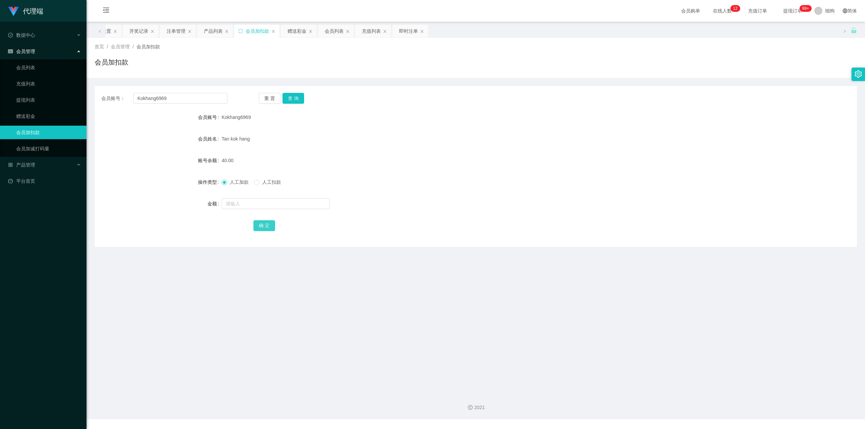
scroll to position [0, 0]
click at [428, 8] on span "提现订单 99+" at bounding box center [793, 10] width 26 height 5
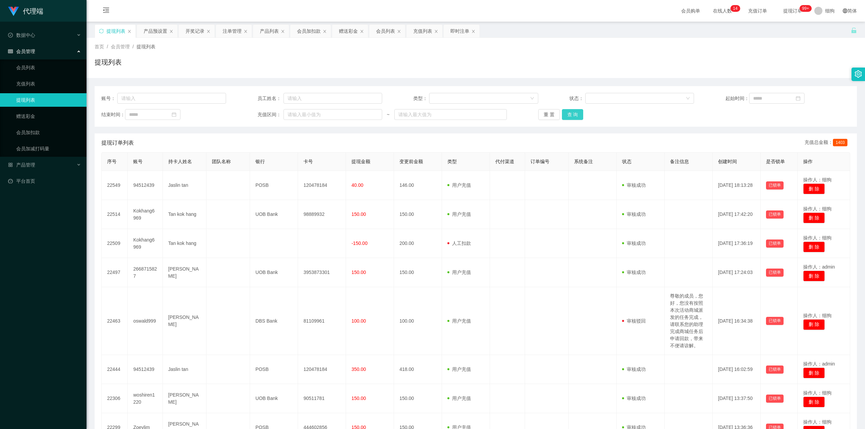
click at [428, 112] on button "查 询" at bounding box center [573, 114] width 22 height 11
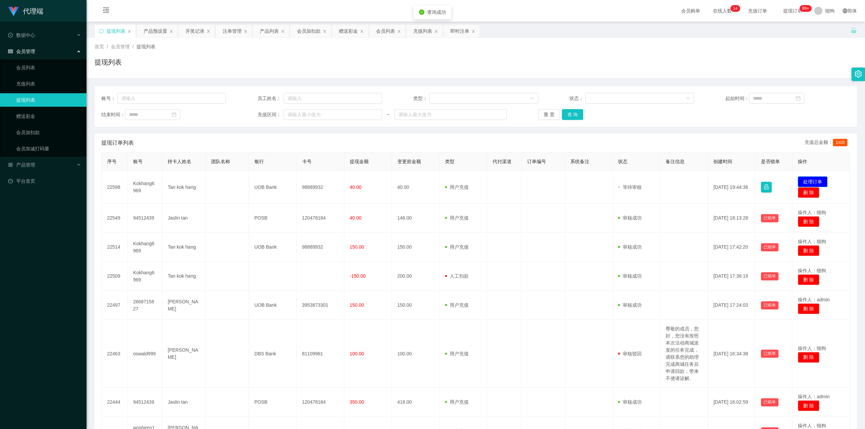
click at [428, 180] on button "处理订单" at bounding box center [813, 181] width 30 height 11
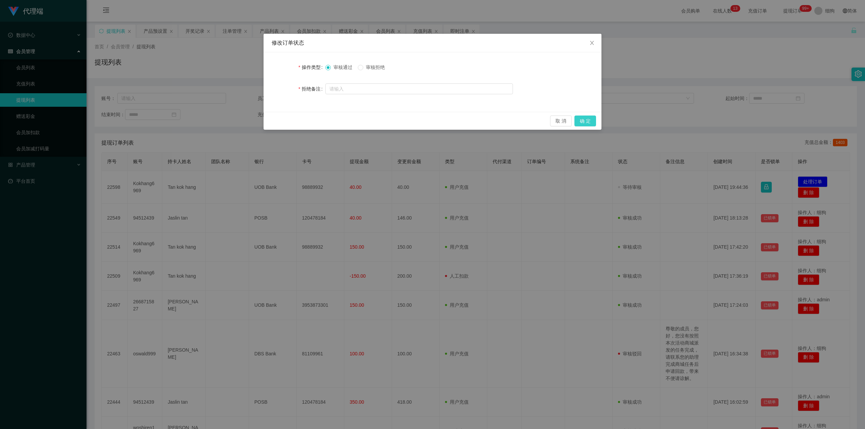
click at [428, 120] on button "确 定" at bounding box center [586, 121] width 22 height 11
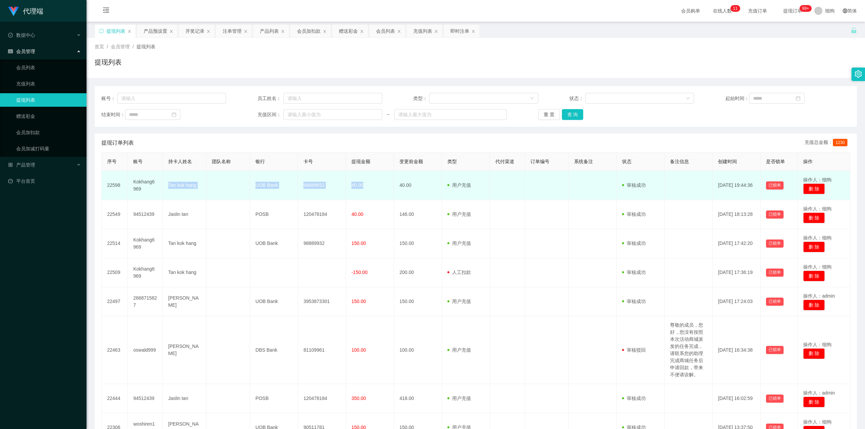
drag, startPoint x: 167, startPoint y: 186, endPoint x: 371, endPoint y: 193, distance: 204.6
click at [371, 180] on tr "22598 Kokhang6969 Tan kok hang UOB Bank 98889932 40.00 40.00 用户充值 人工扣款 审核驳回 审核成…" at bounding box center [476, 185] width 749 height 29
copy tr "[PERSON_NAME] hang UOB Bank 98889932 40.00"
